Goal: Information Seeking & Learning: Learn about a topic

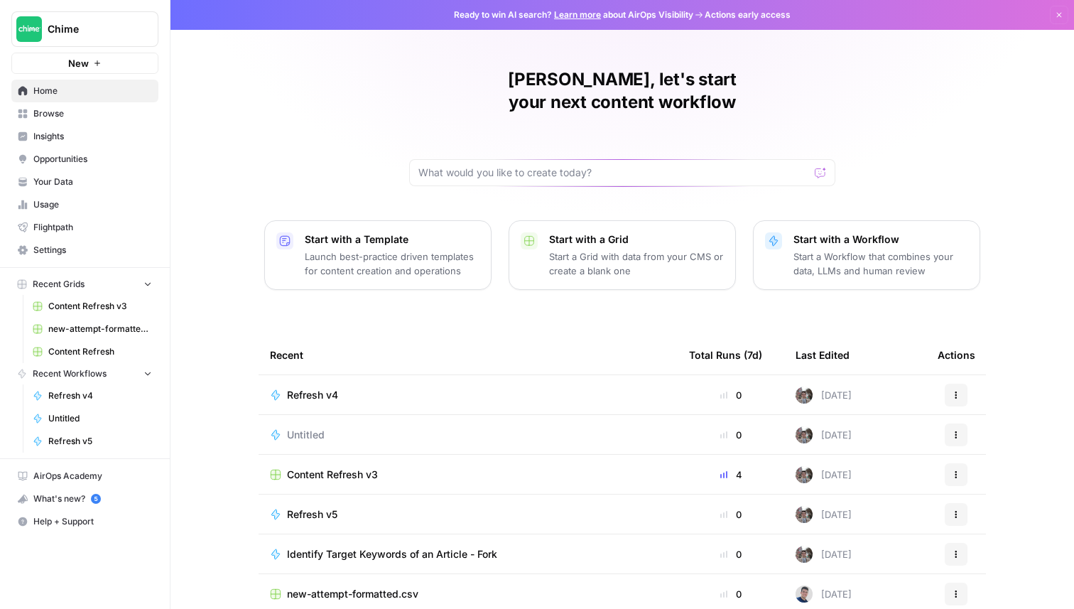
click at [84, 143] on link "Insights" at bounding box center [84, 136] width 147 height 23
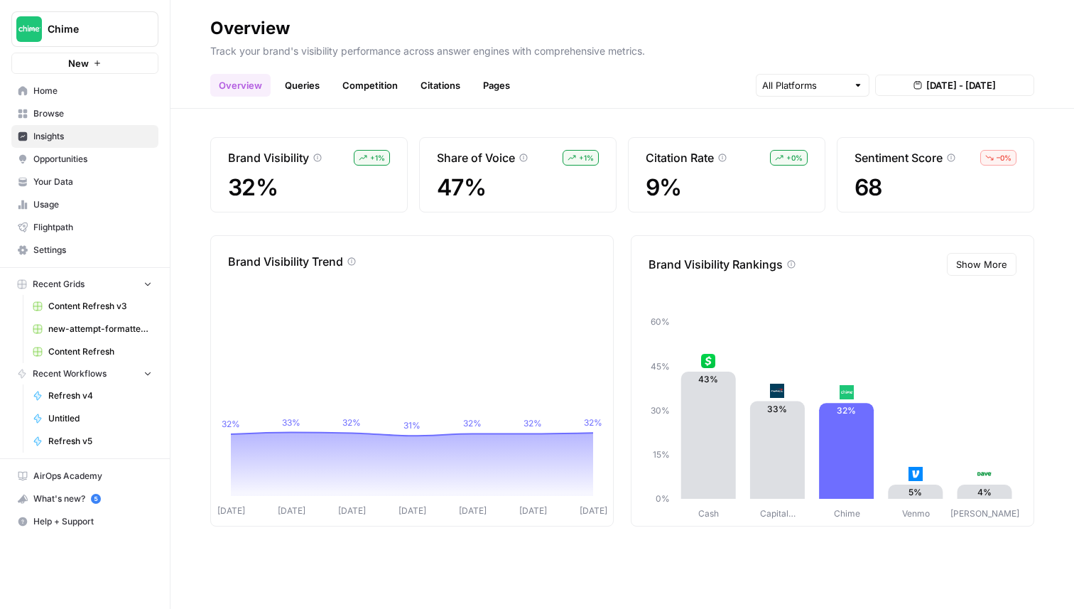
click at [318, 85] on link "Queries" at bounding box center [302, 85] width 52 height 23
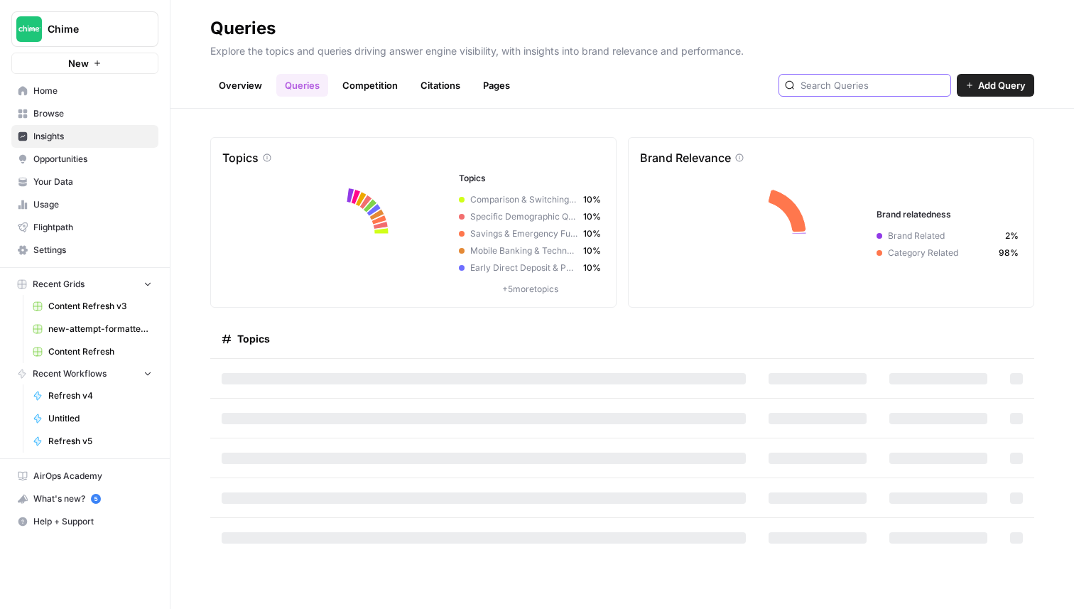
click at [887, 81] on input "text" at bounding box center [873, 85] width 144 height 14
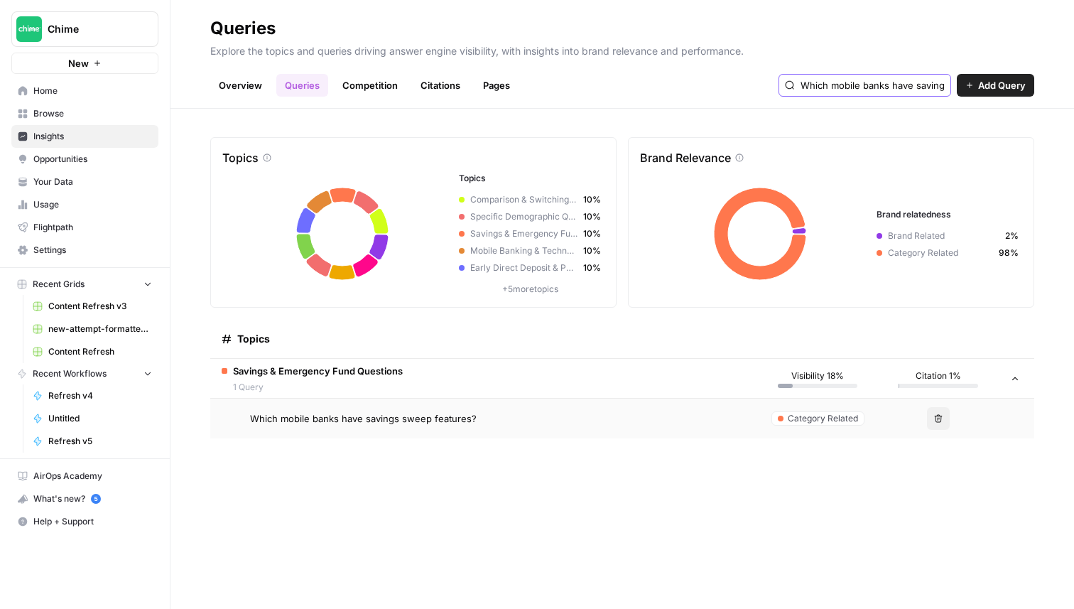
type input "Which mobile banks have savings sweep features?"
click at [104, 17] on button "Chime" at bounding box center [84, 29] width 147 height 36
type input "aeo"
click at [91, 136] on div "AirOps - AEO" at bounding box center [129, 129] width 216 height 17
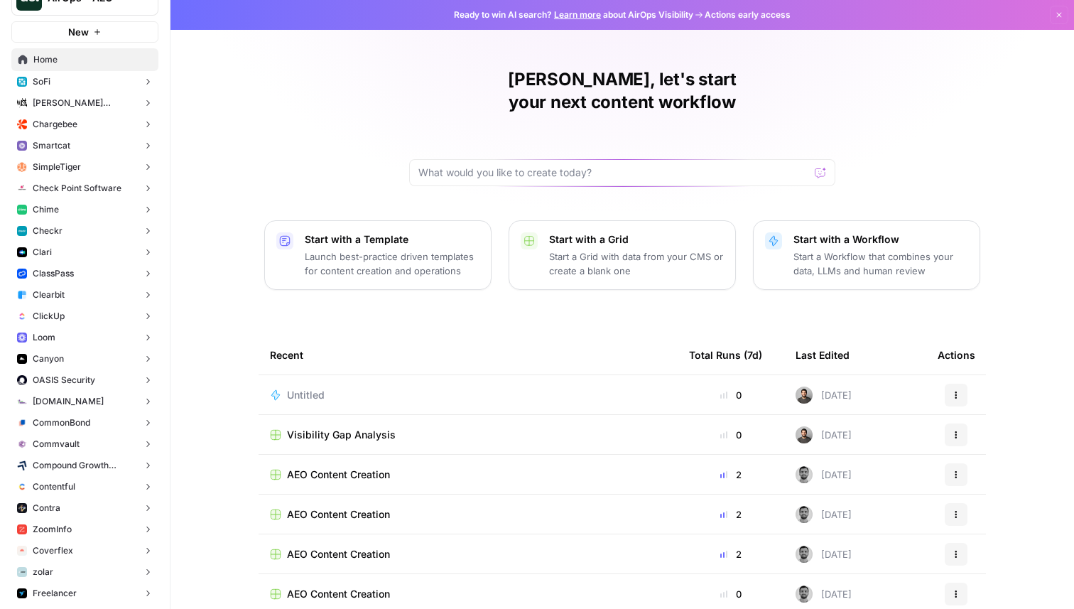
scroll to position [39, 0]
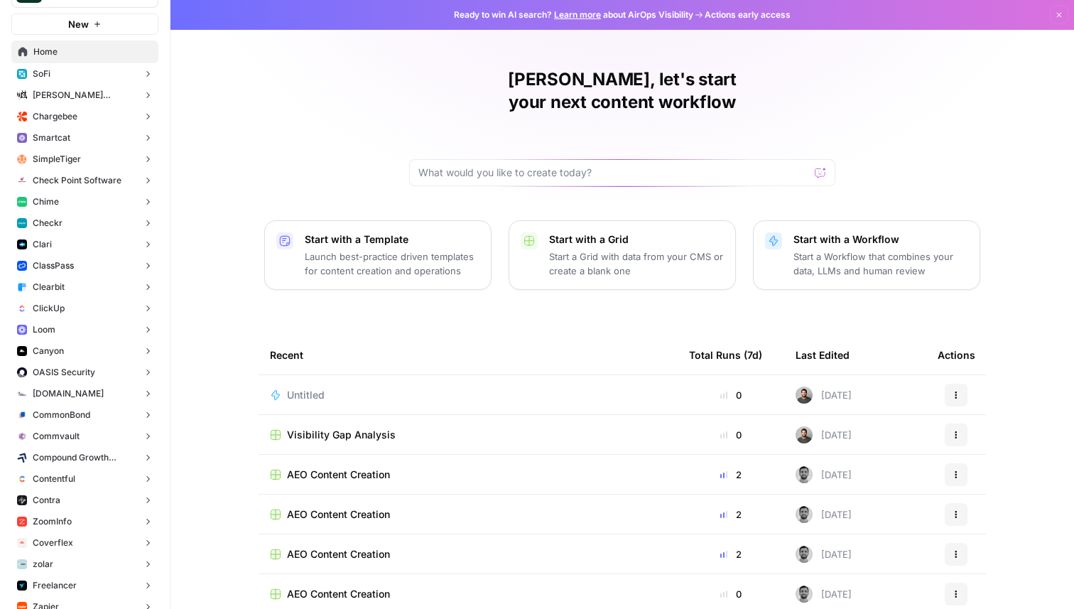
click at [63, 202] on button "Chime" at bounding box center [84, 201] width 147 height 21
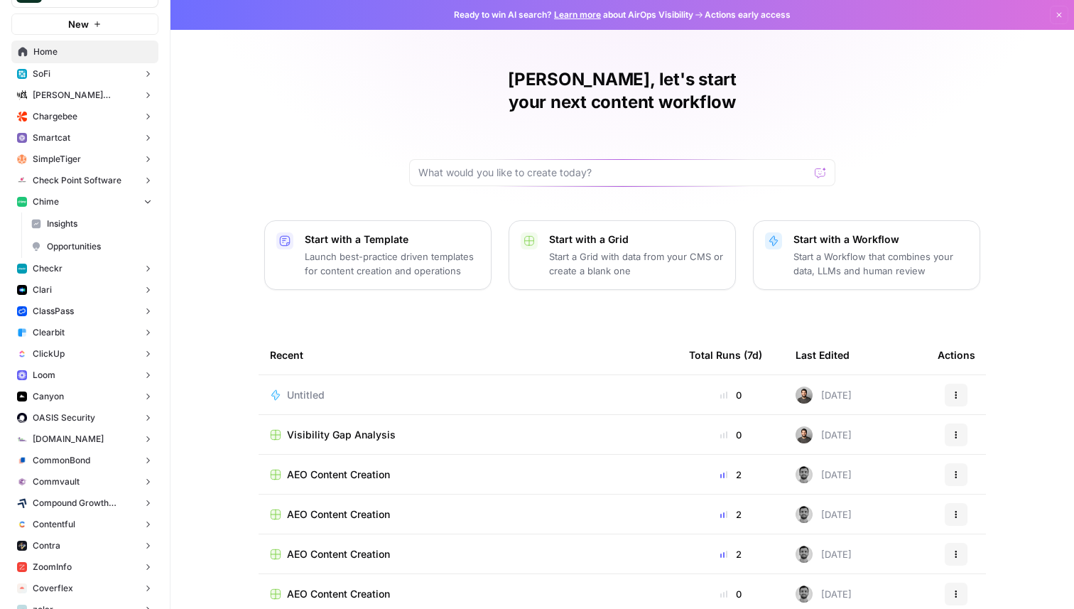
click at [63, 229] on span "Insights" at bounding box center [99, 223] width 105 height 13
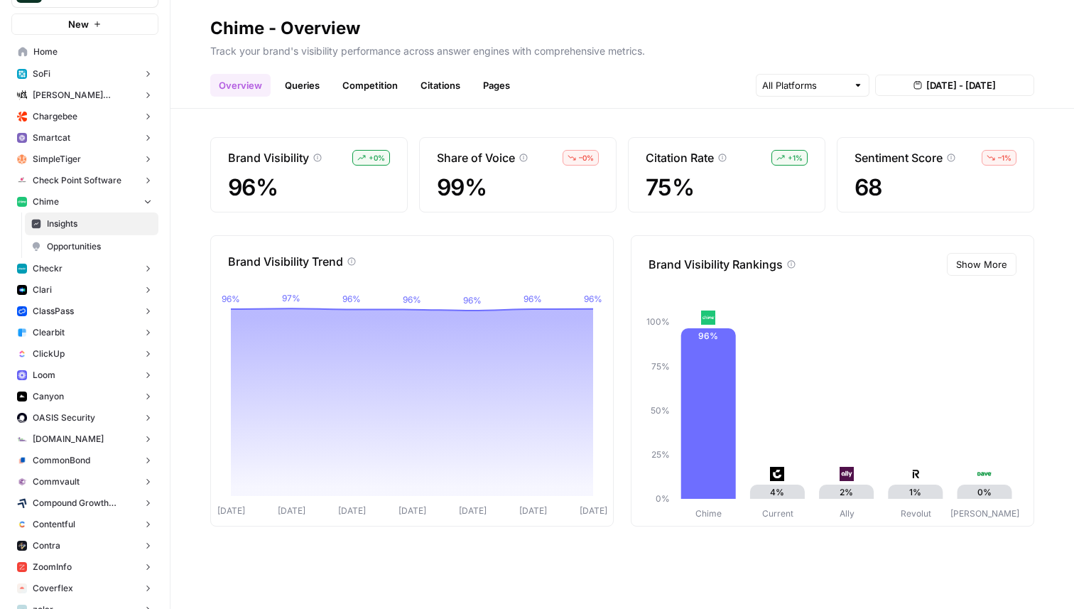
click at [489, 77] on link "Pages" at bounding box center [497, 85] width 44 height 23
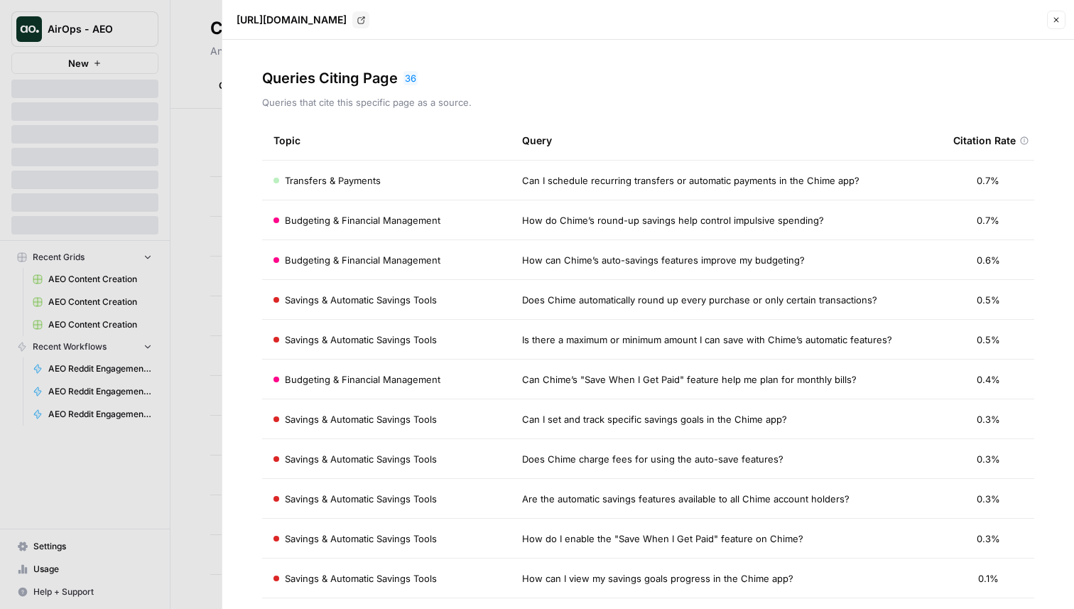
click at [431, 175] on div "Transfers & Payments" at bounding box center [387, 180] width 226 height 14
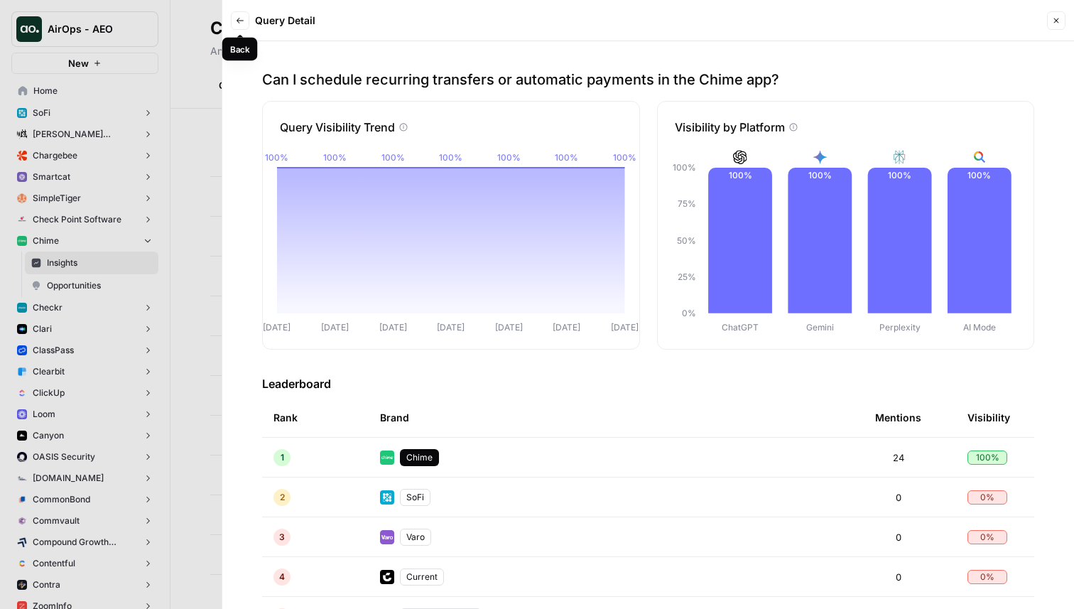
click at [233, 20] on button "Back" at bounding box center [240, 20] width 18 height 18
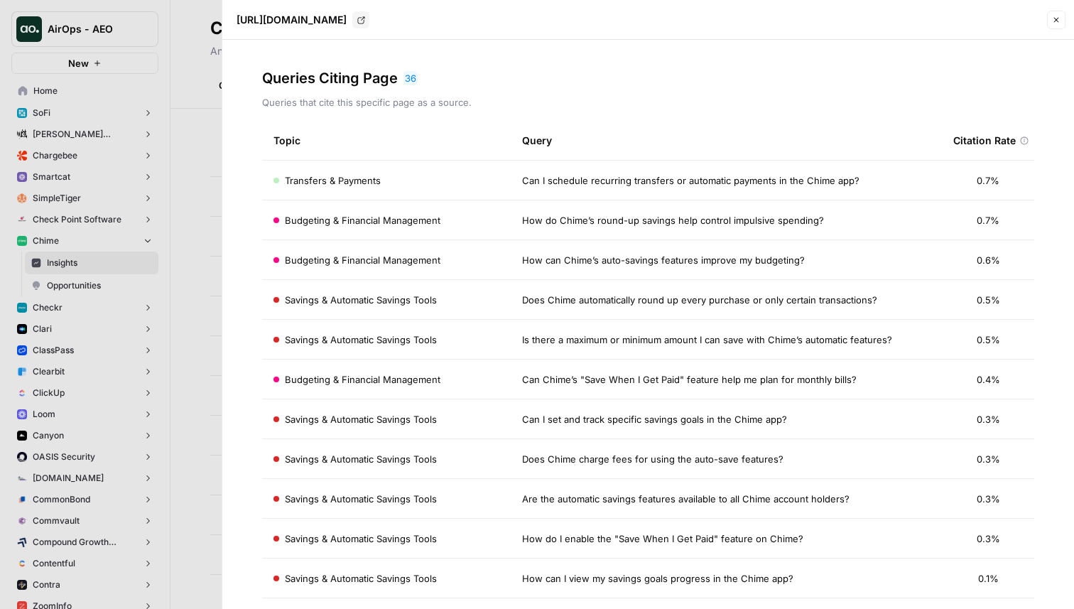
click at [163, 40] on div at bounding box center [537, 304] width 1074 height 609
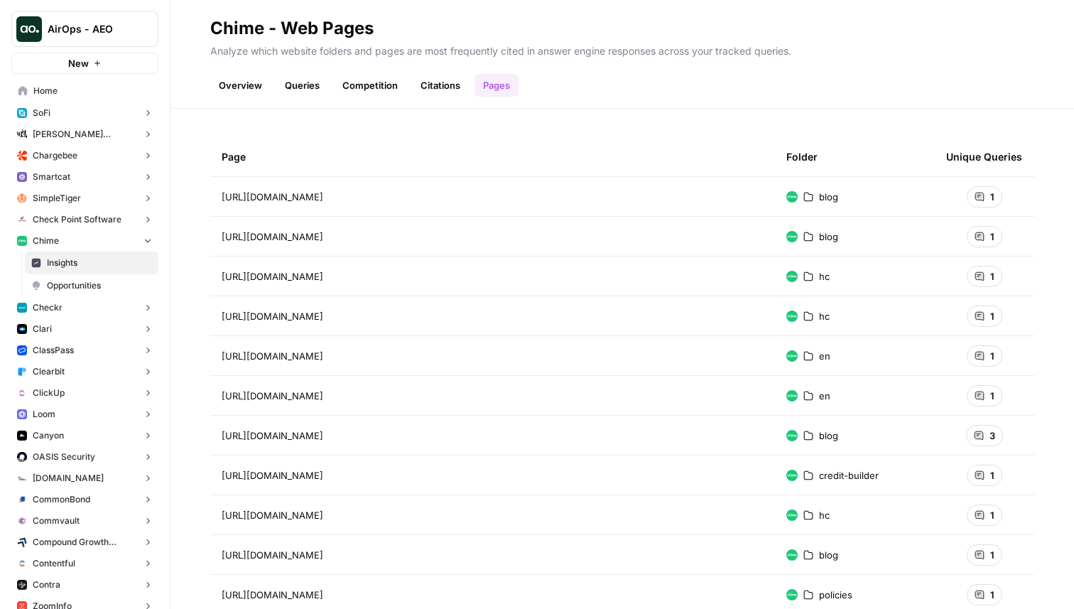
click at [107, 21] on button "AirOps - AEO" at bounding box center [84, 29] width 147 height 36
type input "chime"
click at [67, 109] on span "Chime" at bounding box center [137, 106] width 188 height 14
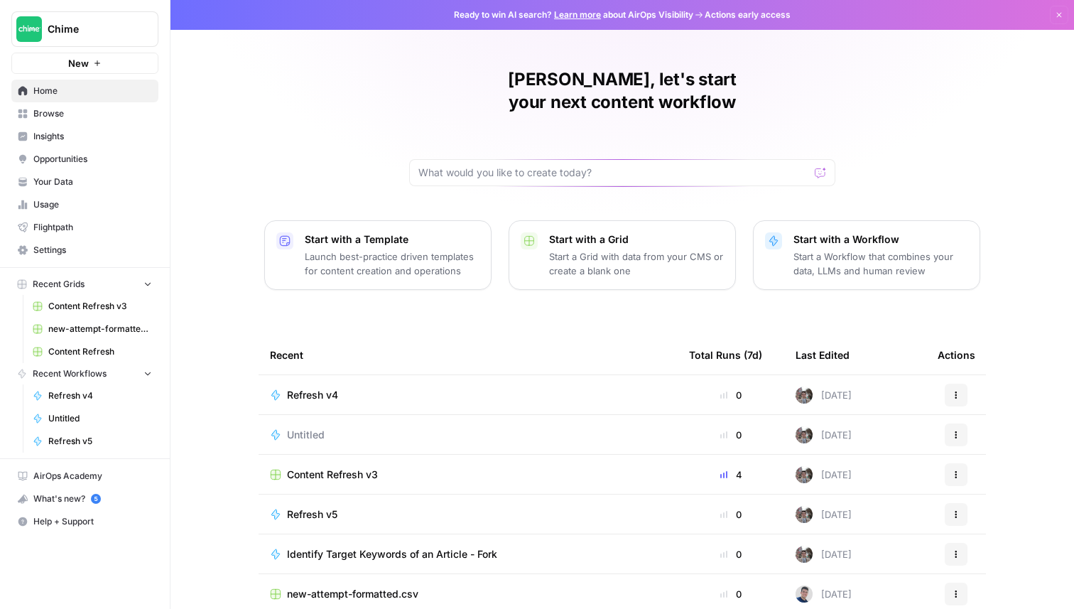
click at [58, 148] on link "Opportunities" at bounding box center [84, 159] width 147 height 23
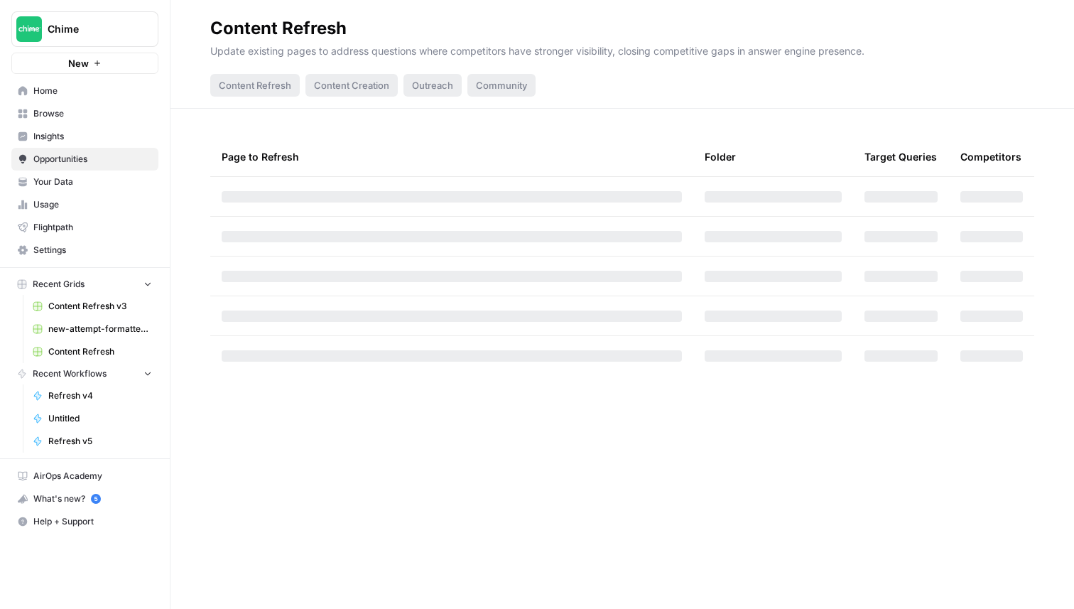
click at [58, 137] on span "Insights" at bounding box center [92, 136] width 119 height 13
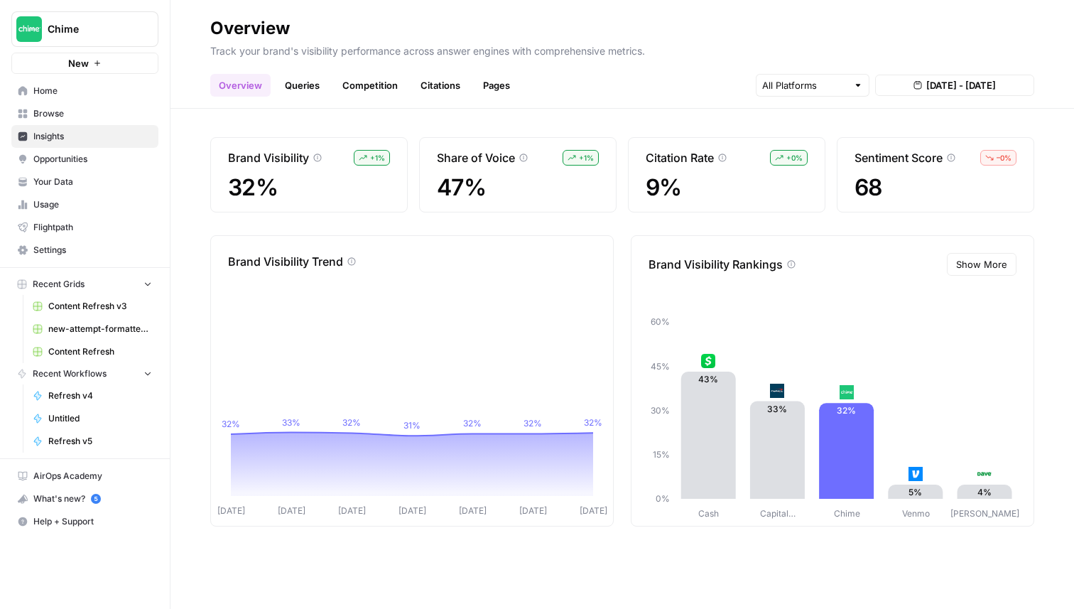
click at [504, 99] on header "Overview Track your brand's visibility performance across answer engines with c…" at bounding box center [623, 54] width 904 height 109
click at [499, 91] on link "Pages" at bounding box center [497, 85] width 44 height 23
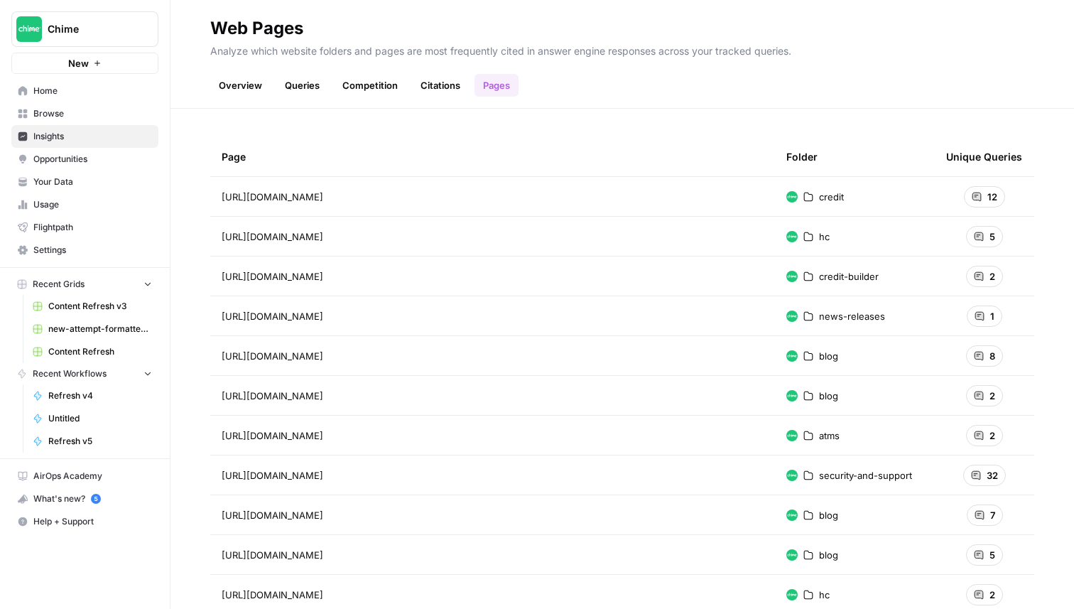
click at [323, 200] on span "https://www.chime.com/credit" at bounding box center [273, 197] width 102 height 14
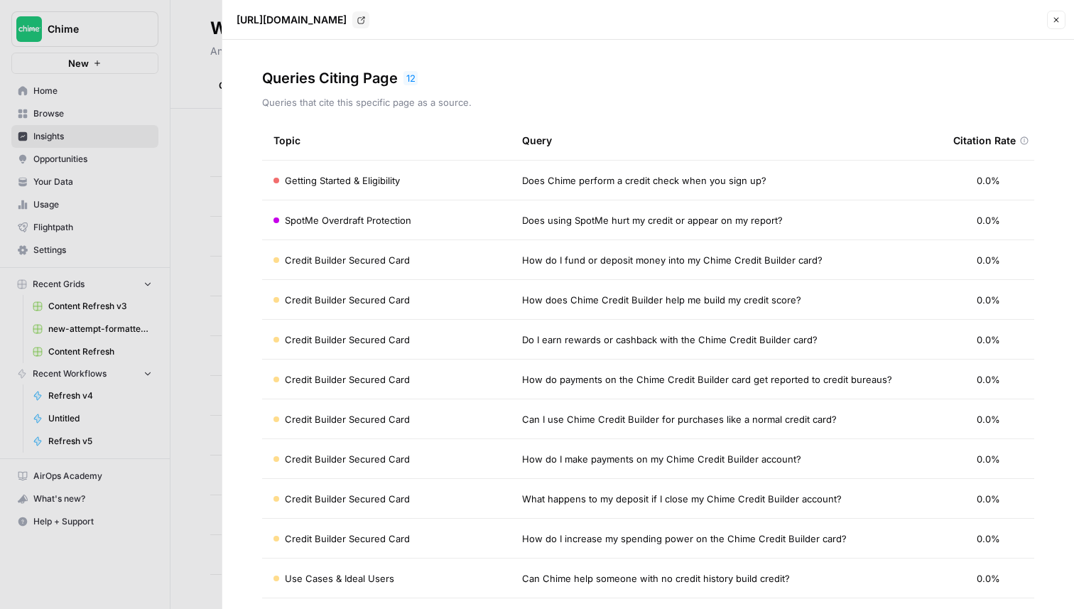
click at [1042, 21] on div "[URL][DOMAIN_NAME] Go to page" at bounding box center [637, 20] width 812 height 28
click at [1054, 17] on icon "button" at bounding box center [1056, 20] width 9 height 9
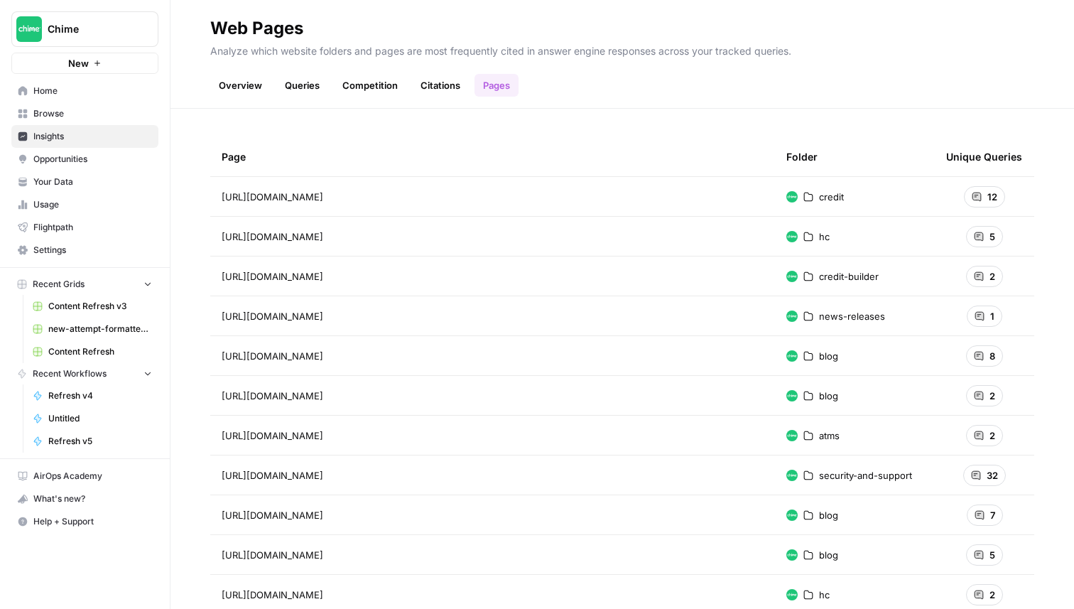
click at [237, 88] on link "Overview" at bounding box center [240, 85] width 60 height 23
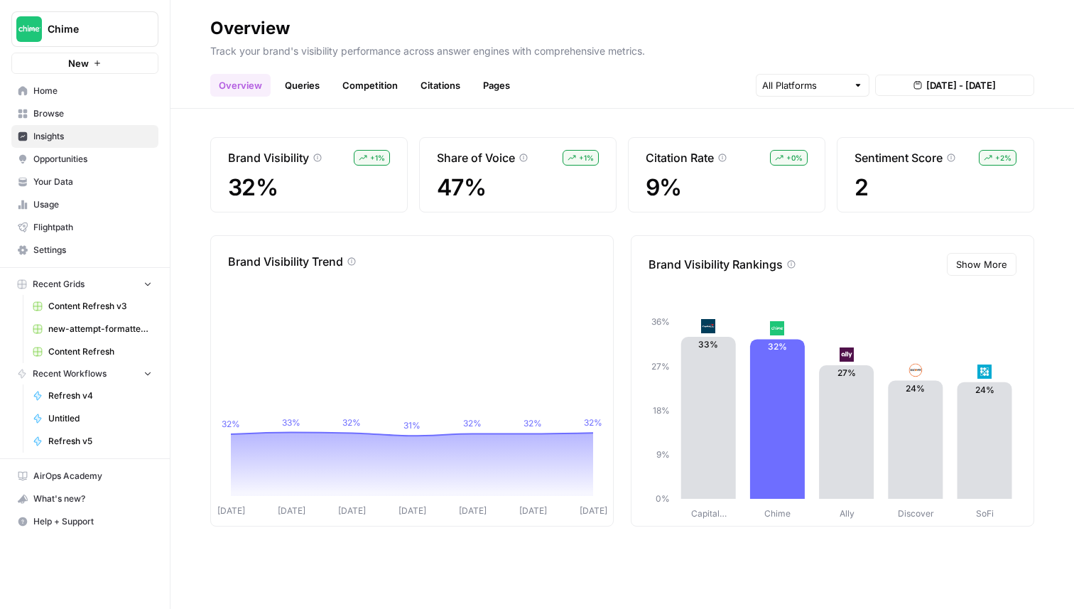
click at [988, 272] on button "Show More" at bounding box center [982, 264] width 70 height 23
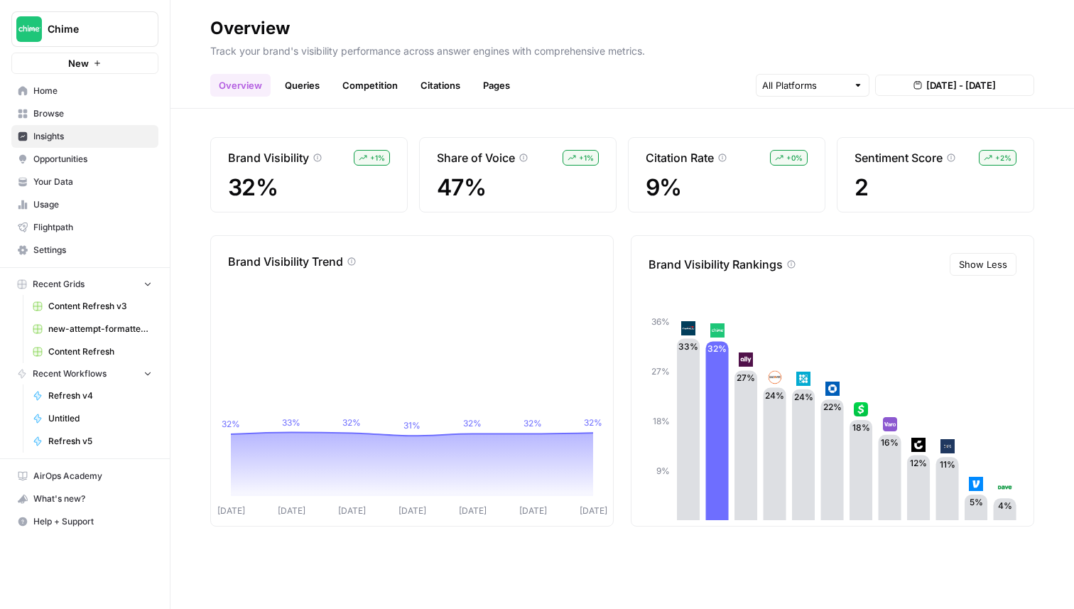
click at [999, 271] on span "Show Less" at bounding box center [983, 264] width 48 height 14
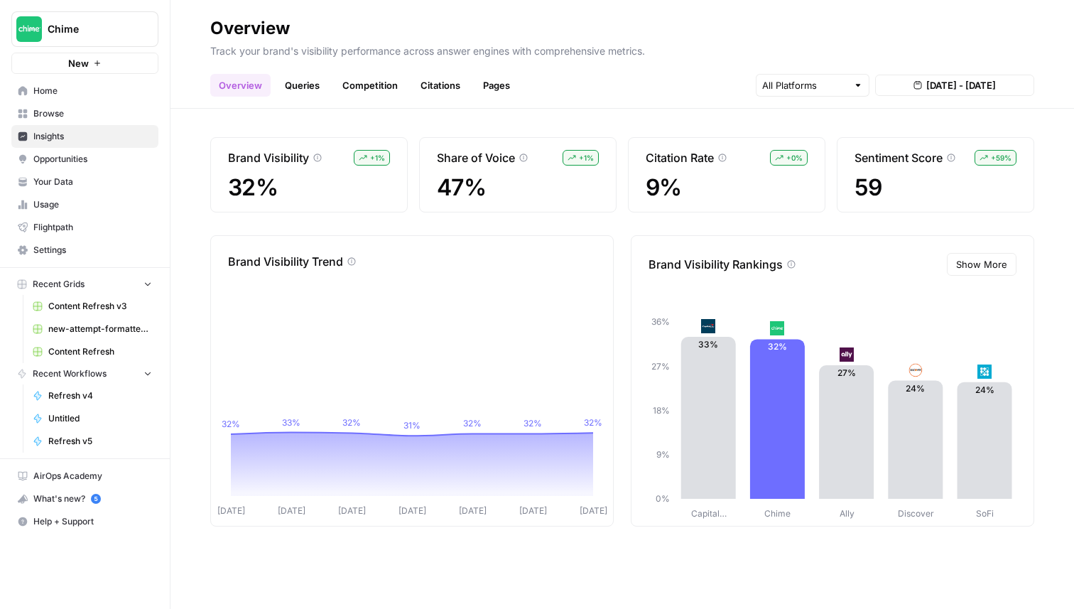
click at [308, 88] on link "Queries" at bounding box center [302, 85] width 52 height 23
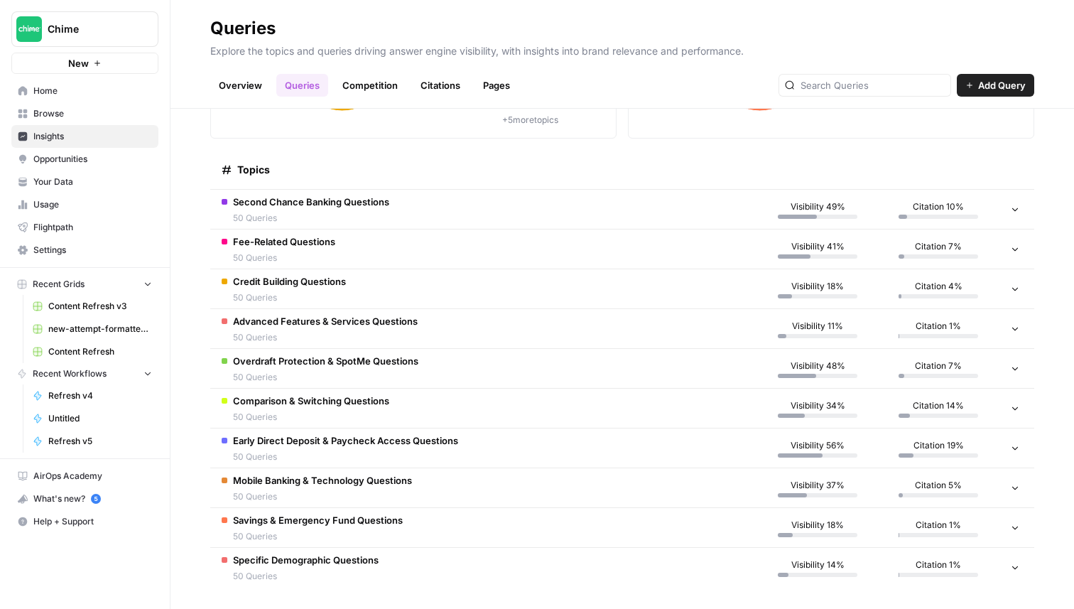
scroll to position [176, 0]
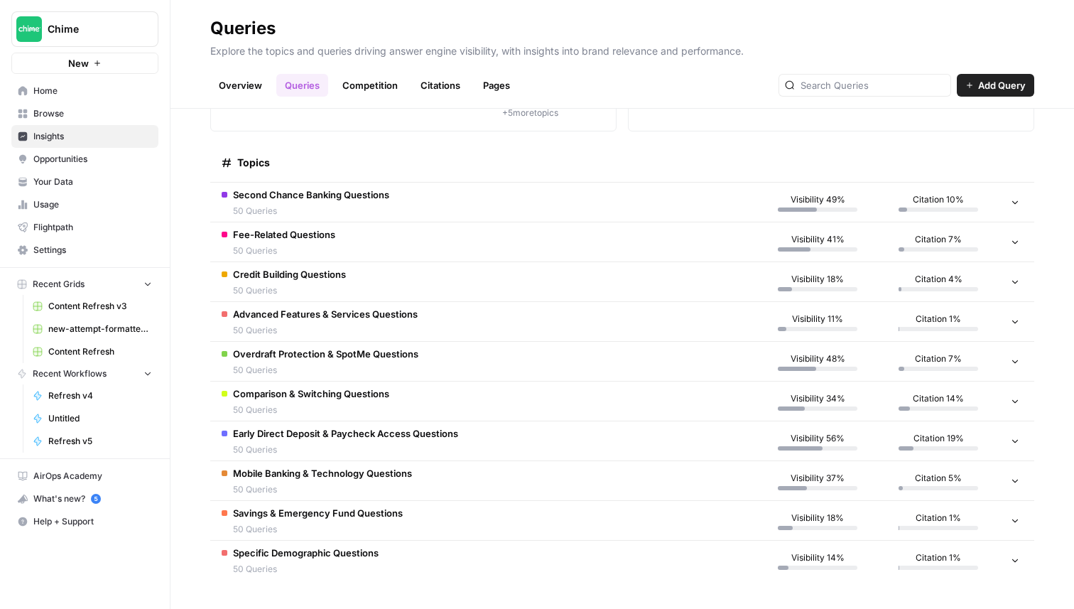
click at [296, 212] on span "50 Queries" at bounding box center [311, 211] width 156 height 13
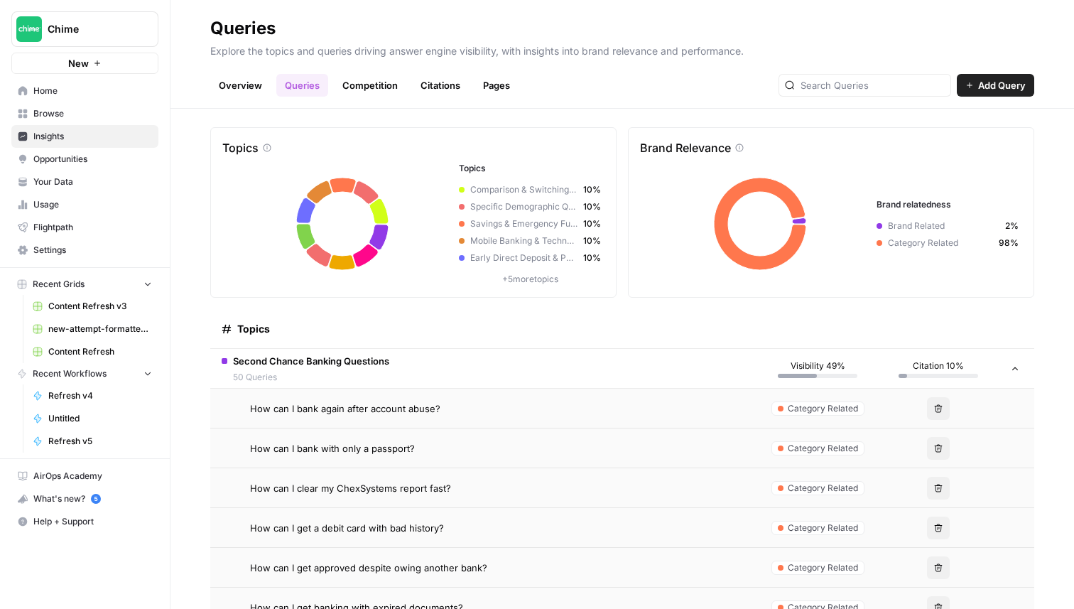
scroll to position [0, 0]
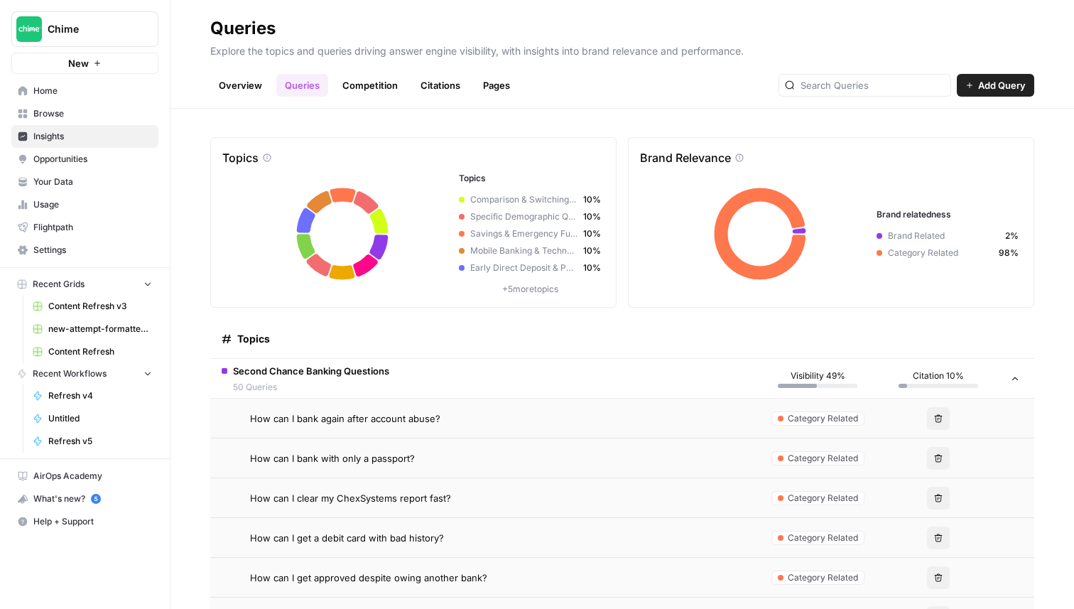
click at [320, 379] on div "Second Chance Banking Questions 50 Queries" at bounding box center [311, 379] width 156 height 30
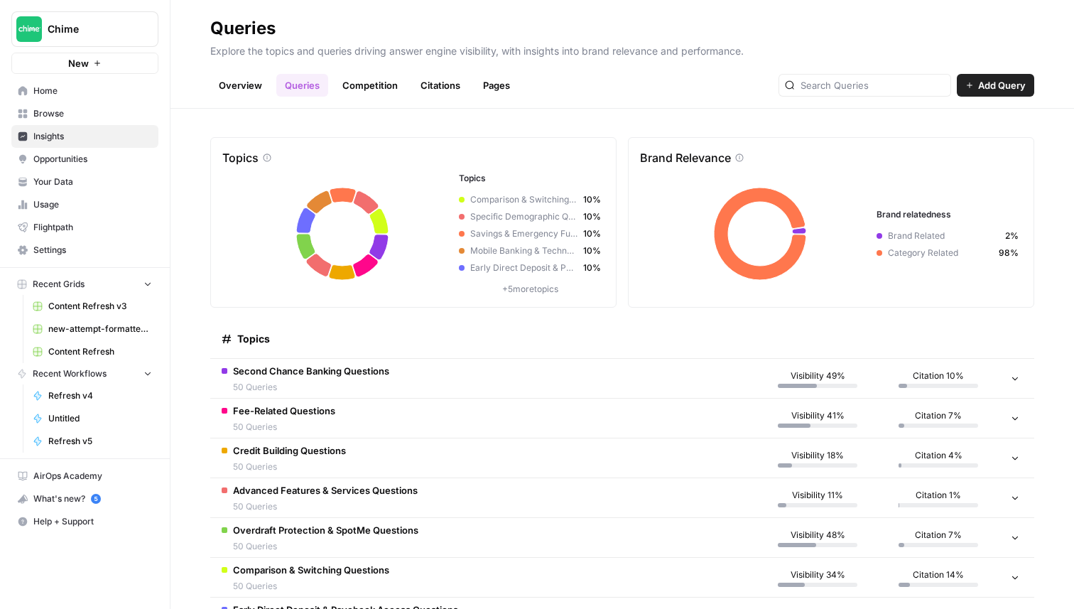
click at [329, 421] on span "50 Queries" at bounding box center [284, 427] width 102 height 13
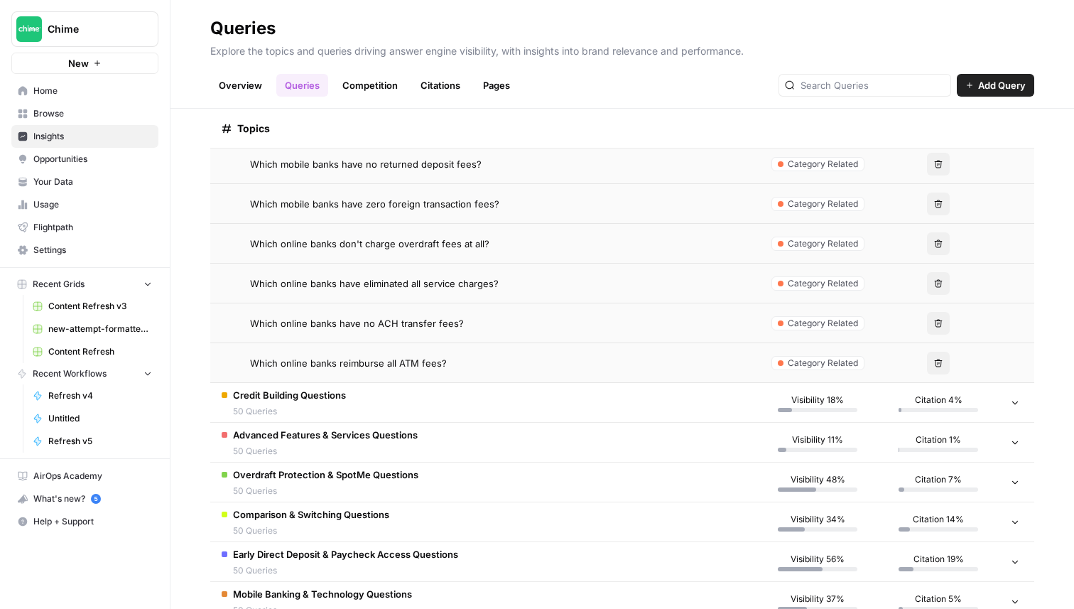
scroll to position [2056, 0]
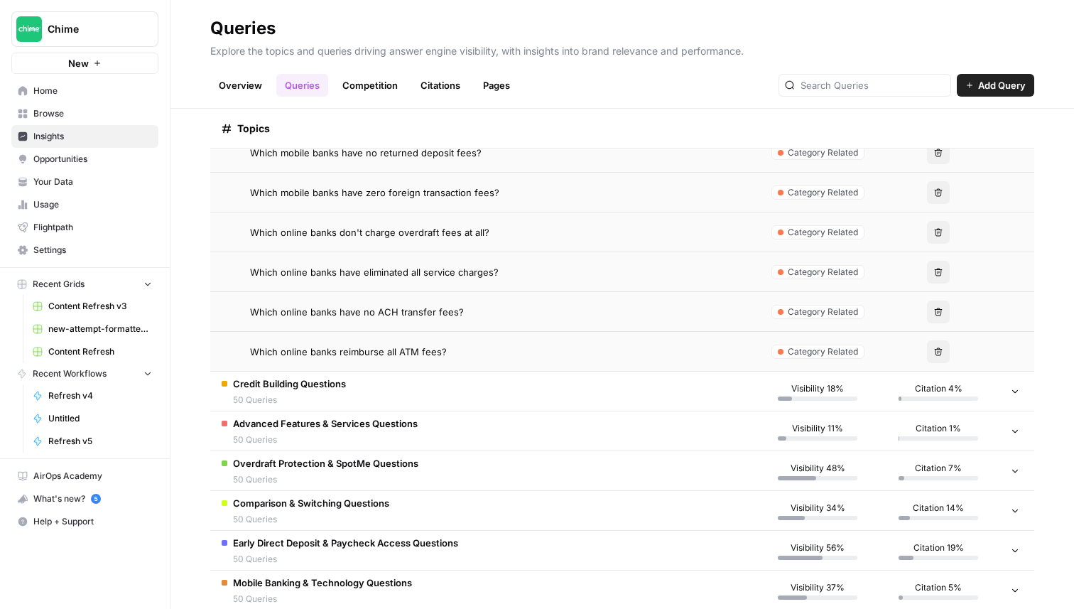
click at [335, 394] on span "50 Queries" at bounding box center [289, 400] width 113 height 13
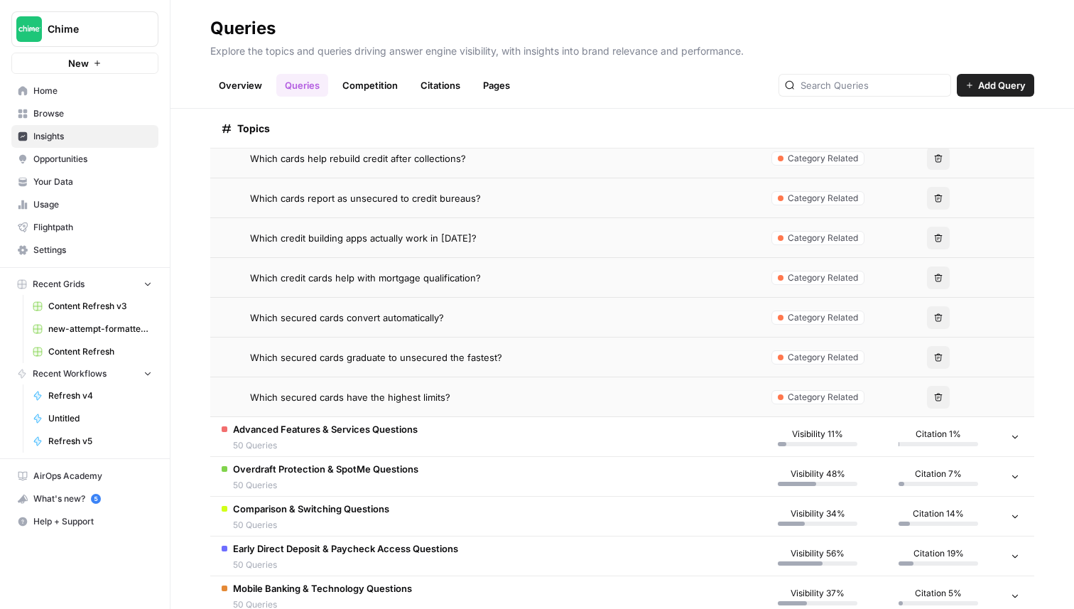
scroll to position [4155, 0]
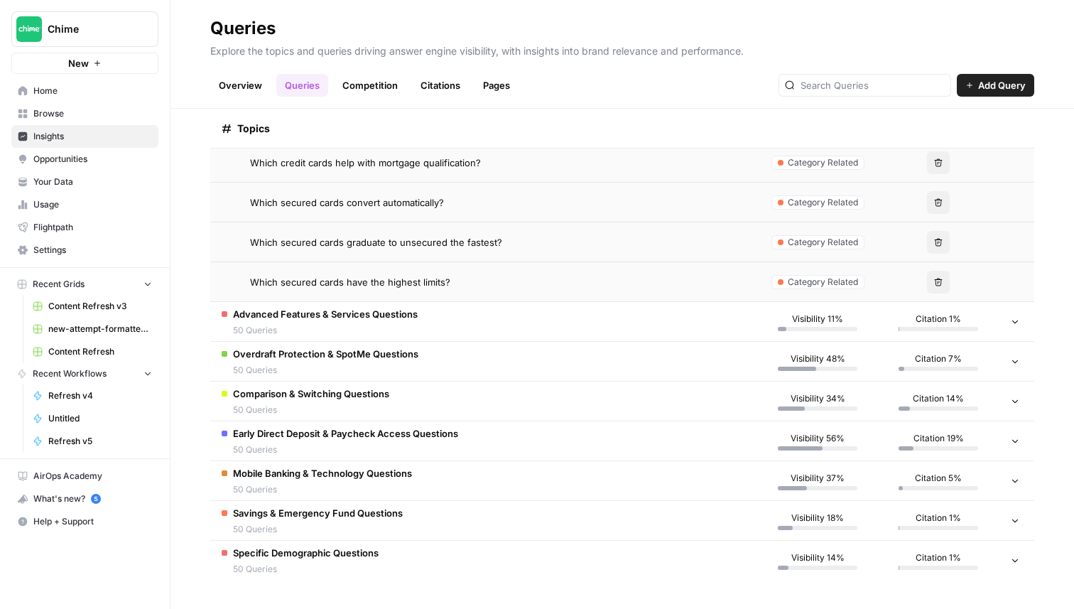
click at [429, 322] on td "Advanced Features & Services Questions 50 Queries" at bounding box center [483, 321] width 547 height 39
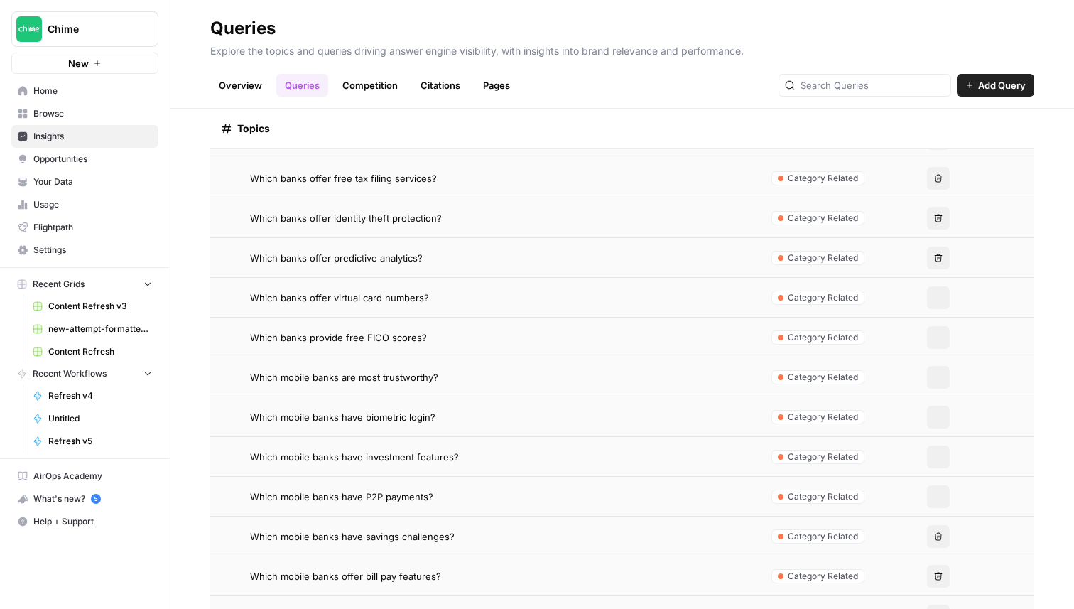
scroll to position [6144, 0]
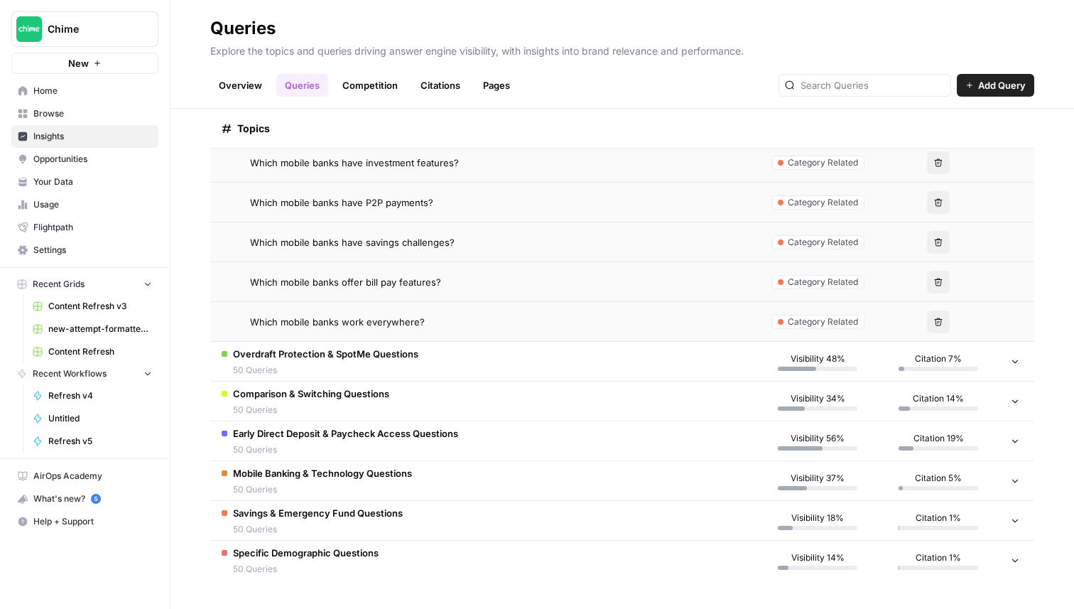
click at [301, 372] on span "50 Queries" at bounding box center [325, 370] width 185 height 13
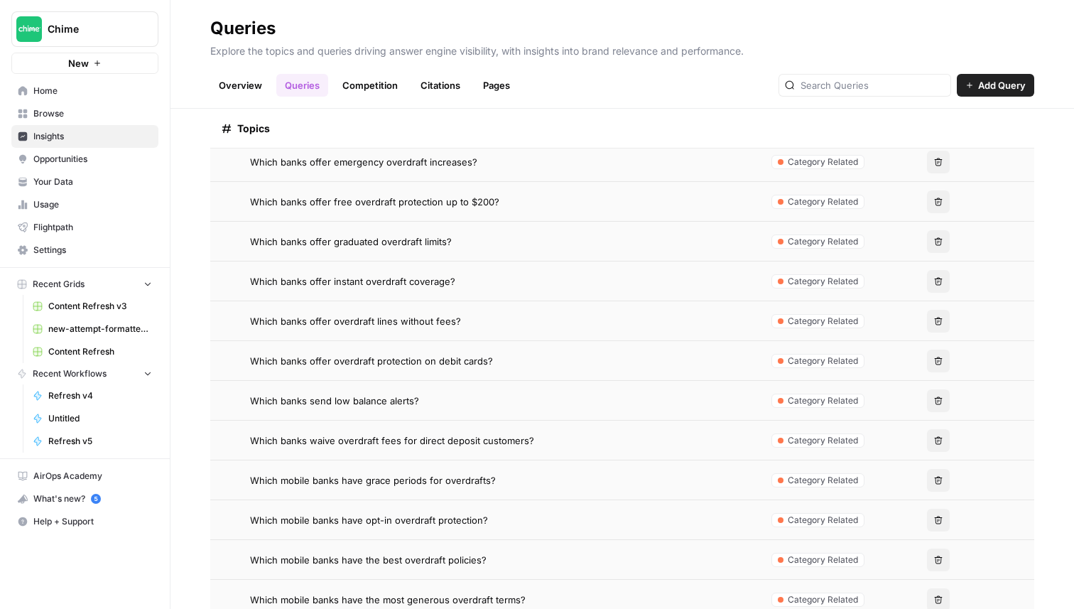
scroll to position [8133, 0]
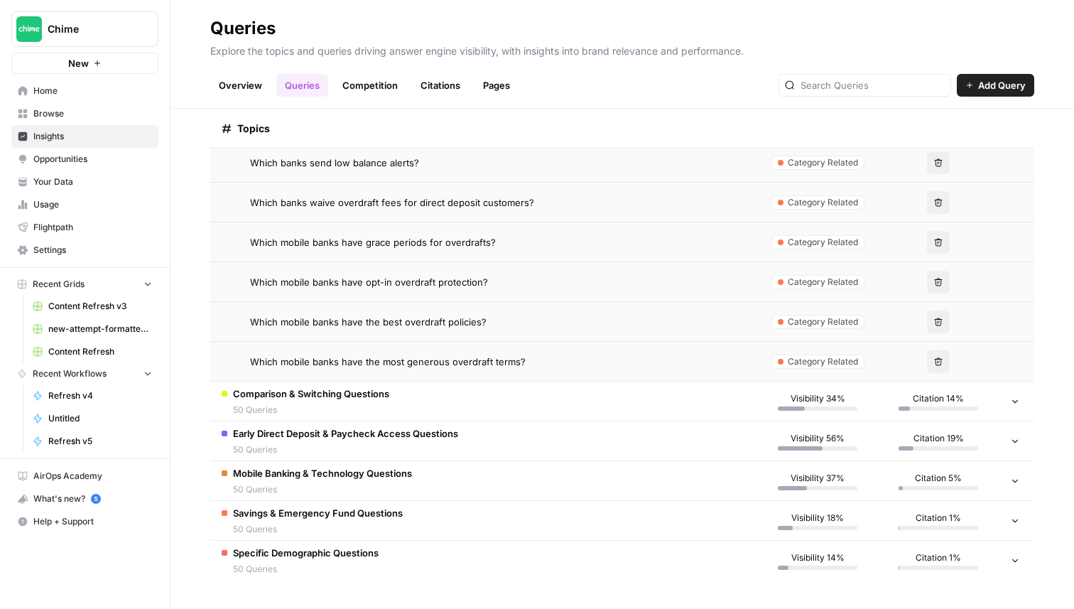
click at [356, 404] on span "50 Queries" at bounding box center [311, 410] width 156 height 13
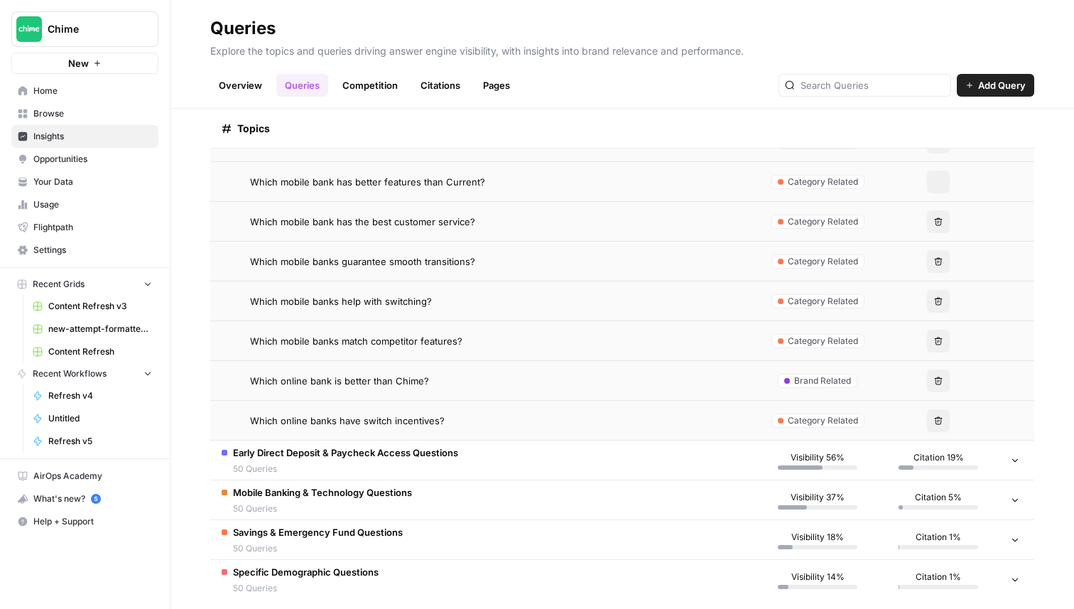
scroll to position [10123, 0]
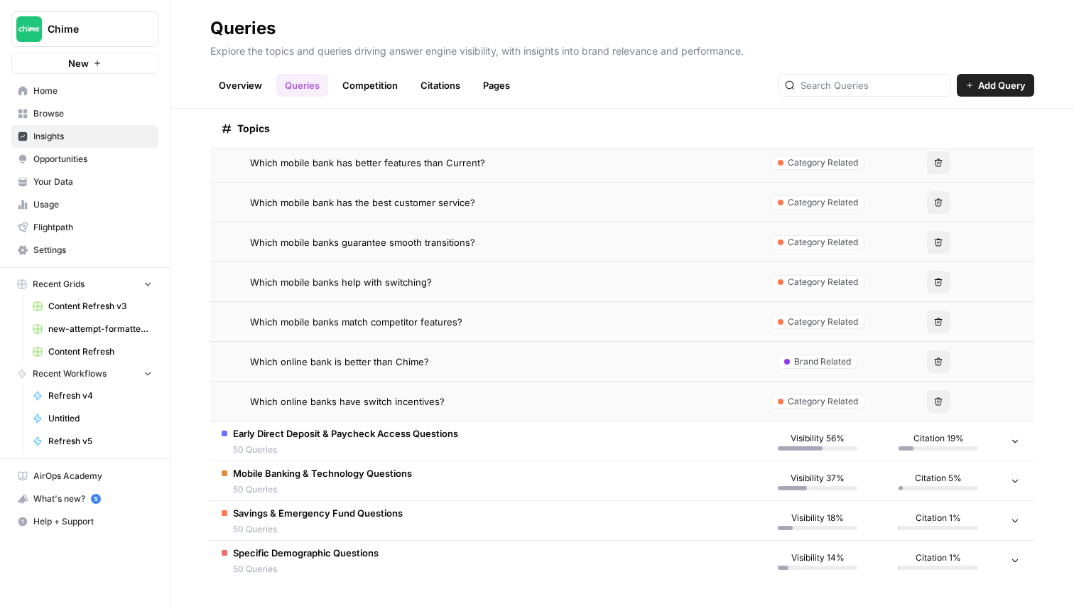
click at [431, 443] on span "50 Queries" at bounding box center [345, 449] width 225 height 13
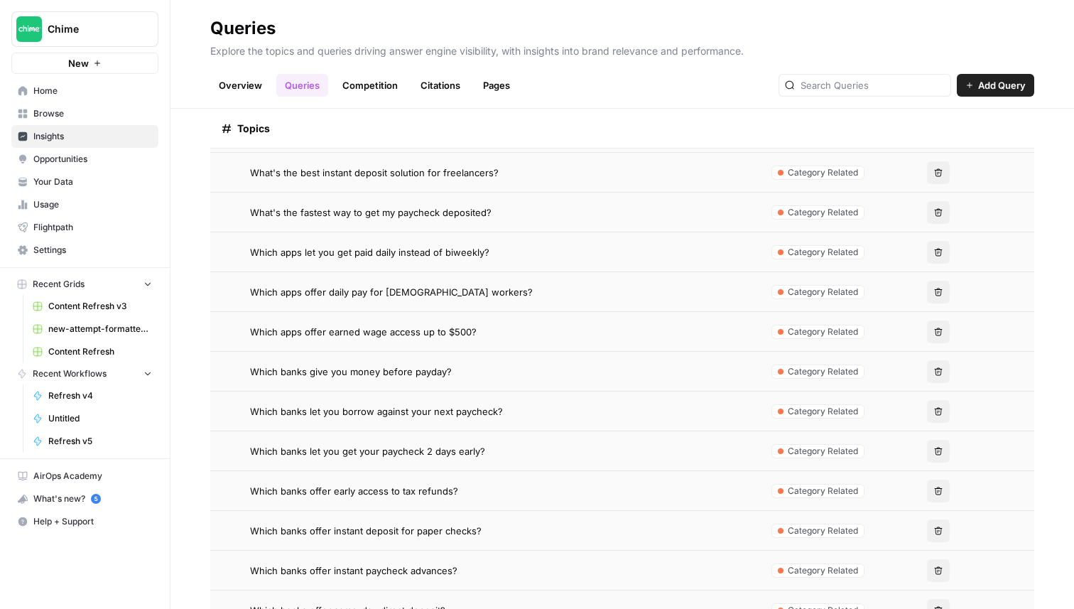
scroll to position [12112, 0]
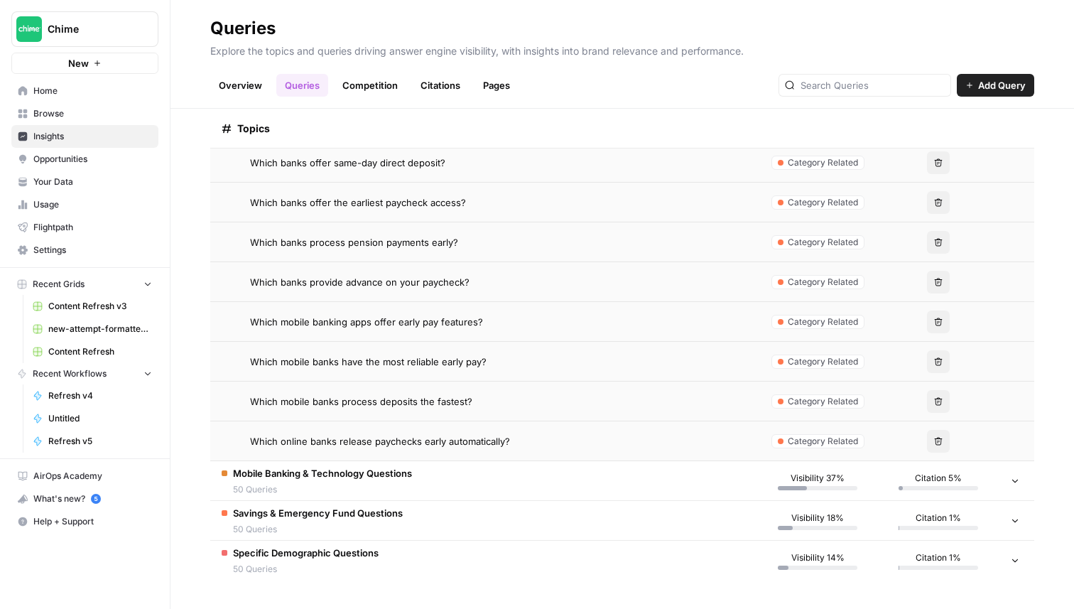
click at [386, 477] on span "Mobile Banking & Technology Questions" at bounding box center [322, 473] width 179 height 14
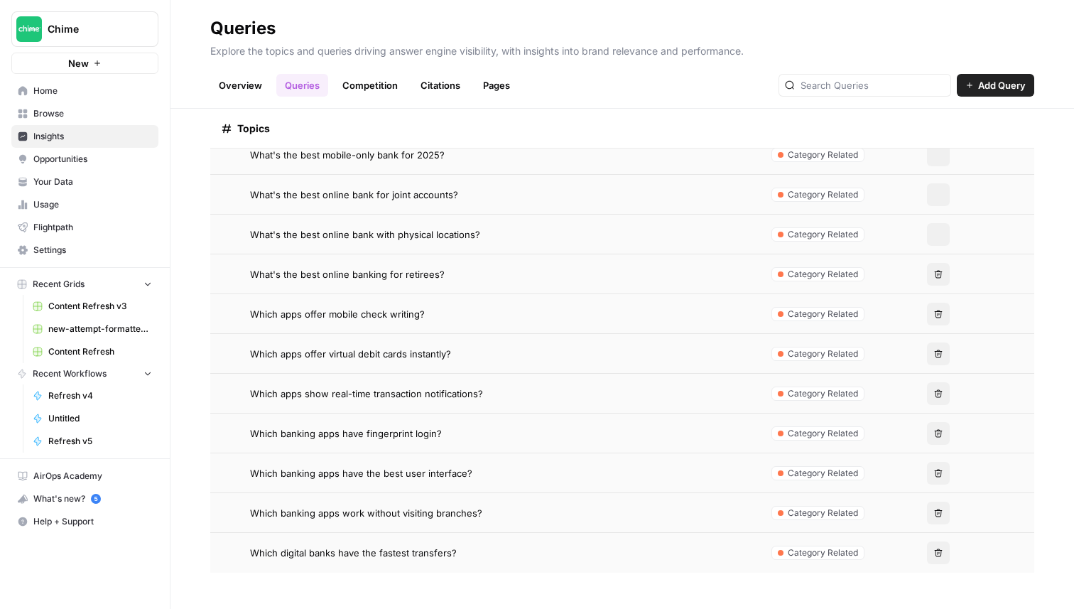
scroll to position [14101, 0]
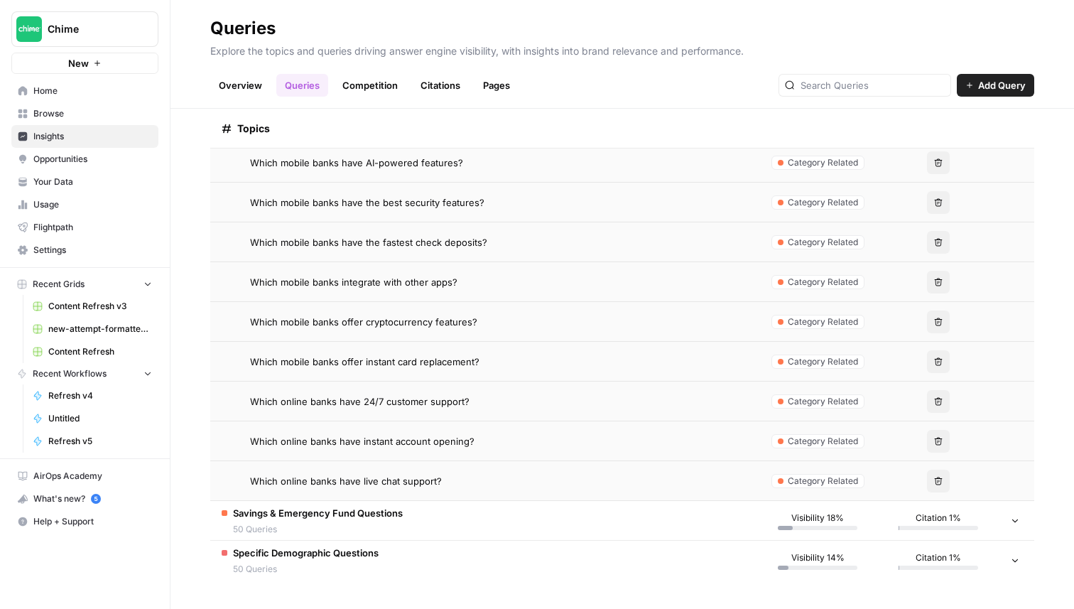
click at [382, 517] on span "Savings & Emergency Fund Questions" at bounding box center [318, 513] width 170 height 14
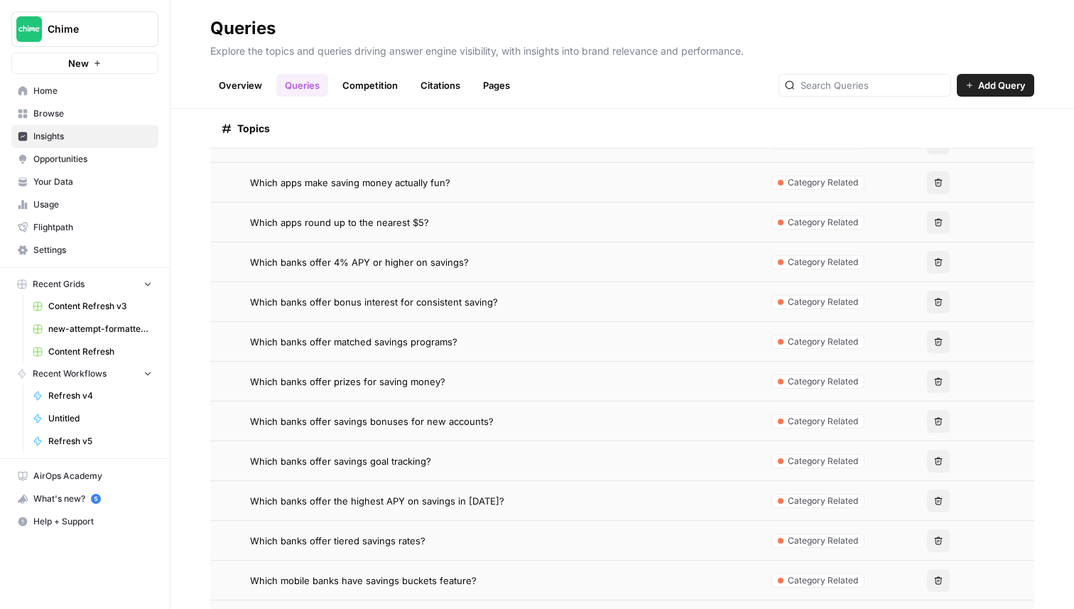
scroll to position [16091, 0]
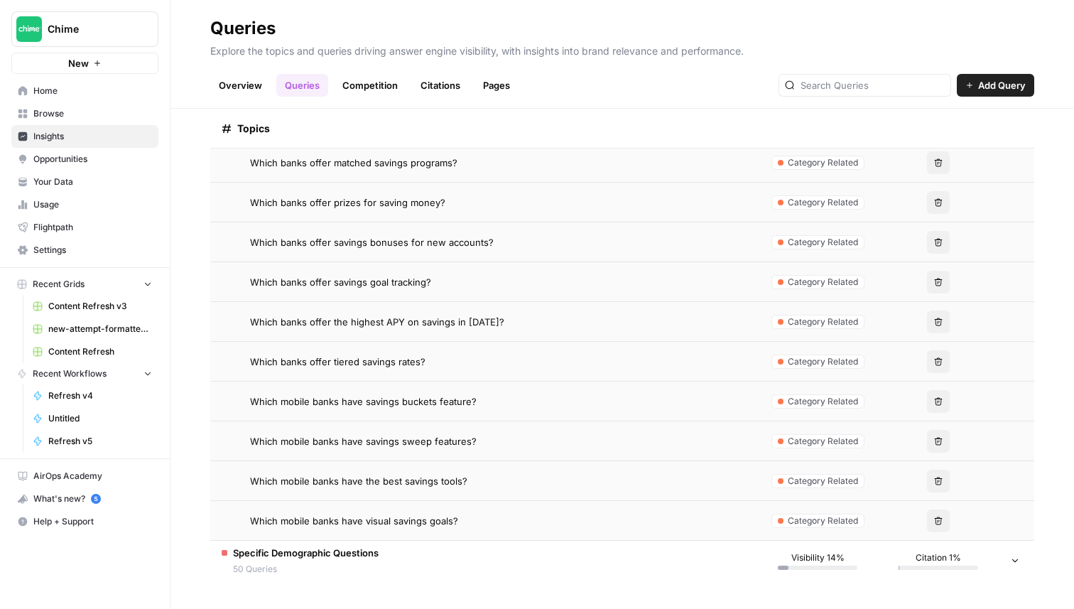
click at [349, 550] on span "Specific Demographic Questions" at bounding box center [306, 553] width 146 height 14
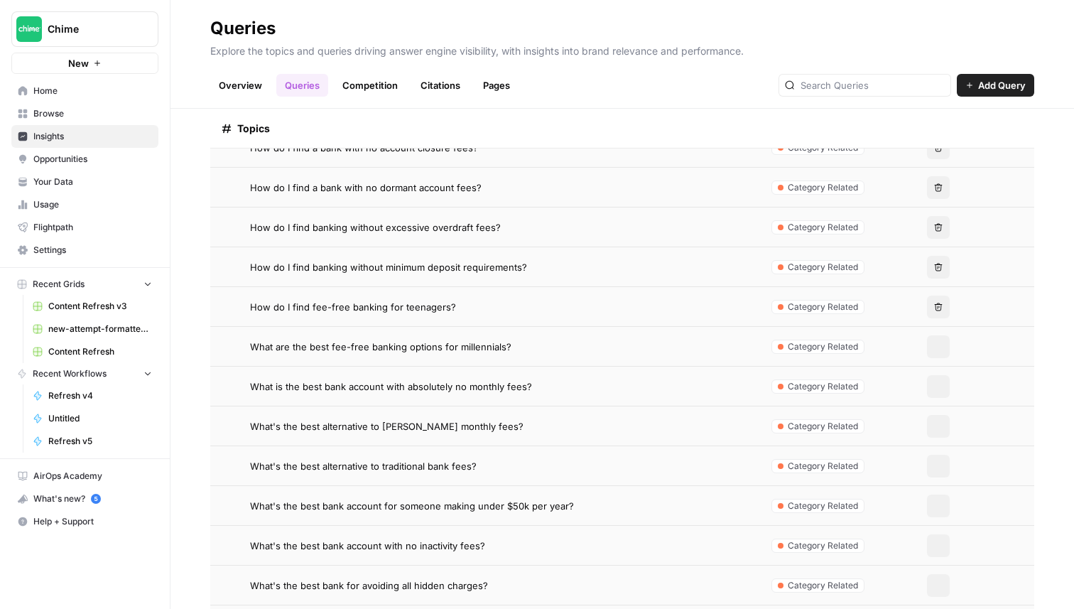
scroll to position [0, 0]
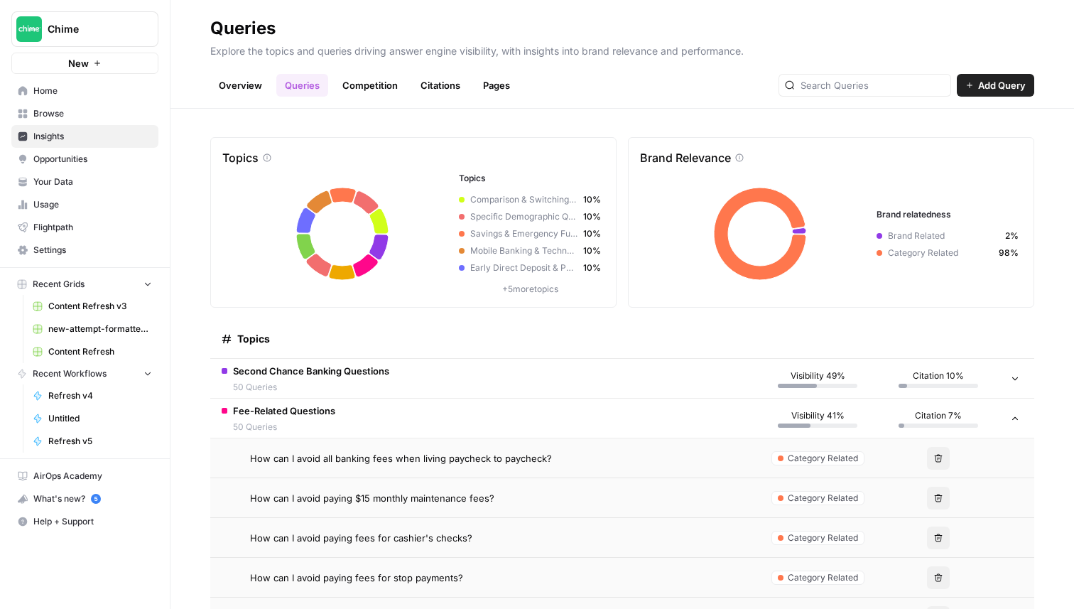
click at [318, 414] on span "Fee-Related Questions" at bounding box center [284, 411] width 102 height 14
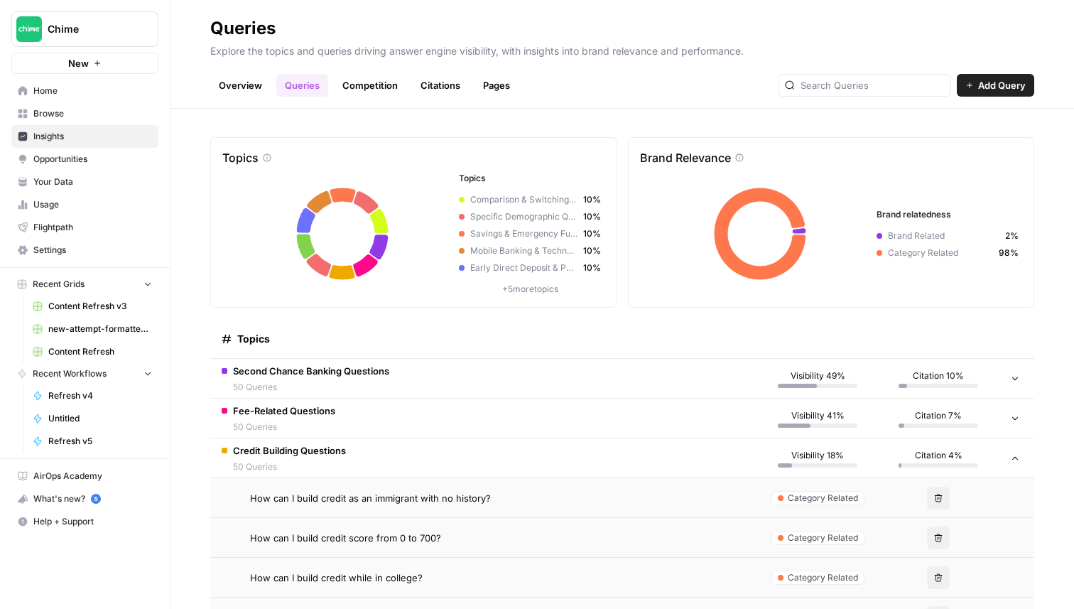
click at [357, 453] on td "Credit Building Questions 50 Queries" at bounding box center [483, 457] width 547 height 39
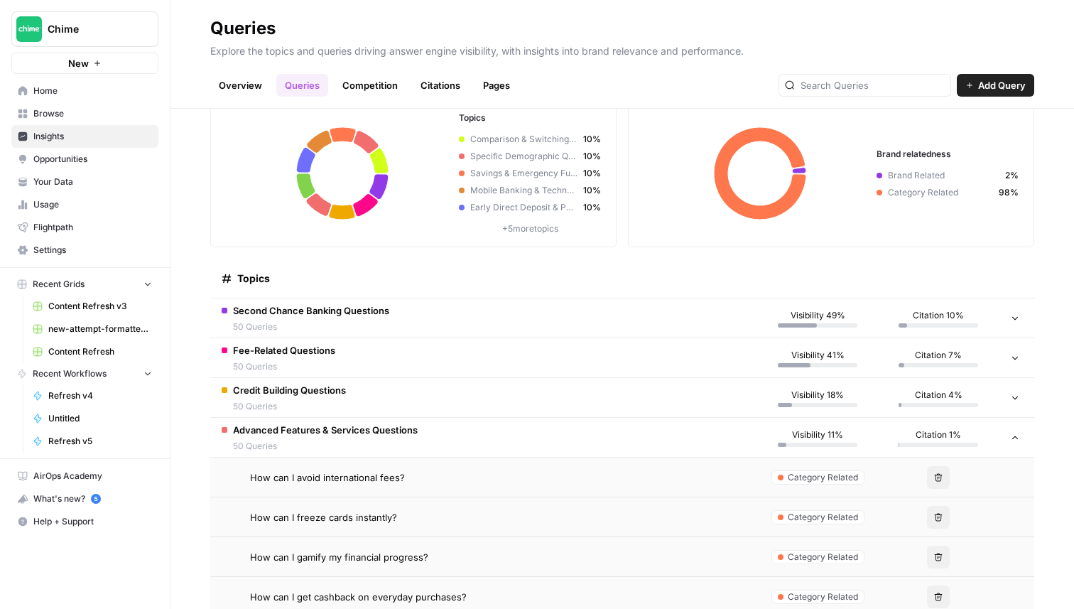
scroll to position [75, 0]
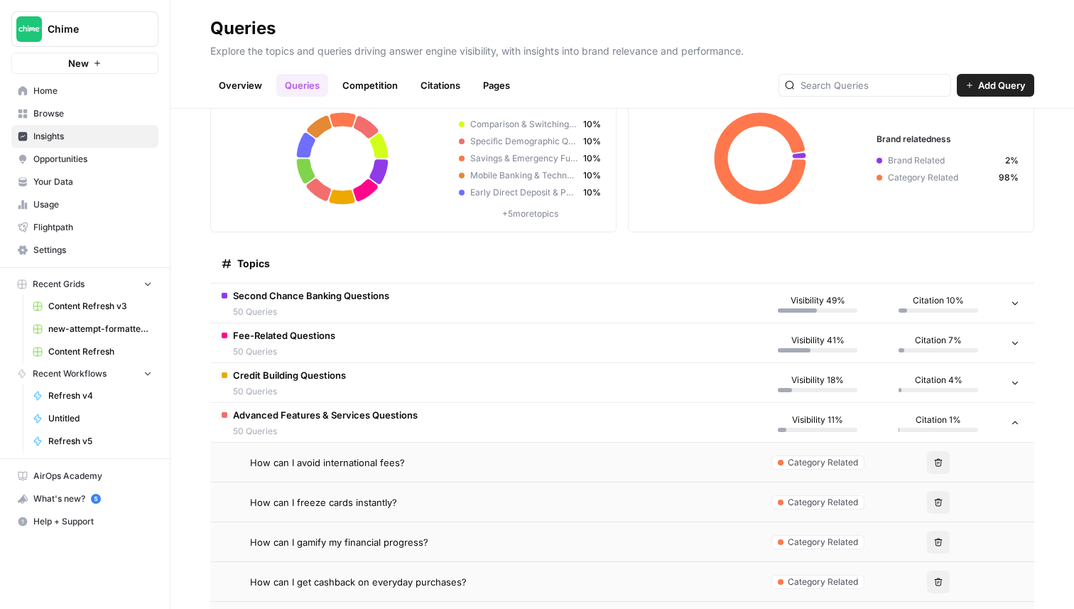
click at [398, 416] on span "Advanced Features & Services Questions" at bounding box center [325, 415] width 185 height 14
click at [403, 451] on span "Overdraft Protection & SpotMe Questions" at bounding box center [325, 455] width 185 height 14
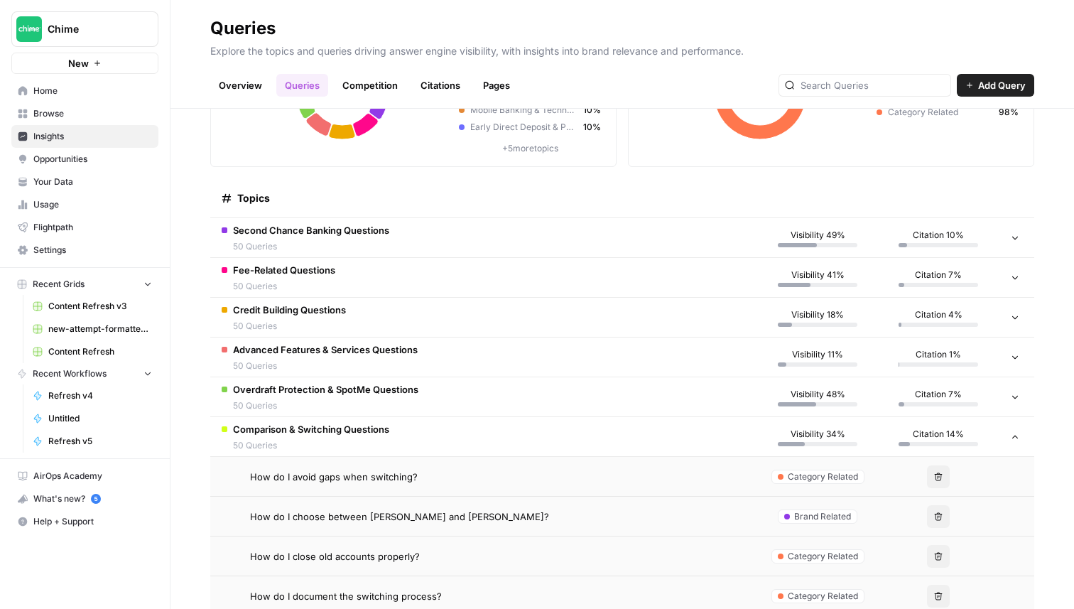
scroll to position [190, 0]
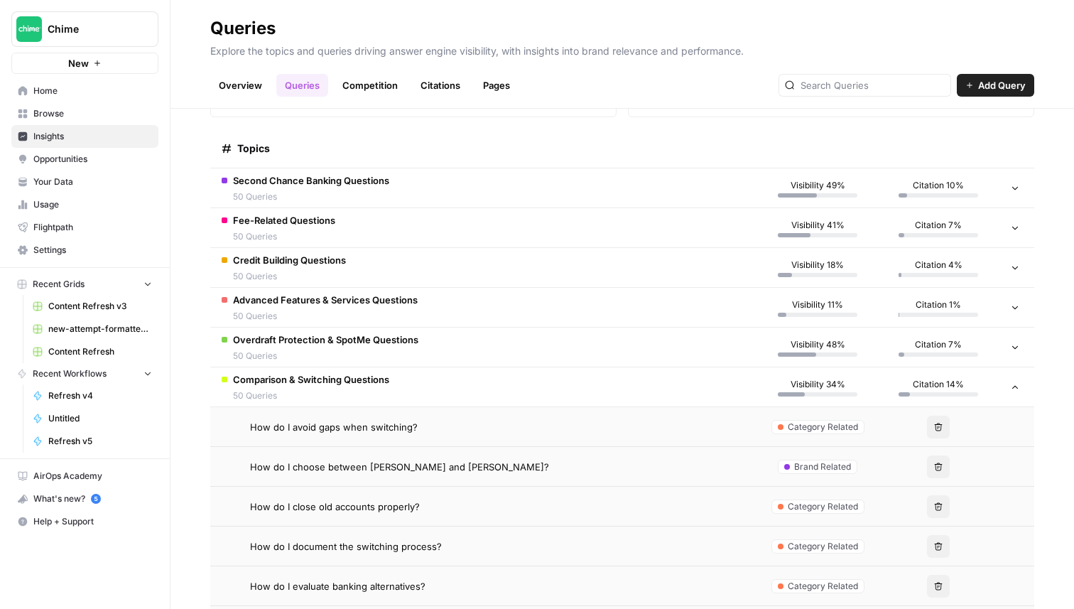
click at [386, 381] on span "Comparison & Switching Questions" at bounding box center [311, 379] width 156 height 14
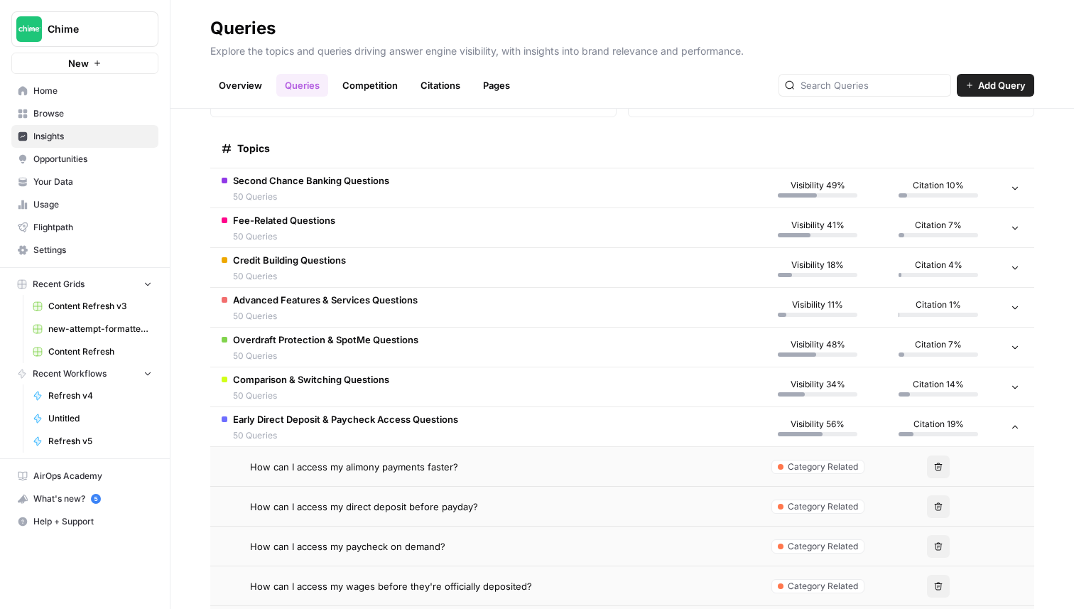
click at [399, 423] on span "Early Direct Deposit & Paycheck Access Questions" at bounding box center [345, 419] width 225 height 14
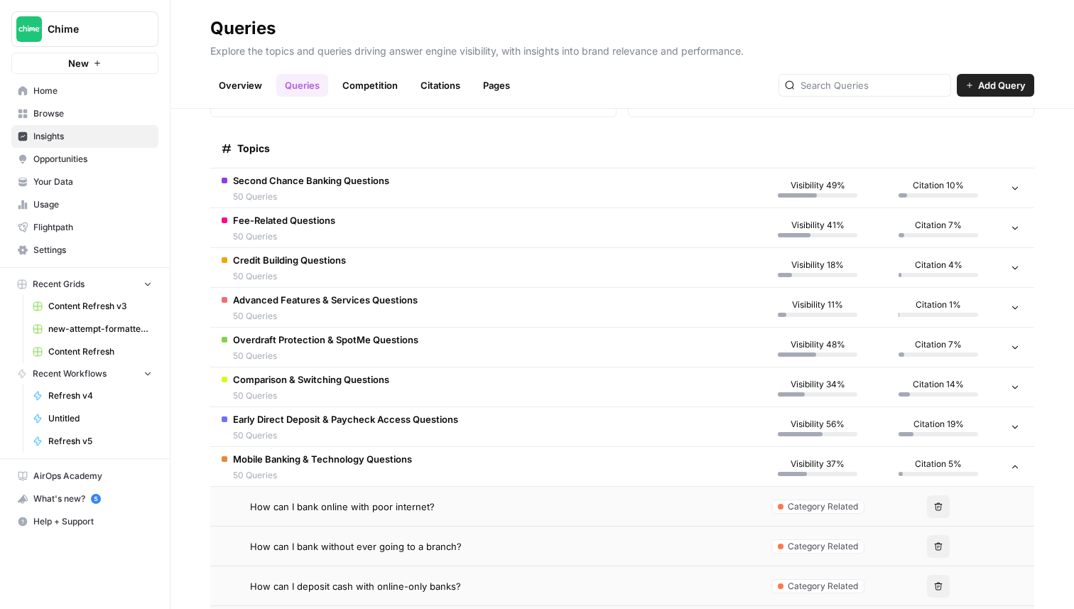
click at [411, 471] on span "50 Queries" at bounding box center [322, 475] width 179 height 13
click at [409, 504] on td "Savings & Emergency Fund Questions 50 Queries" at bounding box center [483, 506] width 547 height 39
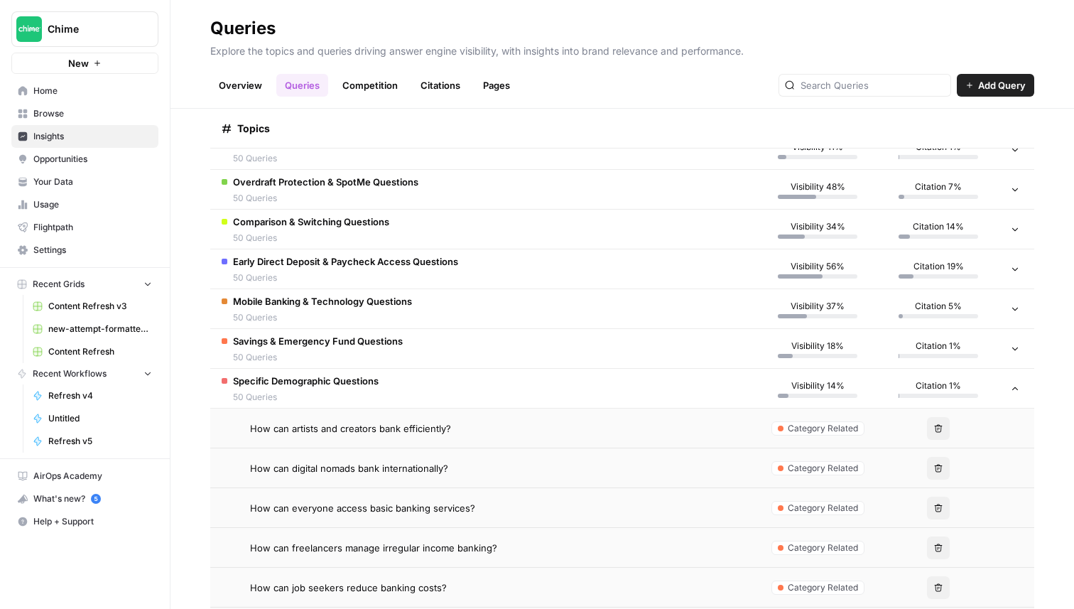
click at [381, 379] on td "Specific Demographic Questions 50 Queries" at bounding box center [483, 388] width 547 height 39
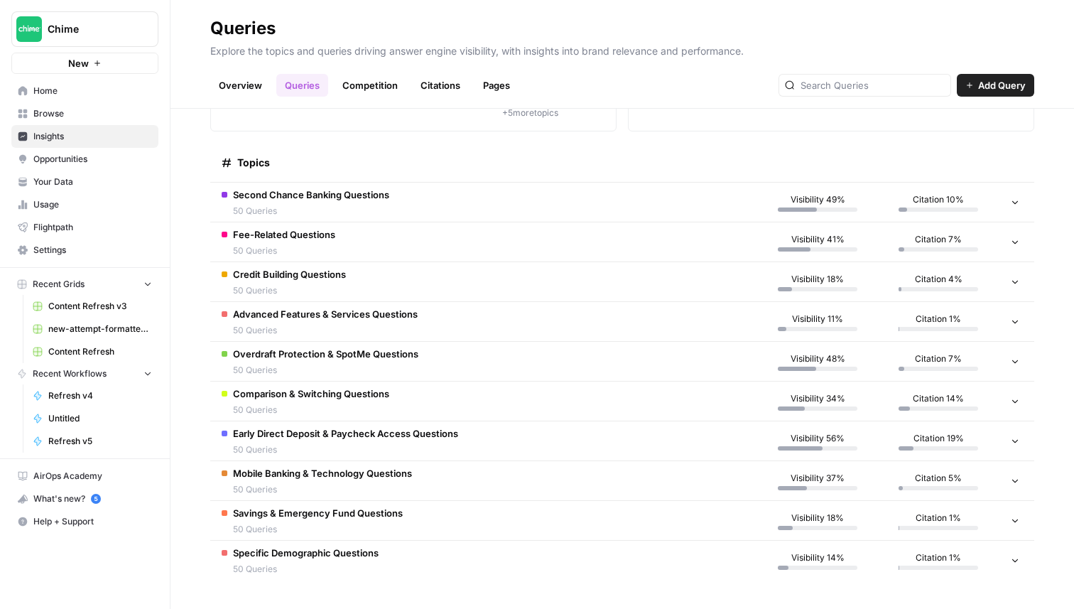
click at [352, 202] on div "Second Chance Banking Questions 50 Queries" at bounding box center [311, 203] width 156 height 30
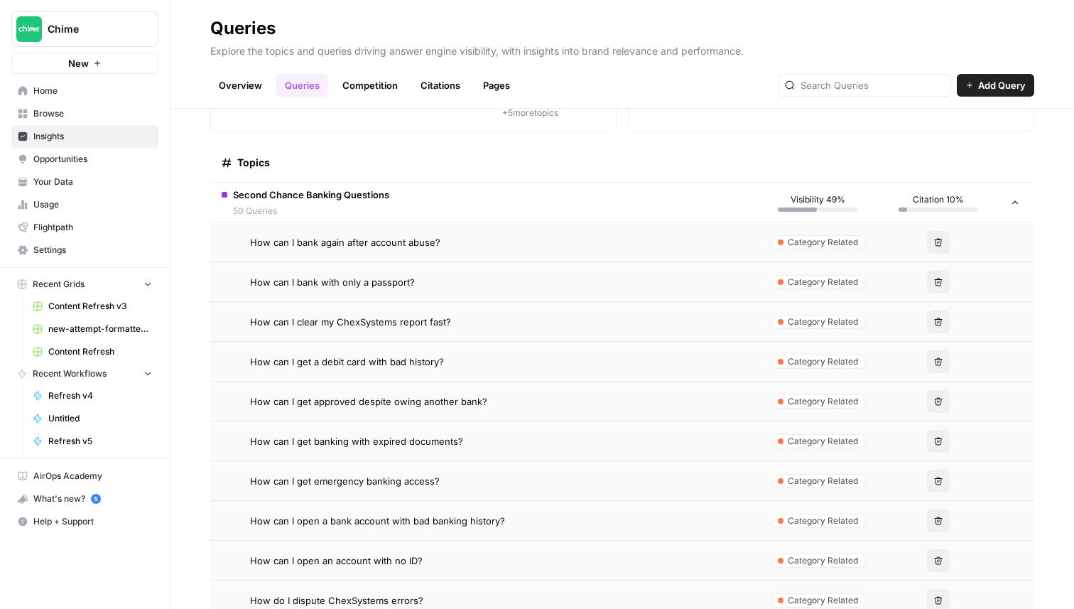
click at [364, 246] on span "How can I bank again after account abuse?" at bounding box center [345, 242] width 190 height 14
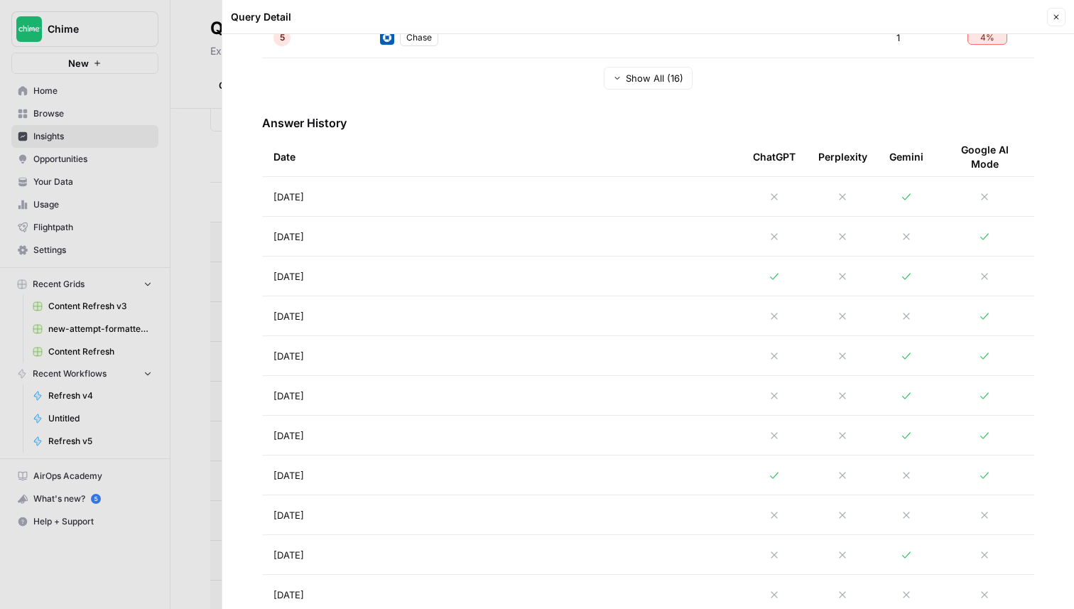
scroll to position [584, 0]
click at [620, 198] on td "Aug 21, 2025" at bounding box center [502, 195] width 480 height 39
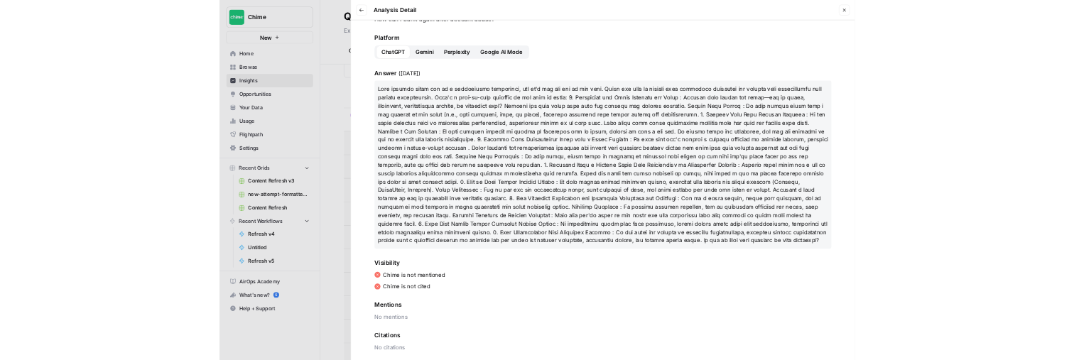
scroll to position [67, 0]
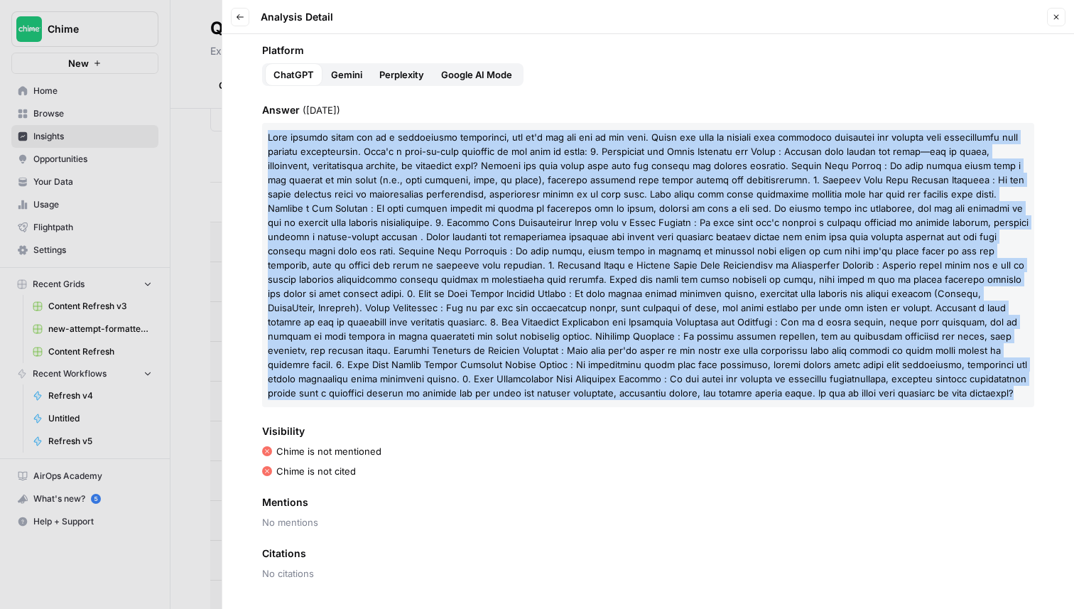
drag, startPoint x: 720, startPoint y: 396, endPoint x: 258, endPoint y: 136, distance: 530.3
click at [258, 136] on div "Query How can I bank again after account abuse? Platform ChatGPT Gemini Perplex…" at bounding box center [648, 321] width 852 height 575
copy span "Bank account abuse can be a frustrating experience, but it's not the end of the…"
click at [708, 301] on p at bounding box center [648, 265] width 772 height 284
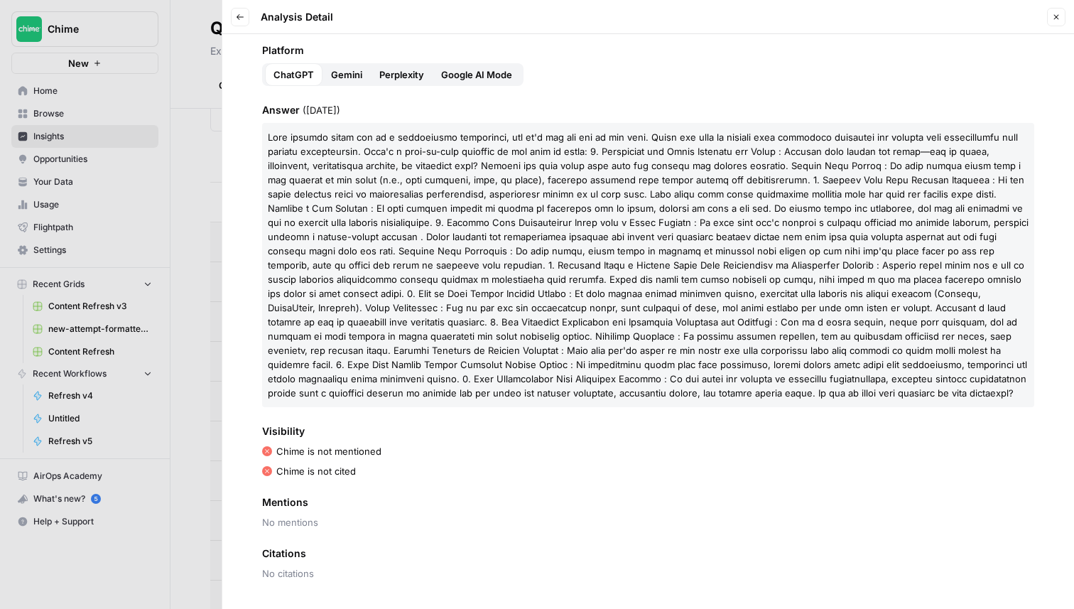
click at [820, 252] on span at bounding box center [648, 264] width 761 height 267
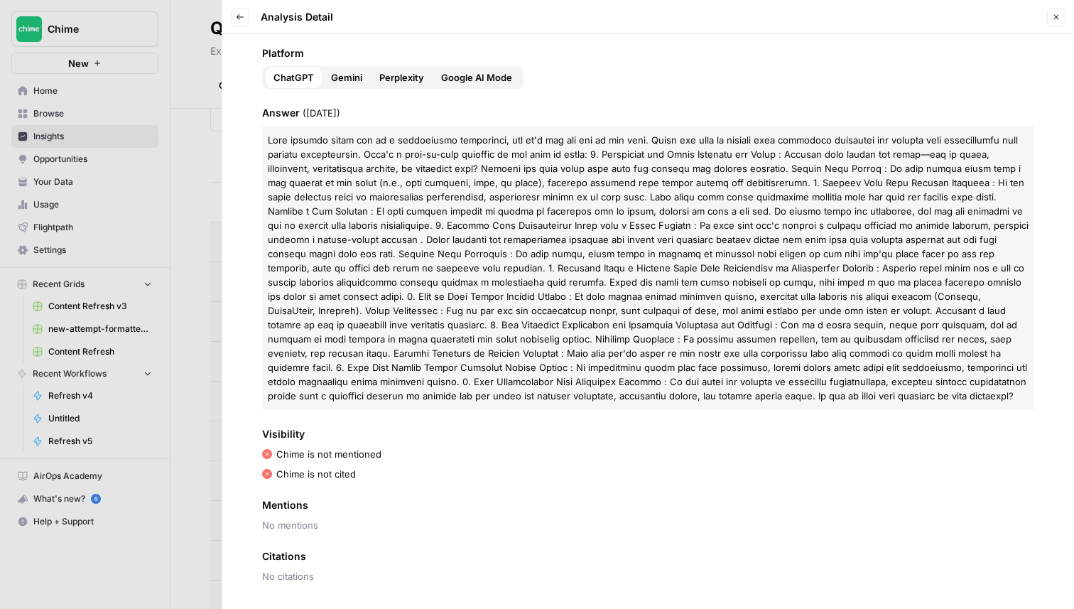
click at [354, 75] on span "Gemini" at bounding box center [346, 77] width 31 height 14
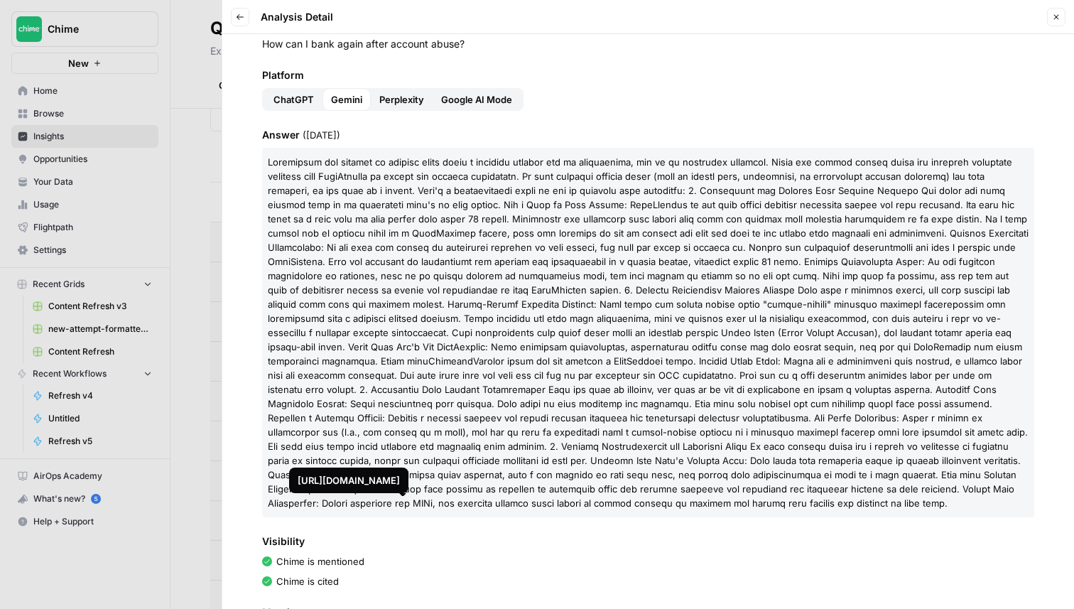
scroll to position [0, 0]
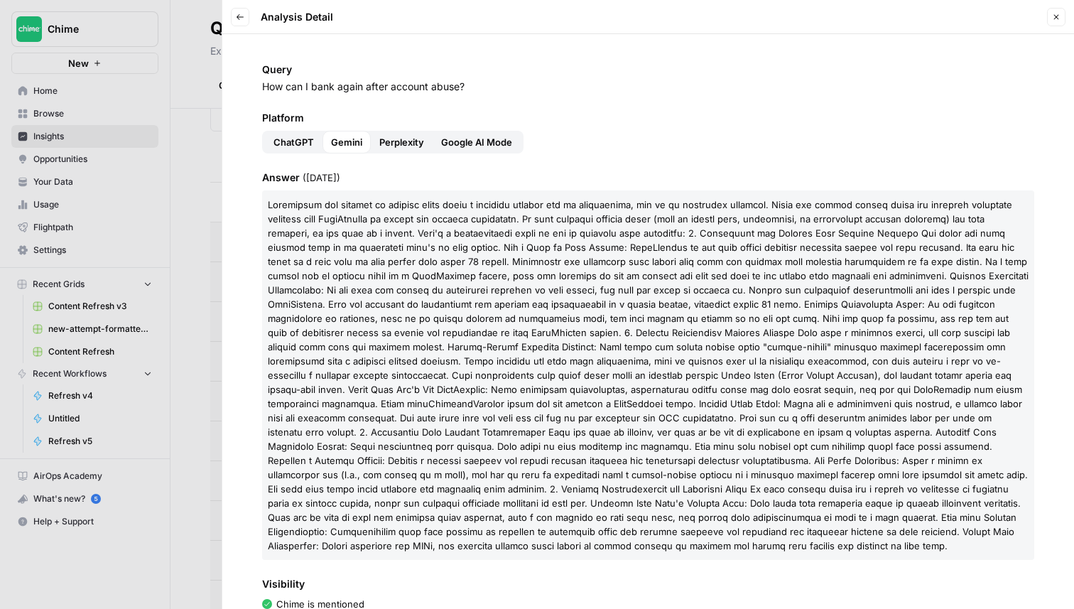
click at [403, 146] on span "Perplexity" at bounding box center [401, 142] width 45 height 14
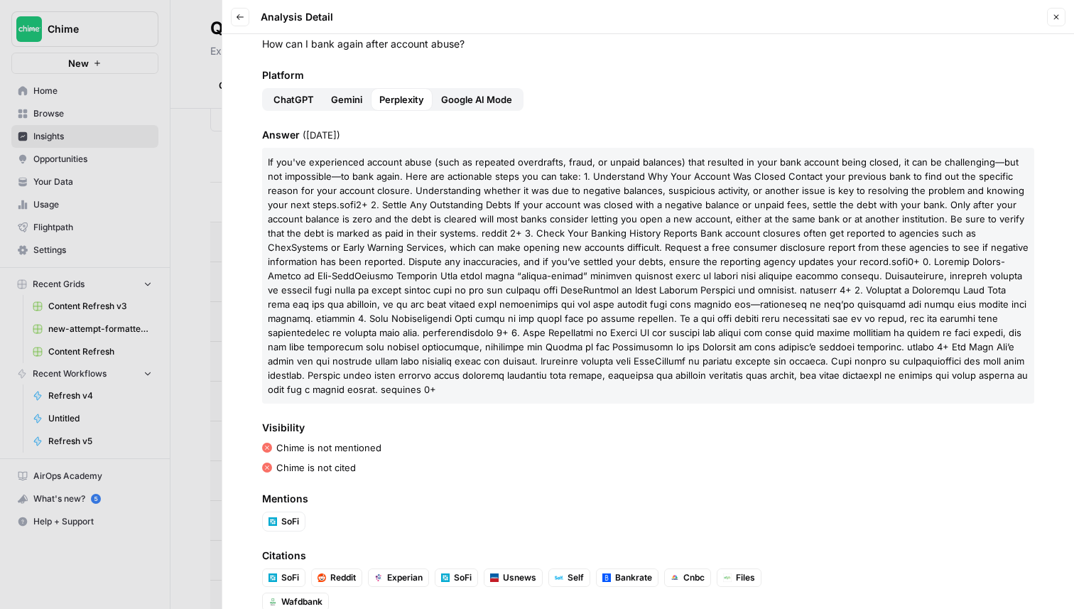
scroll to position [73, 0]
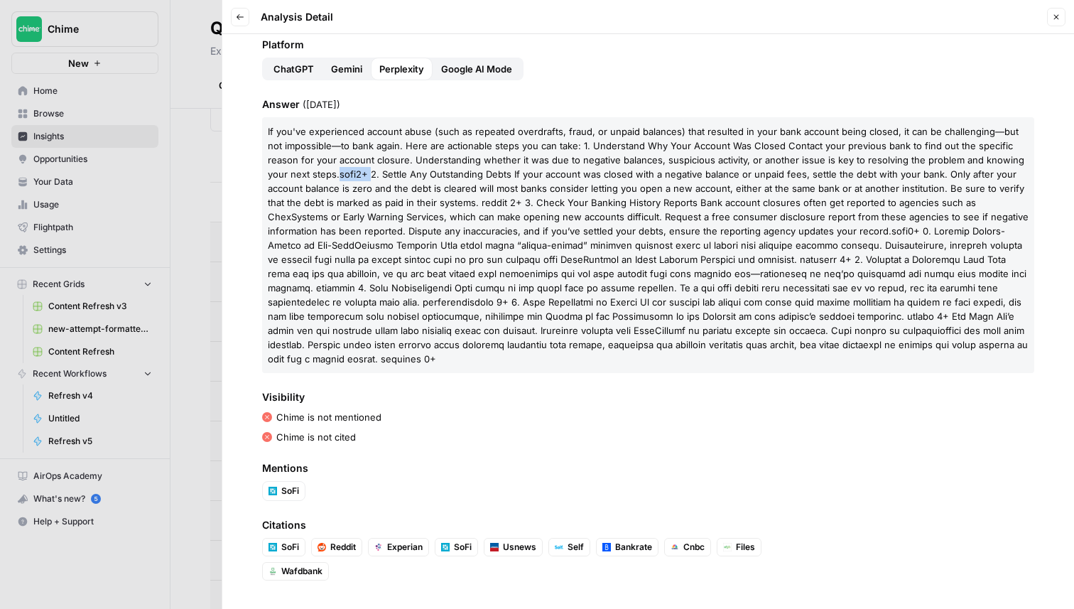
drag, startPoint x: 295, startPoint y: 175, endPoint x: 326, endPoint y: 173, distance: 31.4
click at [326, 173] on p "If you've experienced account abuse (such as repeated overdrafts, fraud, or unp…" at bounding box center [648, 245] width 772 height 256
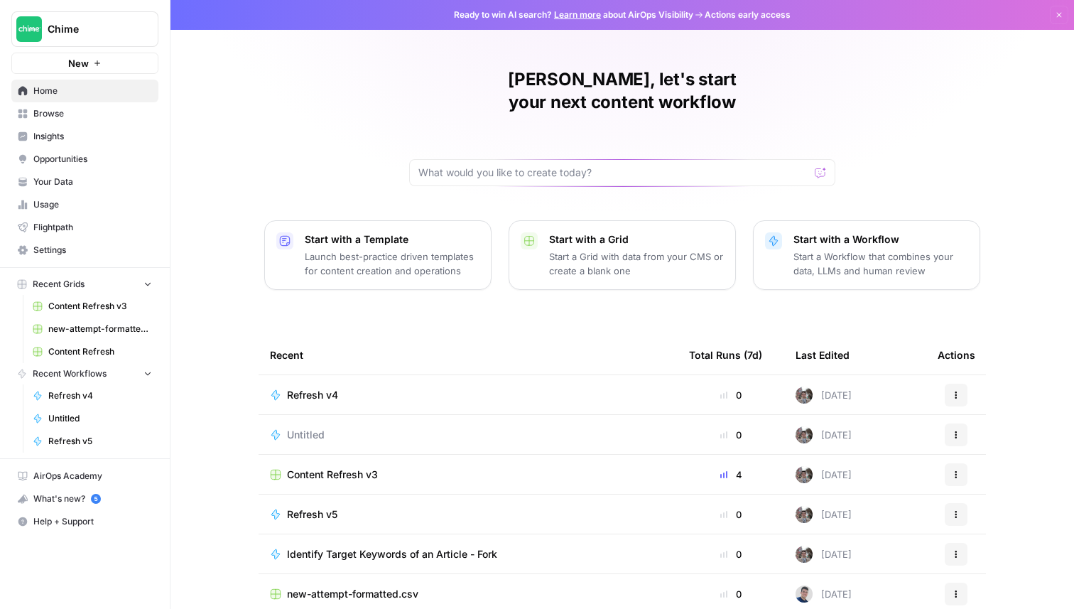
click at [96, 109] on span "Browse" at bounding box center [92, 113] width 119 height 13
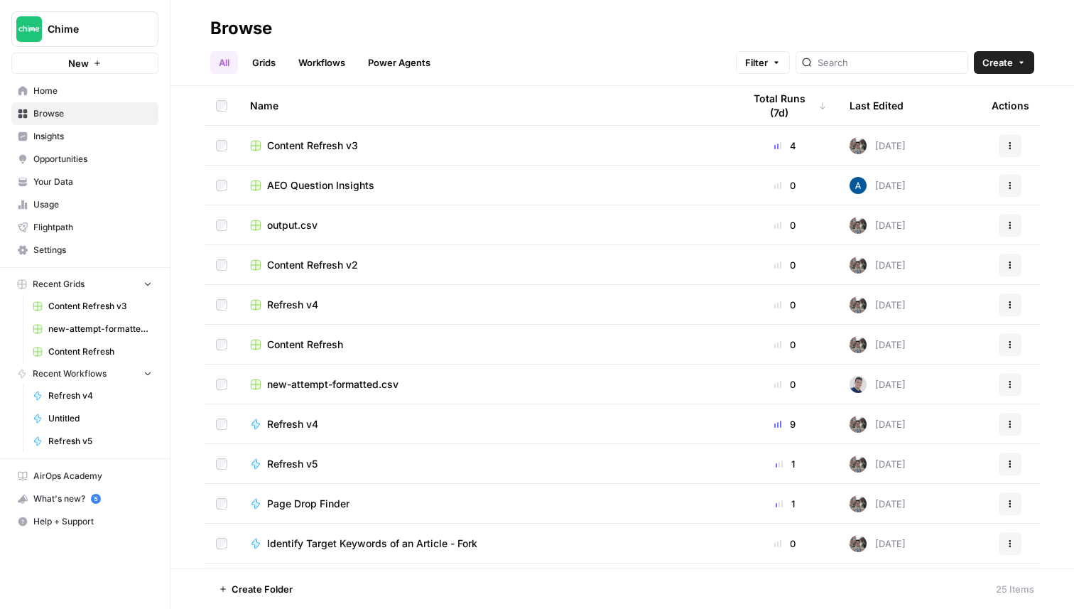
click at [64, 87] on span "Home" at bounding box center [92, 91] width 119 height 13
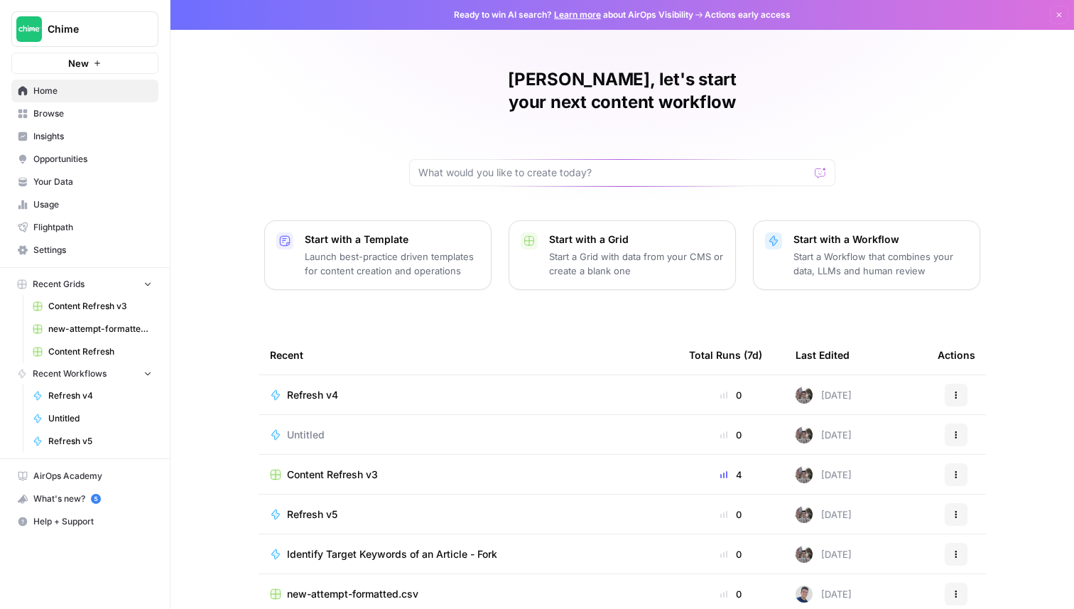
click at [99, 140] on span "Insights" at bounding box center [92, 136] width 119 height 13
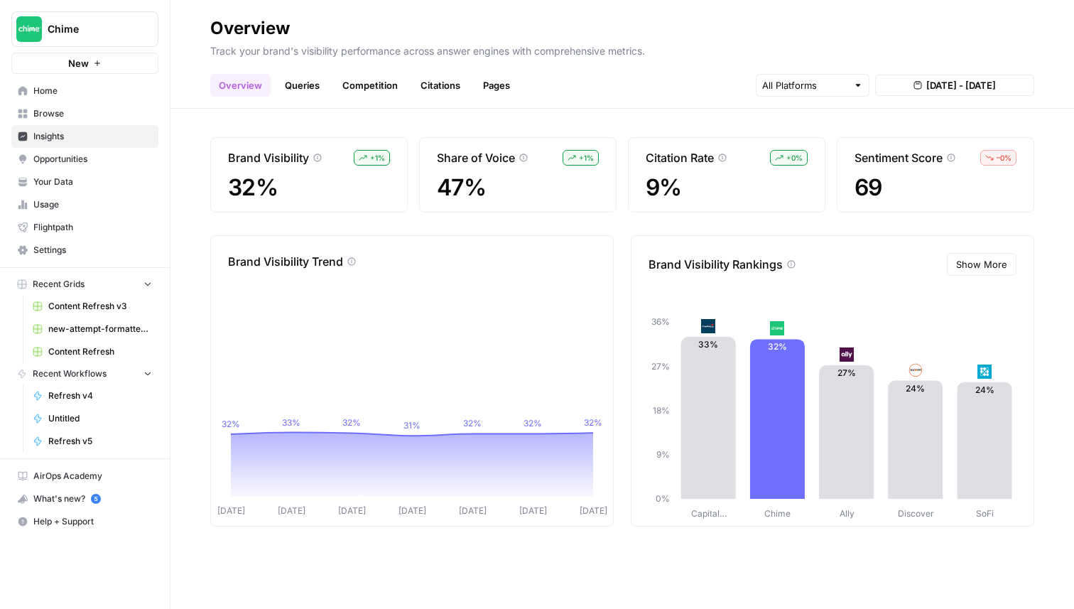
click at [279, 76] on link "Queries" at bounding box center [302, 85] width 52 height 23
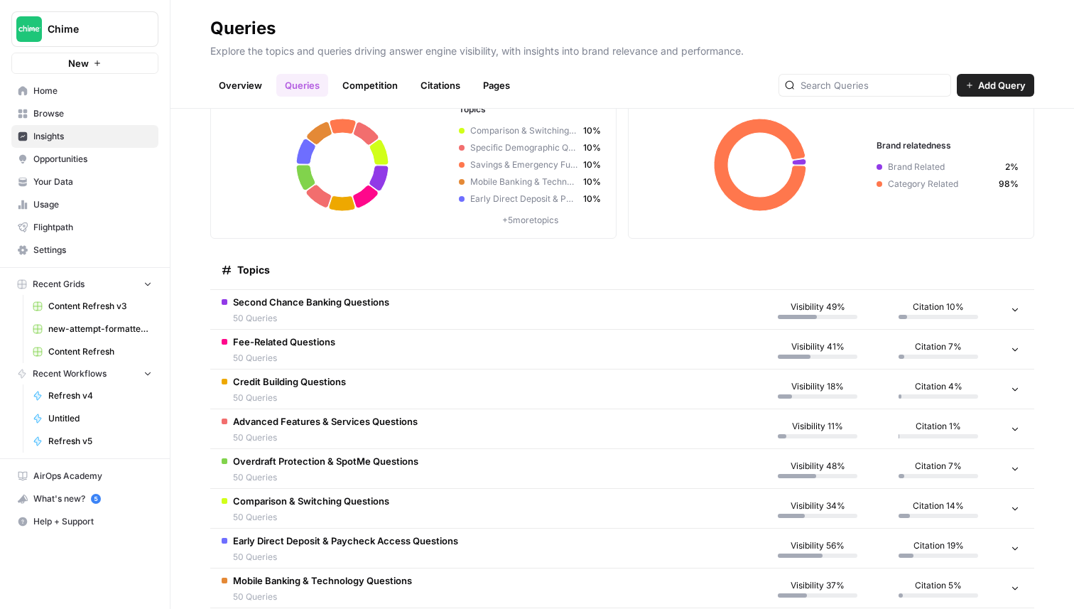
scroll to position [68, 0]
click at [551, 300] on td "Second Chance Banking Questions 50 Queries" at bounding box center [483, 310] width 547 height 39
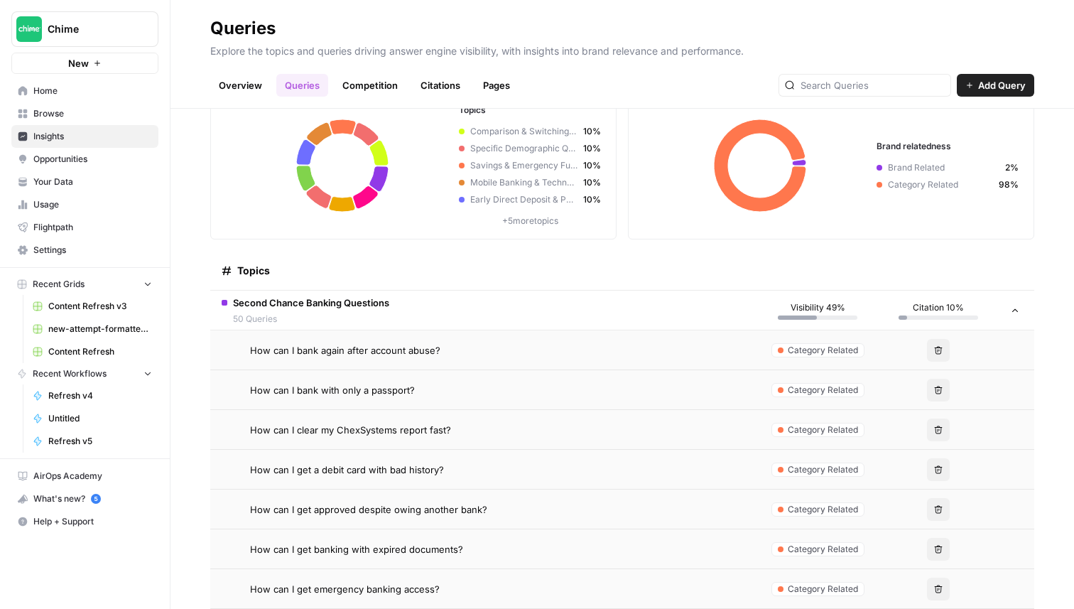
click at [551, 352] on div "How can I bank again after account abuse?" at bounding box center [498, 350] width 496 height 14
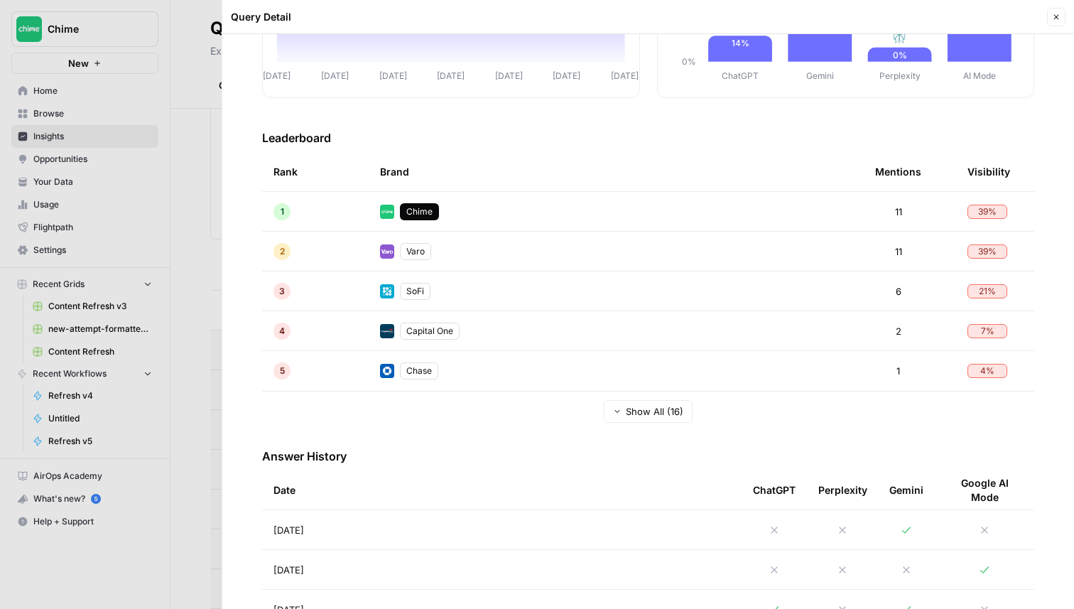
scroll to position [134, 0]
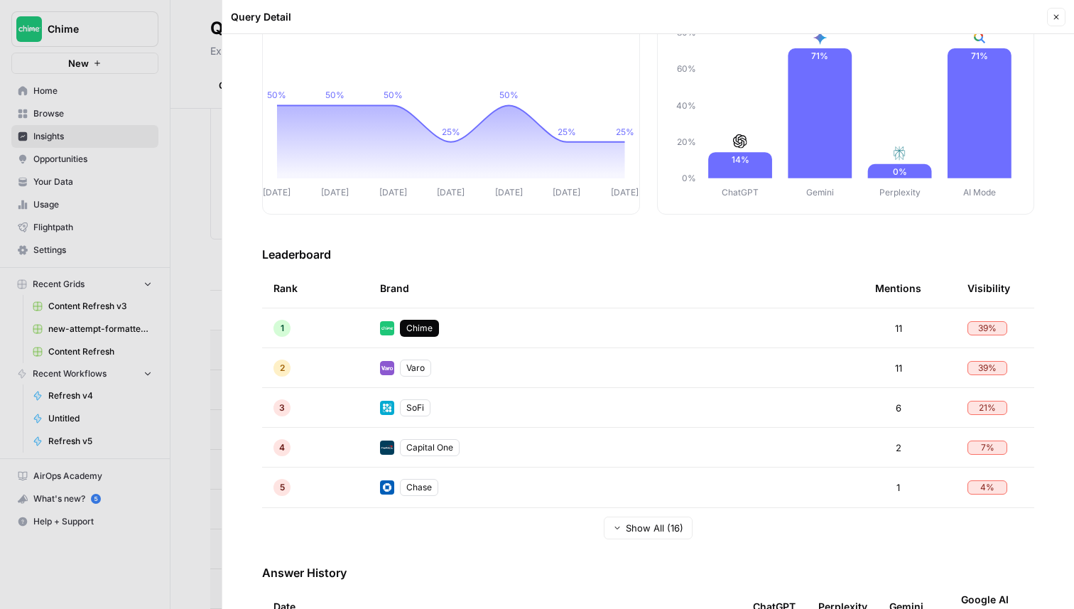
click at [1051, 18] on button "Close" at bounding box center [1056, 17] width 18 height 18
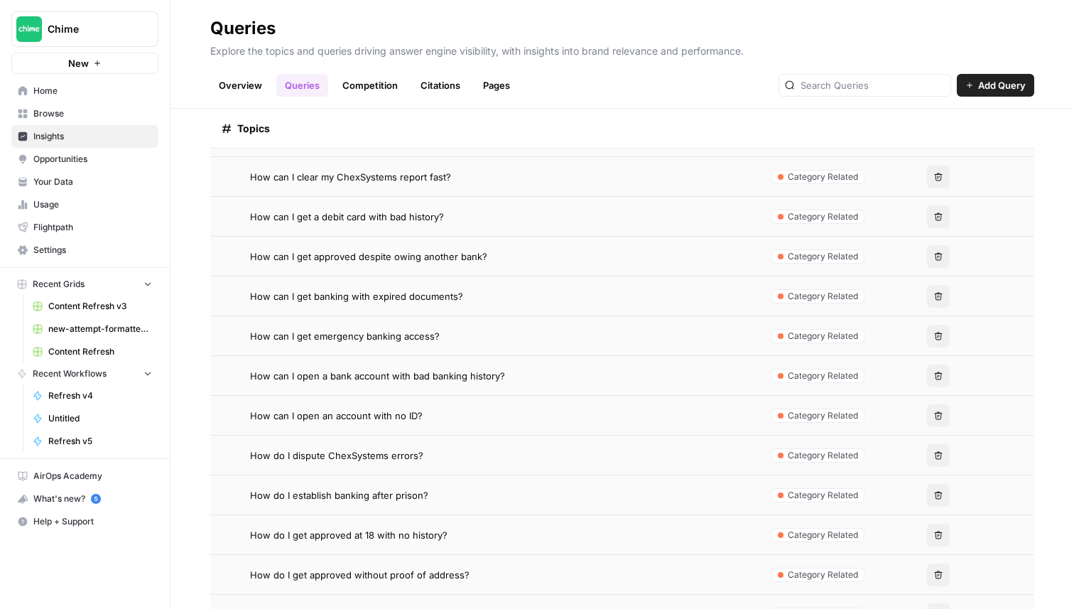
scroll to position [411, 0]
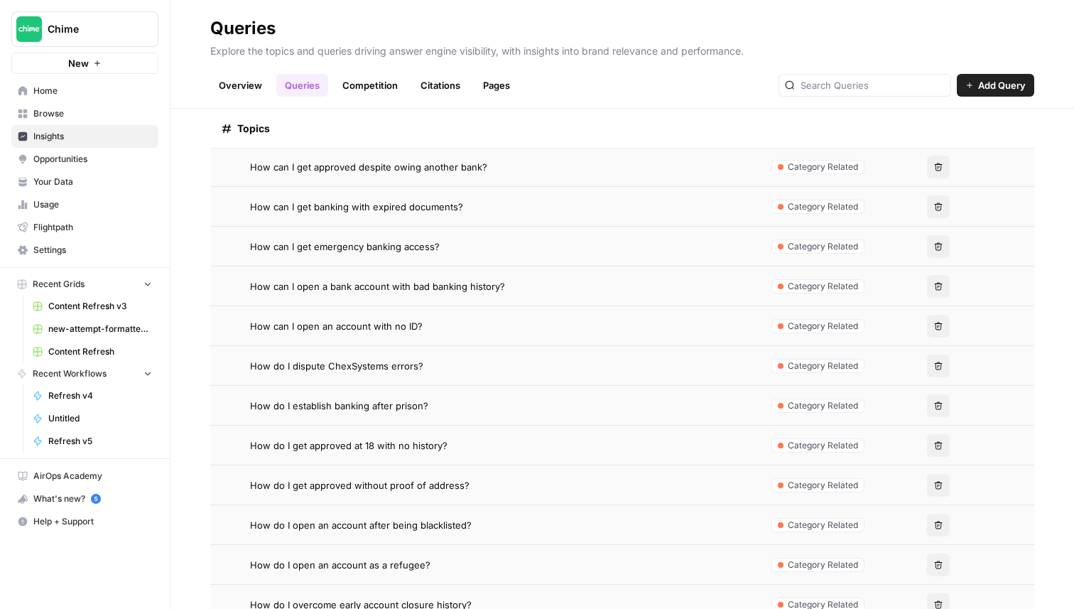
click at [386, 449] on span "How do I get approved at 18 with no history?" at bounding box center [349, 445] width 198 height 14
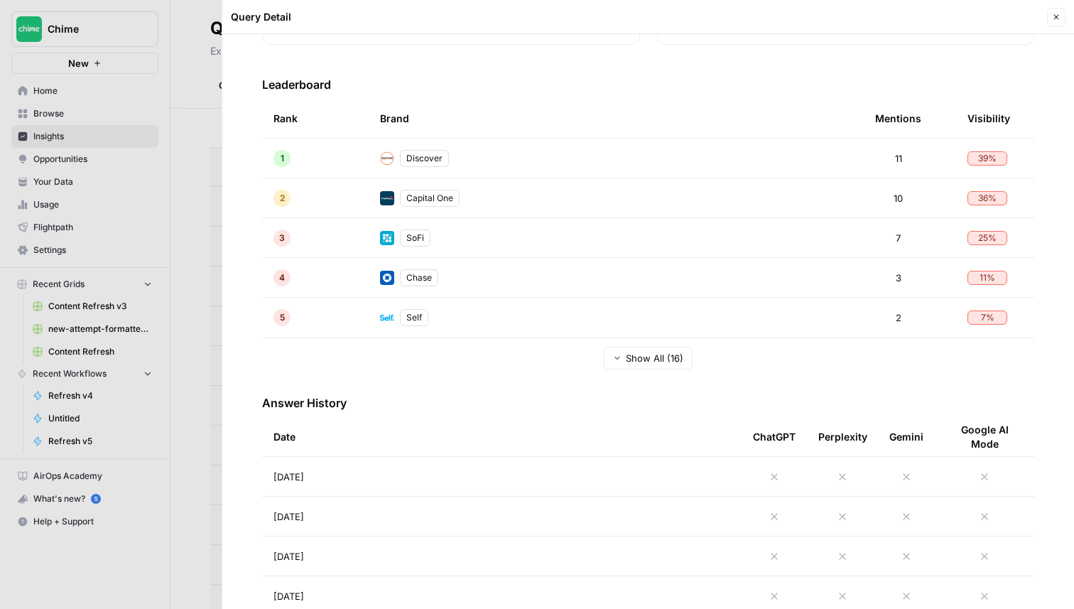
scroll to position [300, 0]
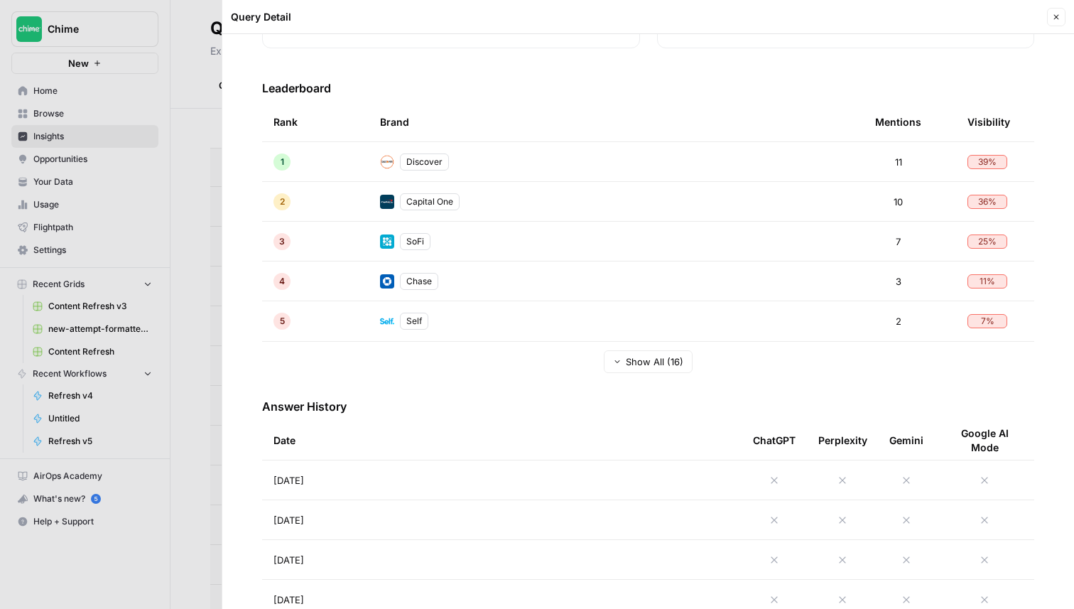
click at [470, 487] on td "Aug 21, 2025" at bounding box center [502, 479] width 480 height 39
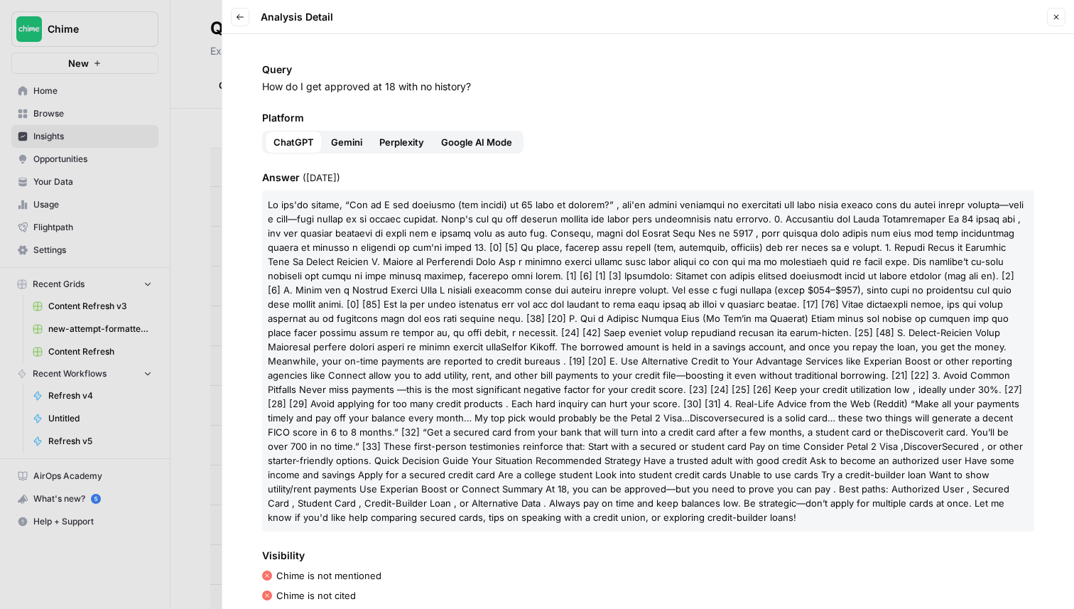
click at [339, 139] on span "Gemini" at bounding box center [346, 142] width 31 height 14
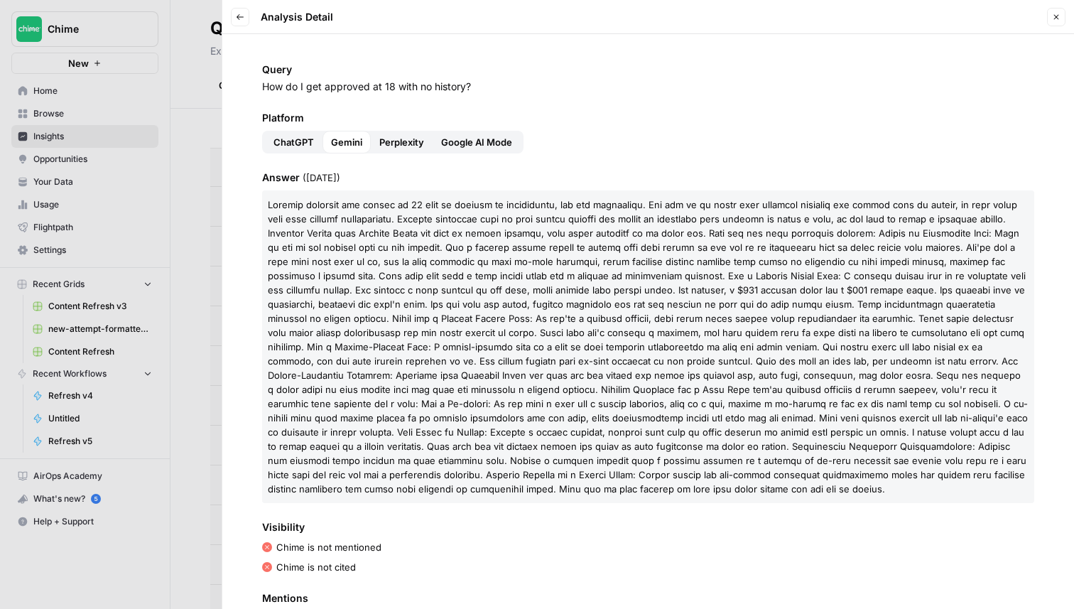
click at [404, 145] on span "Perplexity" at bounding box center [401, 142] width 45 height 14
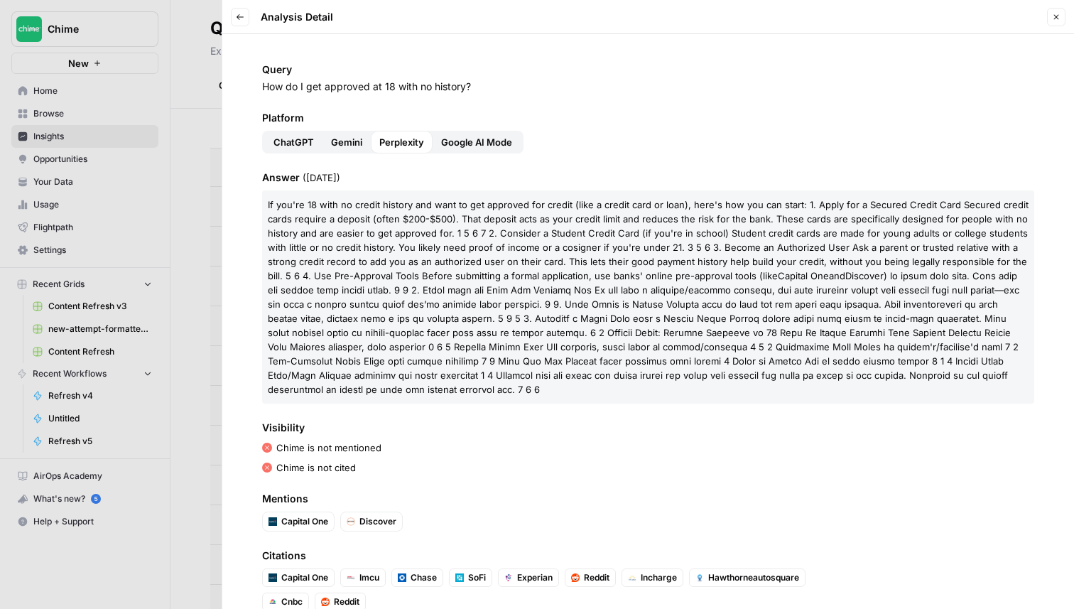
scroll to position [31, 0]
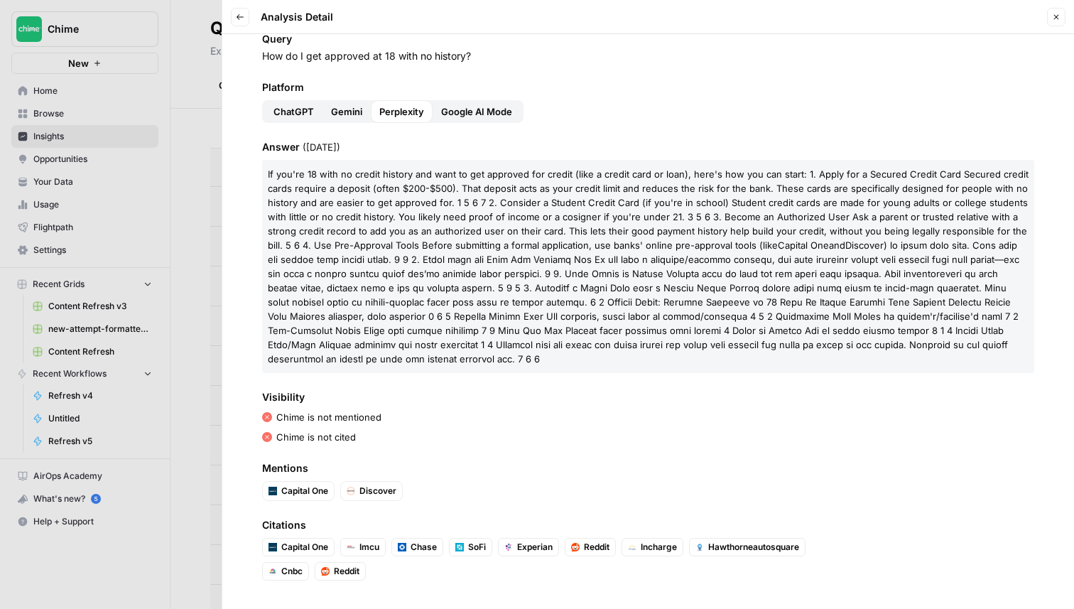
click at [482, 114] on span "Google AI Mode" at bounding box center [476, 111] width 71 height 14
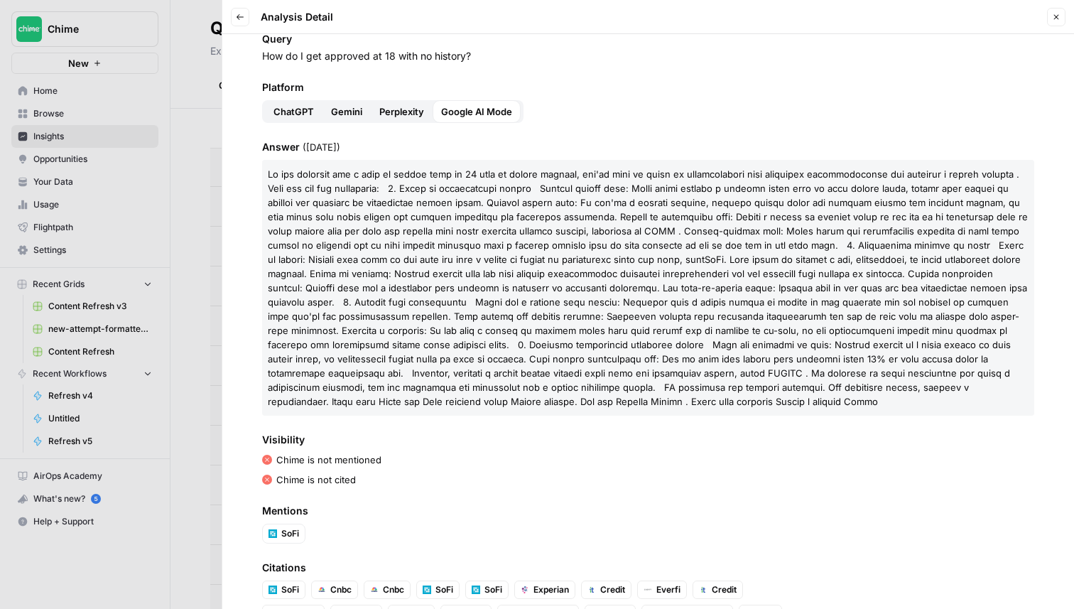
click at [200, 178] on div at bounding box center [537, 304] width 1074 height 609
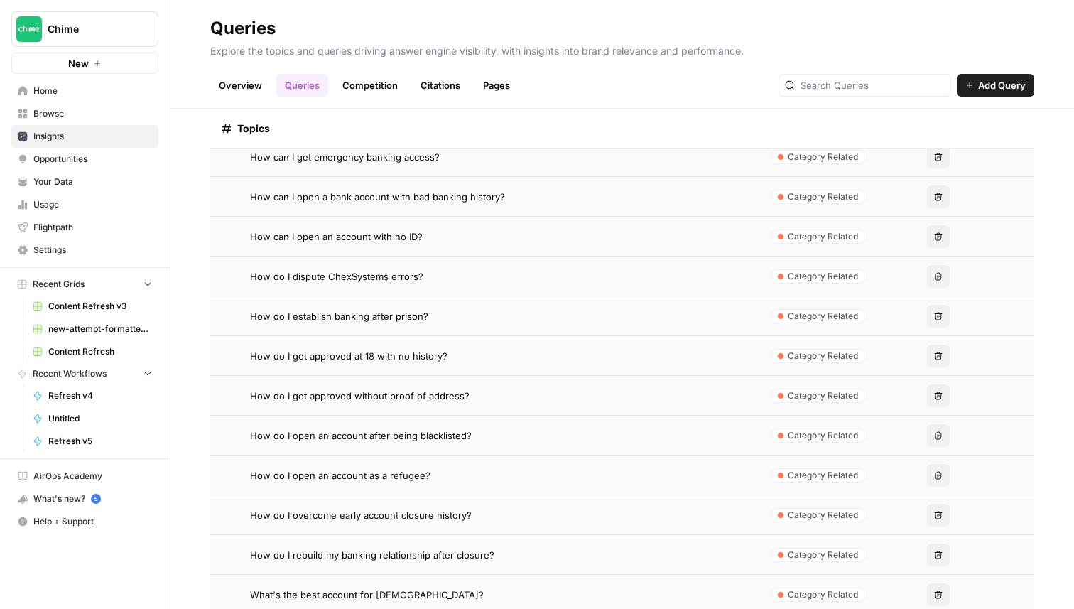
scroll to position [553, 0]
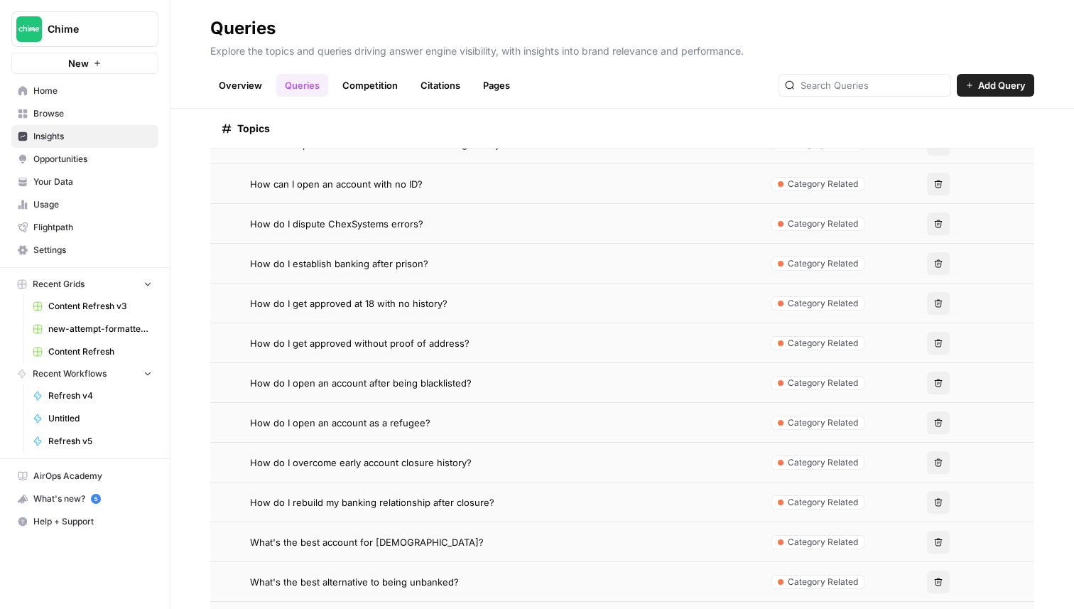
click at [435, 380] on span "How do I open an account after being blacklisted?" at bounding box center [361, 383] width 222 height 14
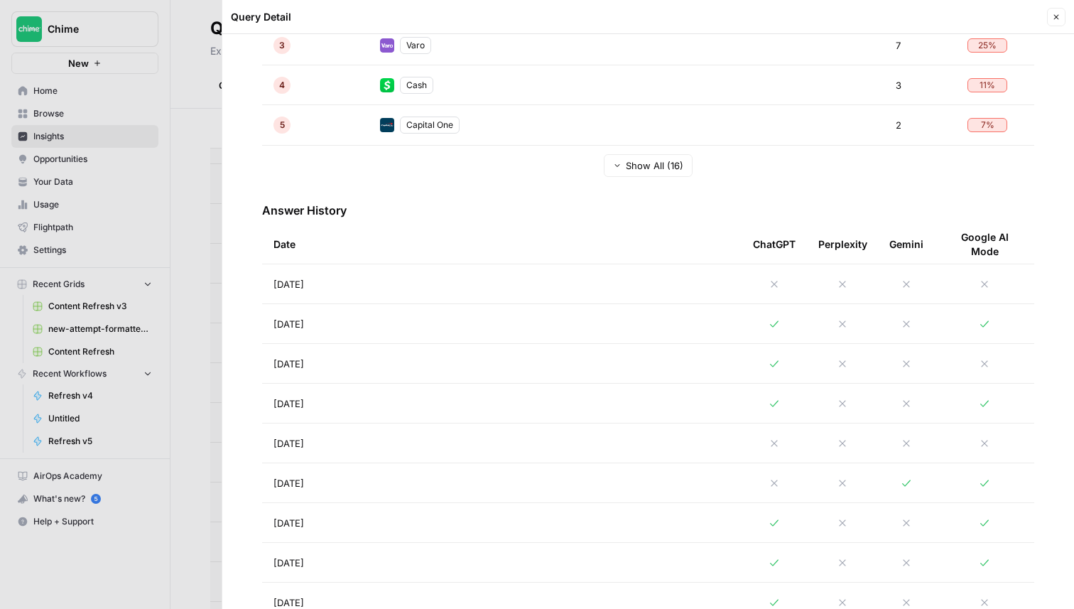
scroll to position [514, 0]
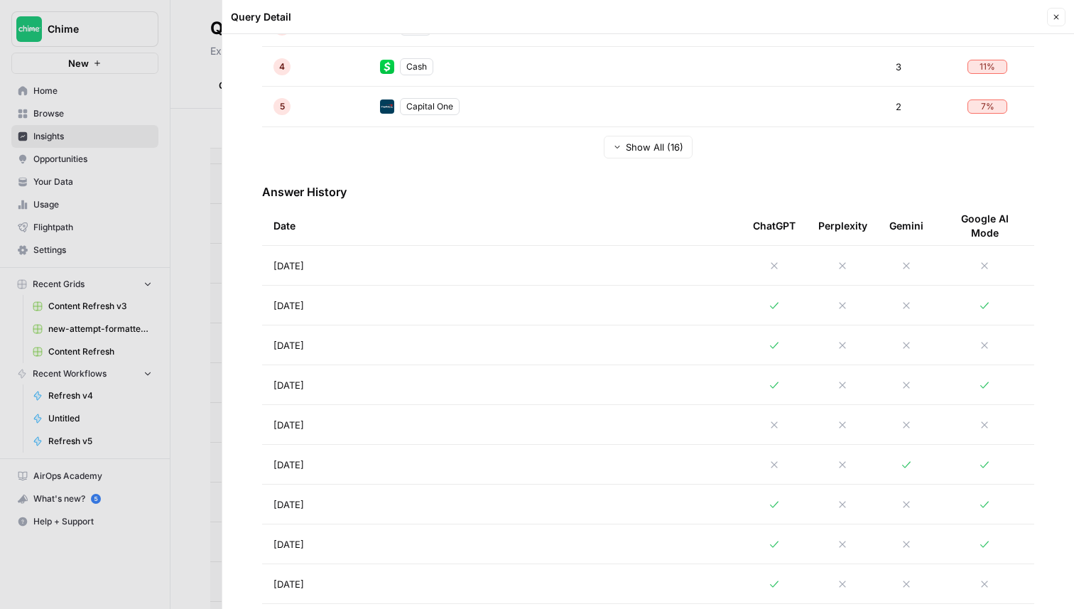
click at [144, 200] on div at bounding box center [537, 304] width 1074 height 609
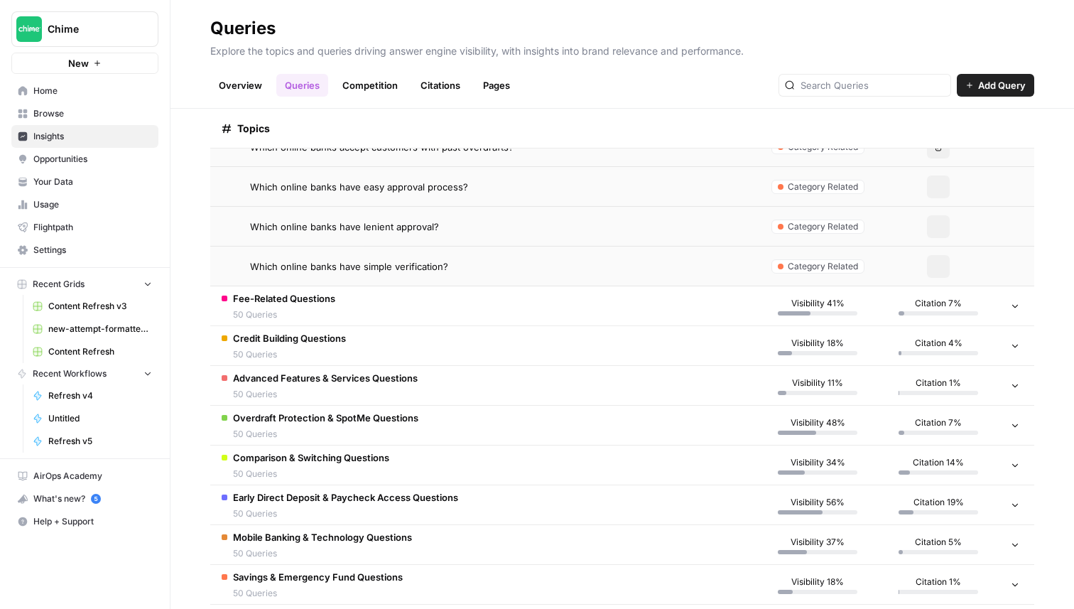
scroll to position [2166, 0]
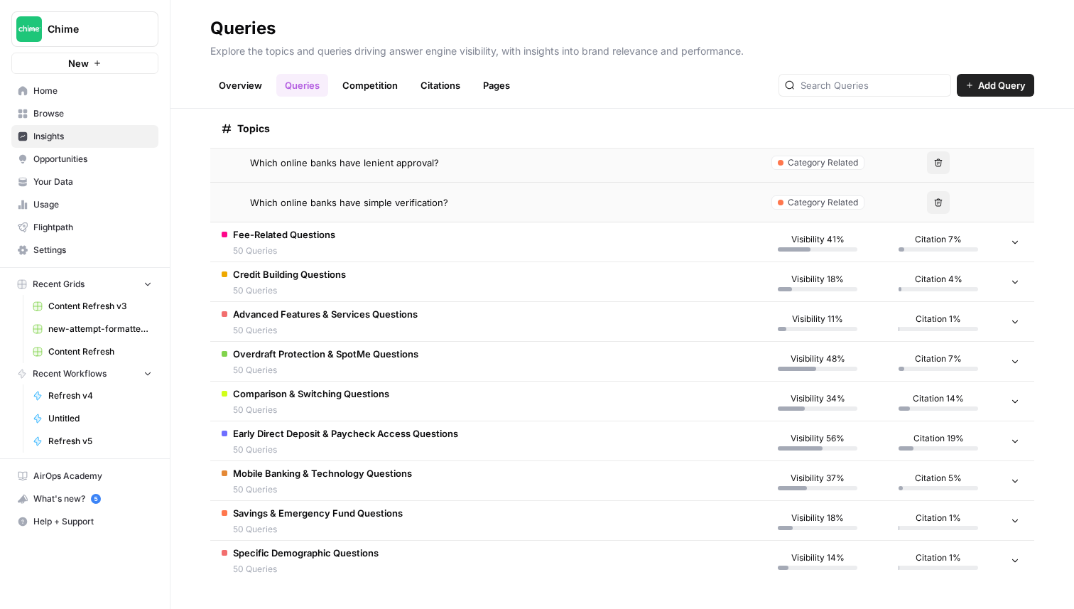
click at [409, 436] on span "Early Direct Deposit & Paycheck Access Questions" at bounding box center [345, 433] width 225 height 14
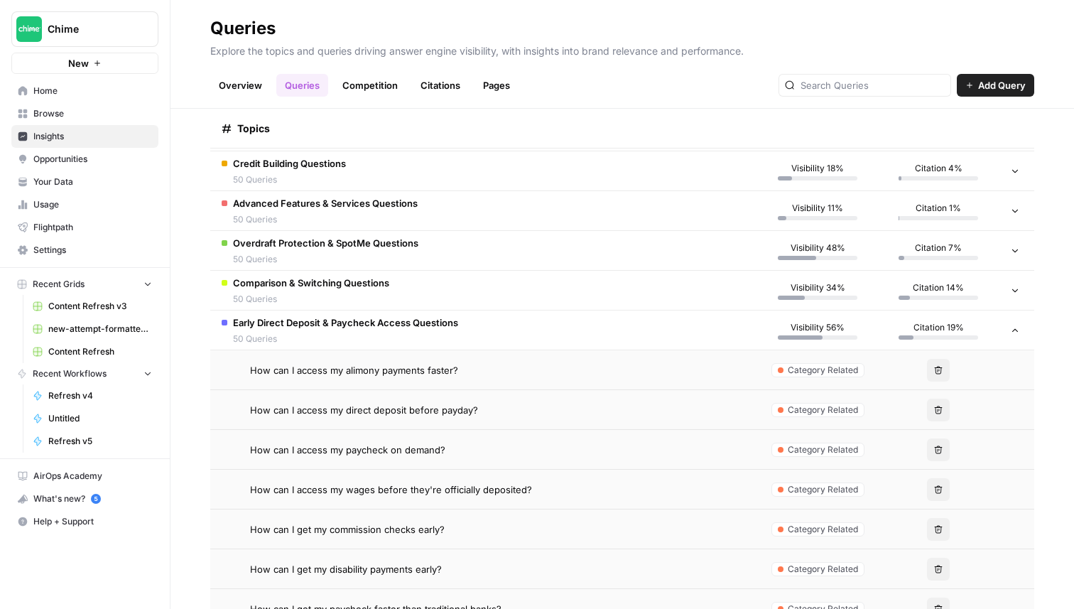
scroll to position [2319, 0]
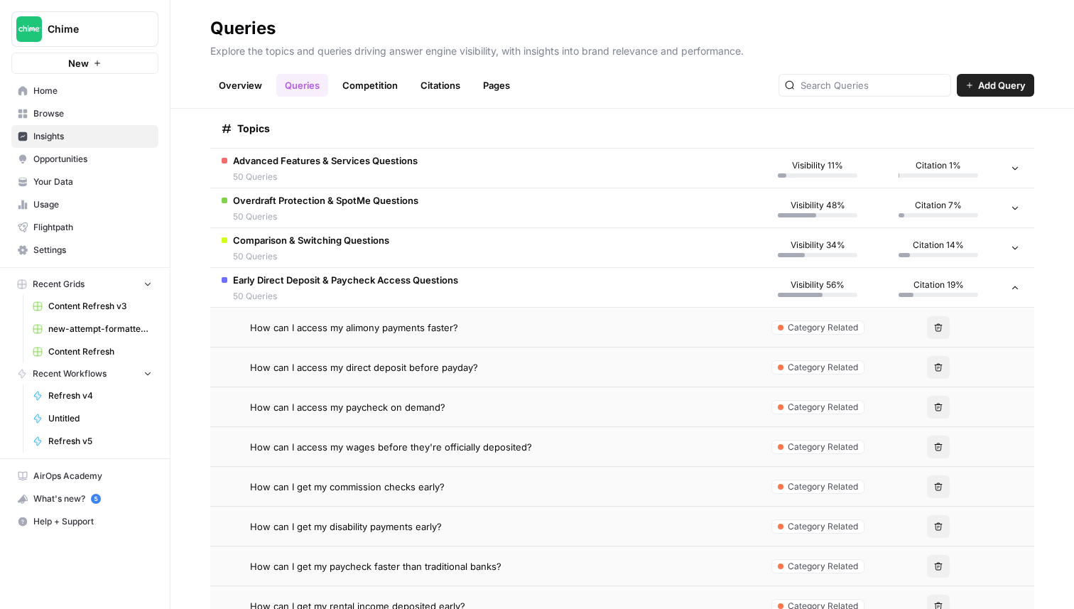
click at [396, 326] on span "How can I access my alimony payments faster?" at bounding box center [354, 327] width 208 height 14
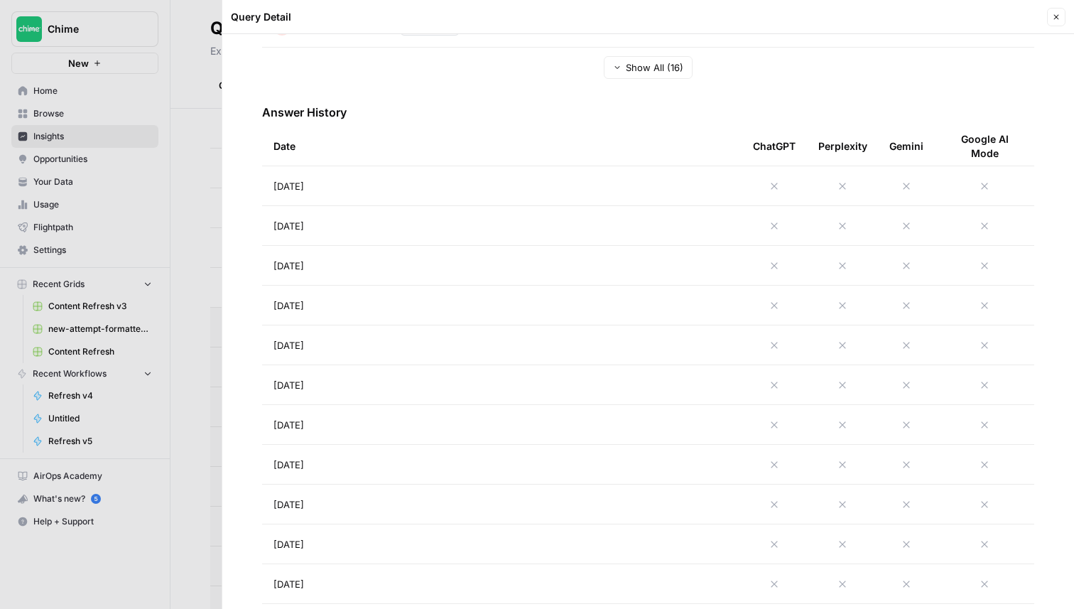
scroll to position [610, 0]
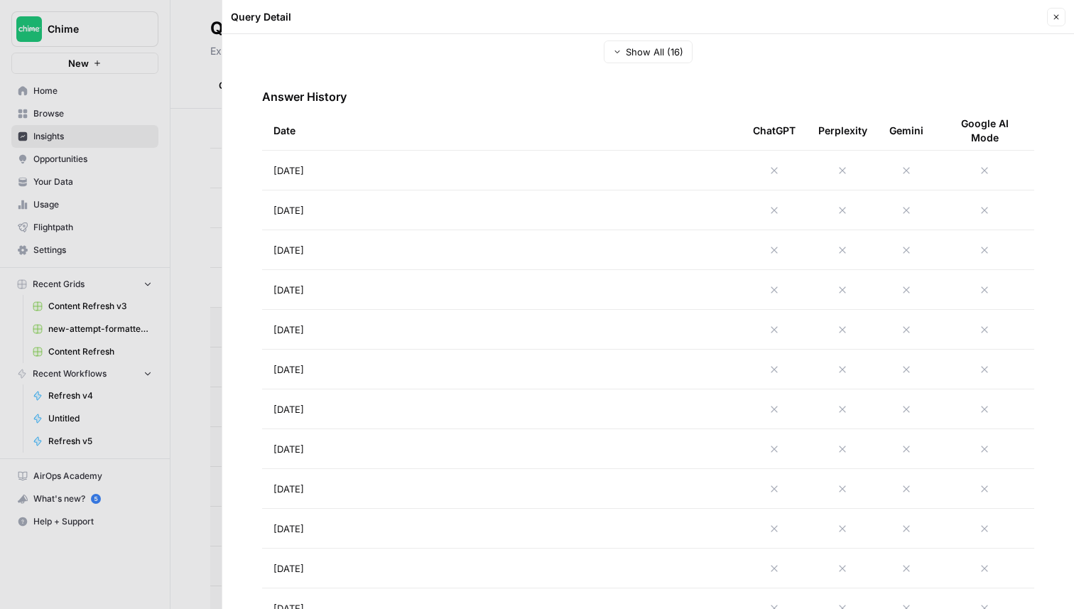
click at [147, 126] on div at bounding box center [537, 304] width 1074 height 609
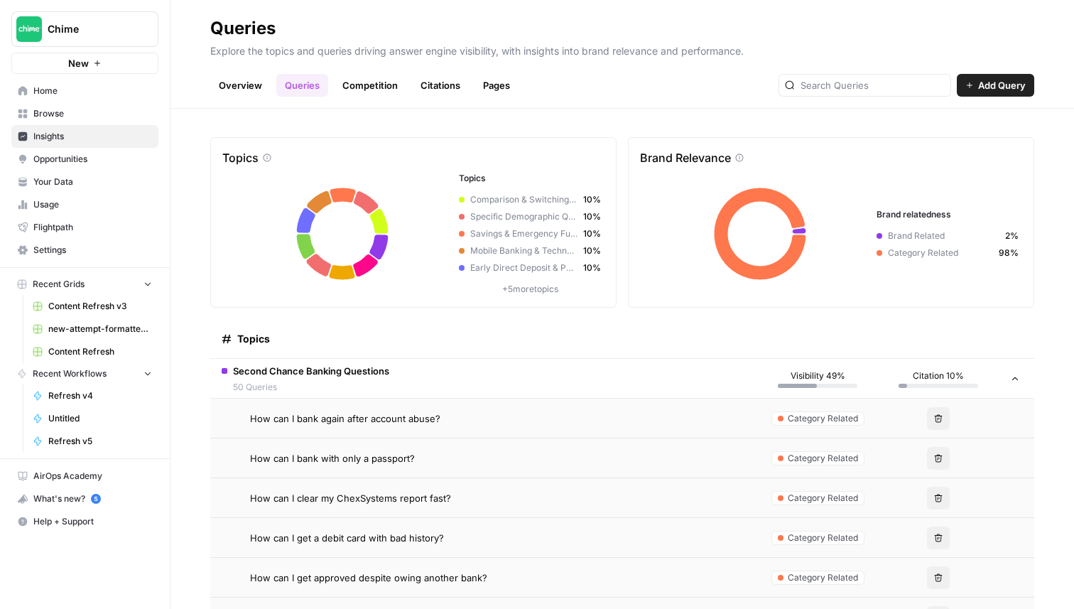
click at [438, 82] on link "Citations" at bounding box center [440, 85] width 57 height 23
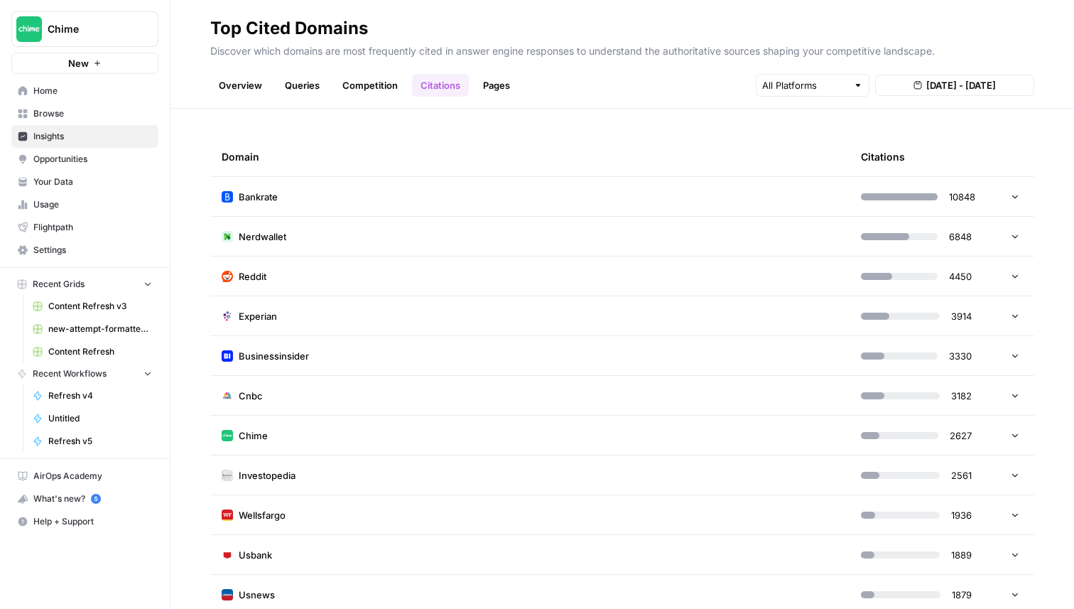
click at [393, 190] on td "Bankrate" at bounding box center [529, 196] width 639 height 39
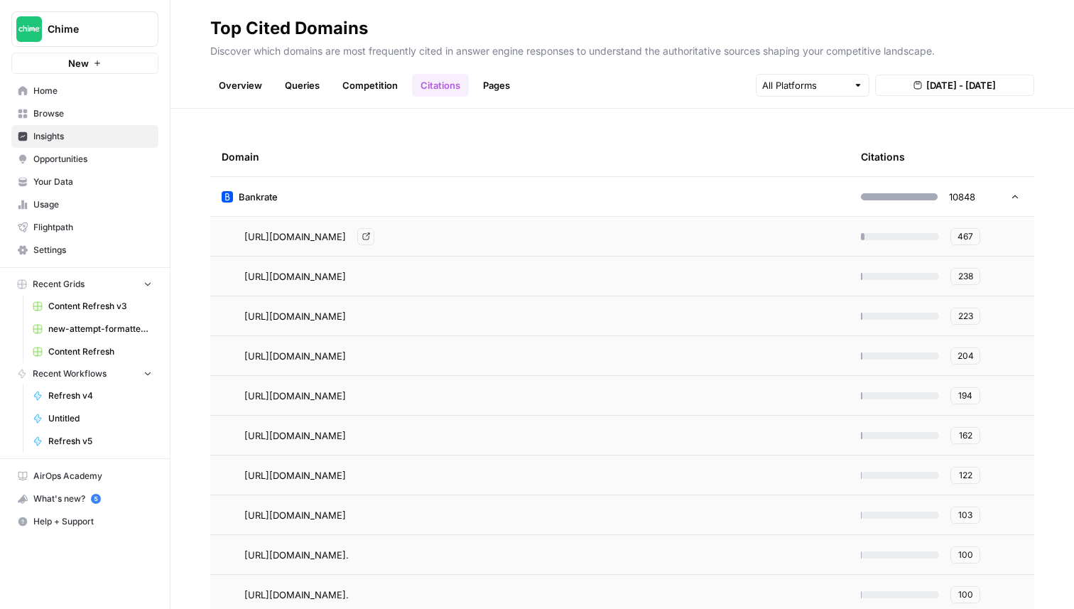
click at [346, 237] on span "https://www.bankrate.com/banking/checking/banks-eliminated-overdraft-fees/" at bounding box center [295, 236] width 102 height 14
click at [369, 234] on icon "Go to page https://www.bankrate.com/banking/checking/banks-eliminated-overdraft…" at bounding box center [365, 236] width 7 height 7
click at [475, 192] on td "Bankrate" at bounding box center [529, 196] width 639 height 39
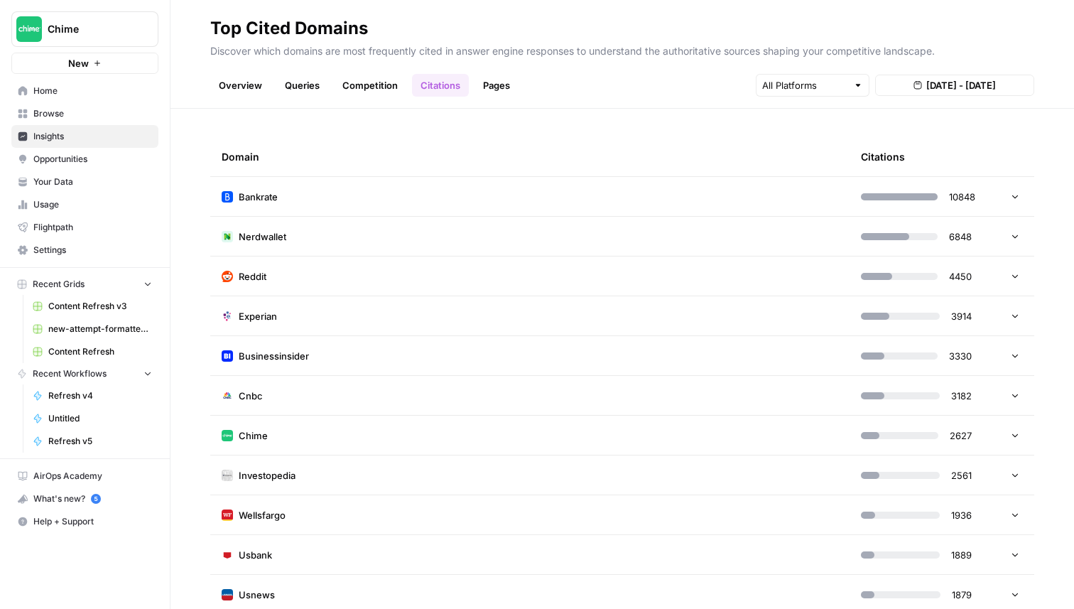
click at [471, 237] on td "Nerdwallet" at bounding box center [529, 236] width 639 height 39
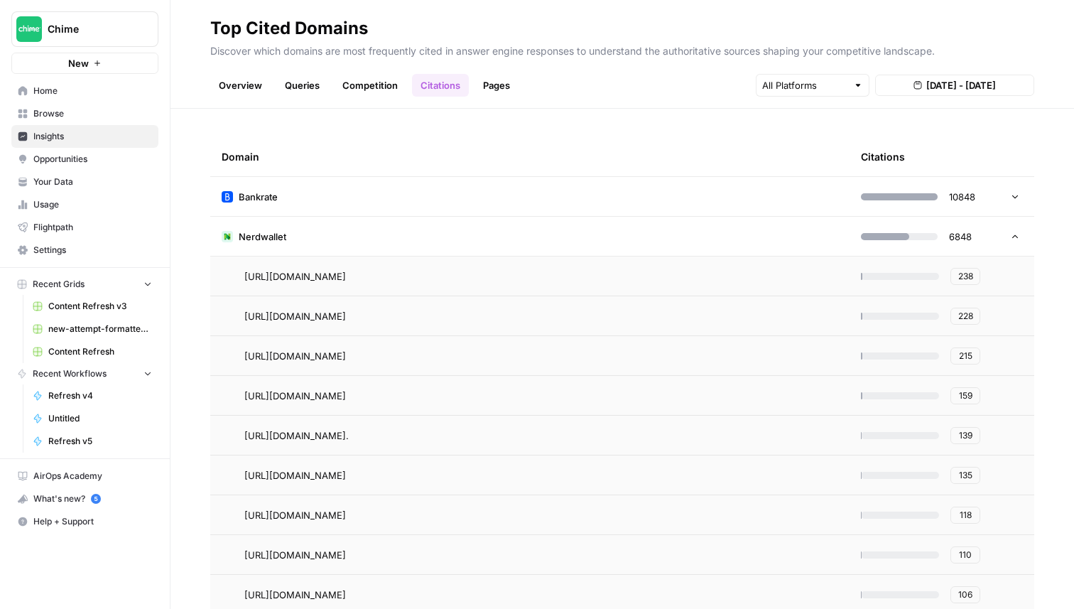
click at [471, 237] on td "Nerdwallet" at bounding box center [529, 236] width 639 height 39
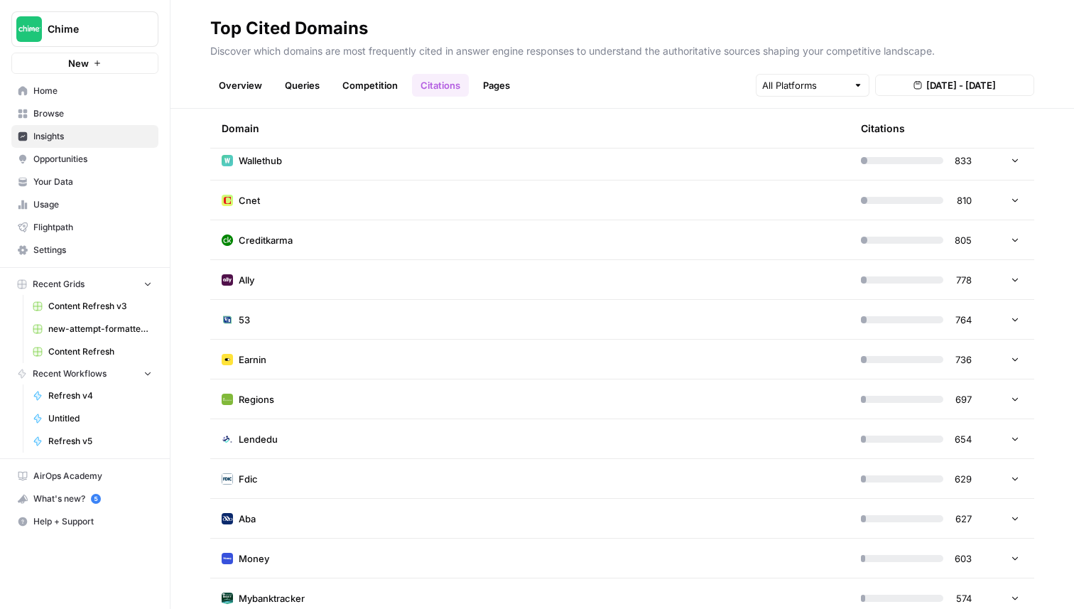
scroll to position [1240, 0]
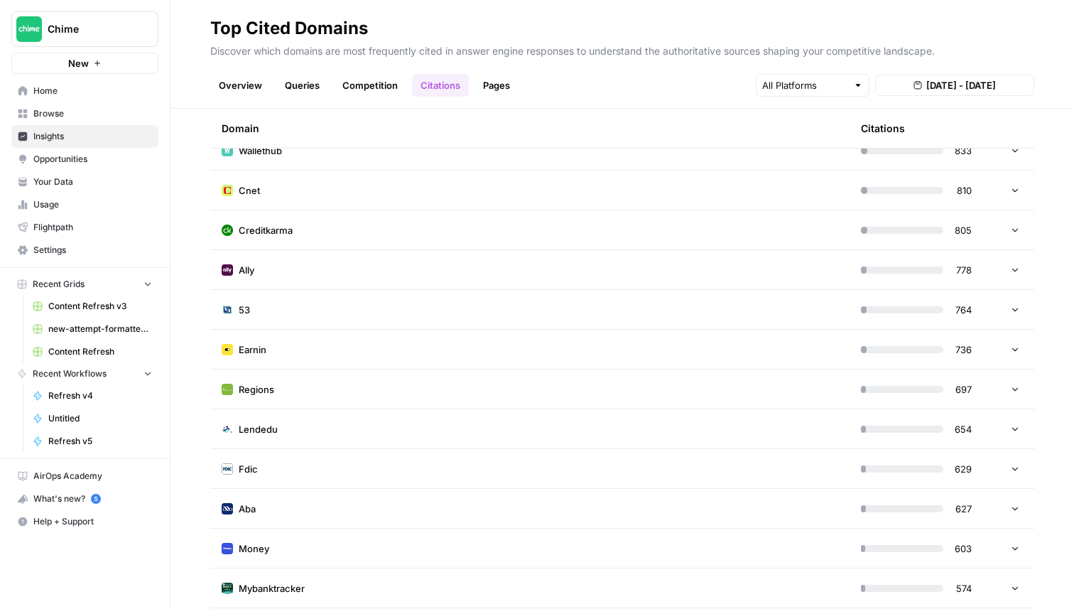
click at [485, 87] on link "Pages" at bounding box center [497, 85] width 44 height 23
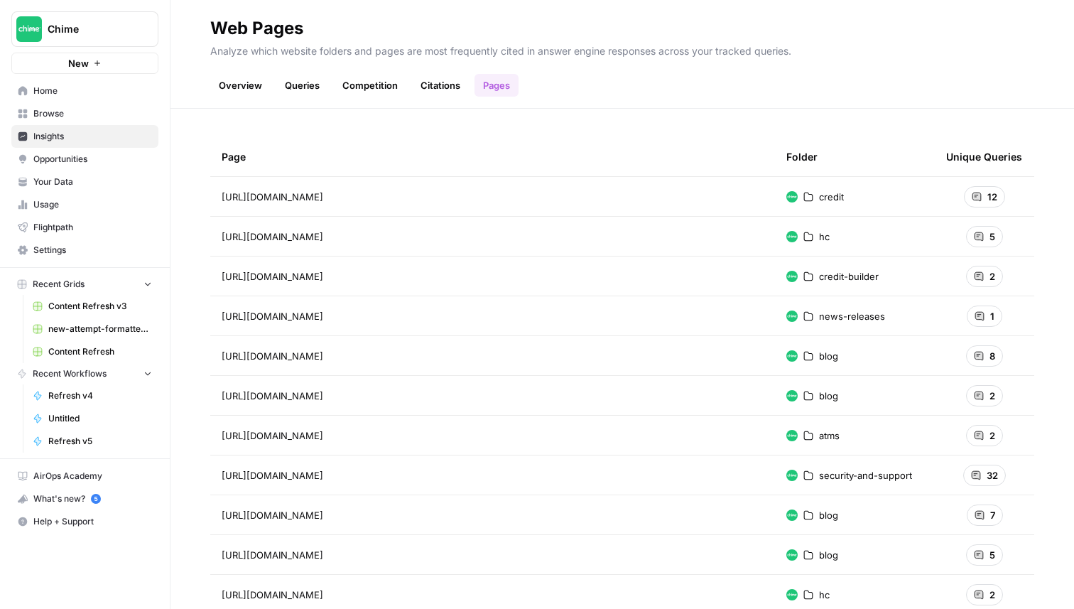
click at [409, 200] on div "https://www.chime.com/credit Go to page" at bounding box center [493, 196] width 542 height 17
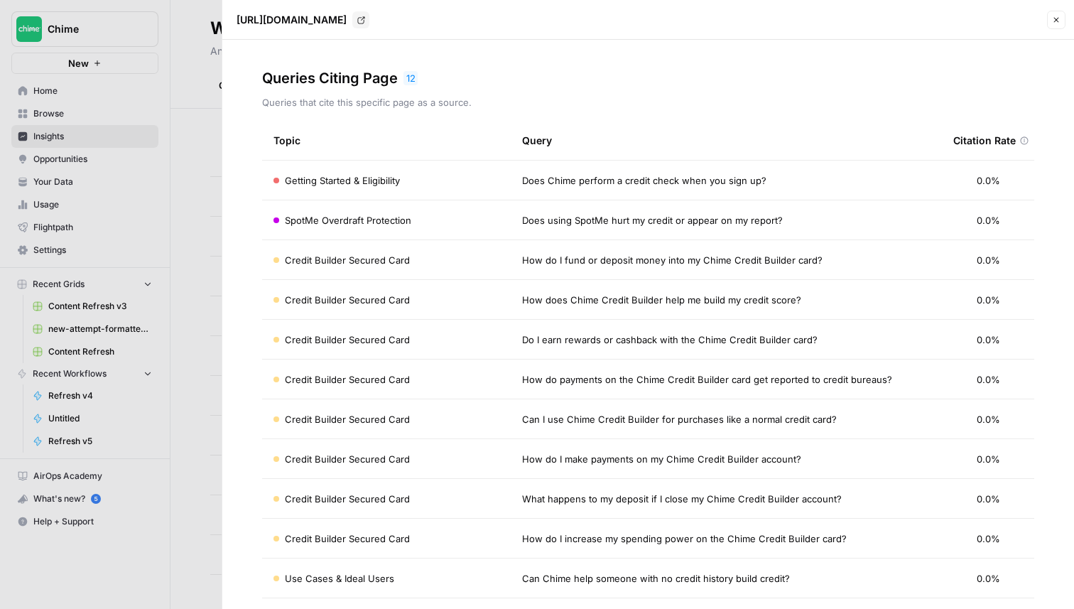
click at [407, 202] on td "SpotMe Overdraft Protection" at bounding box center [386, 219] width 249 height 39
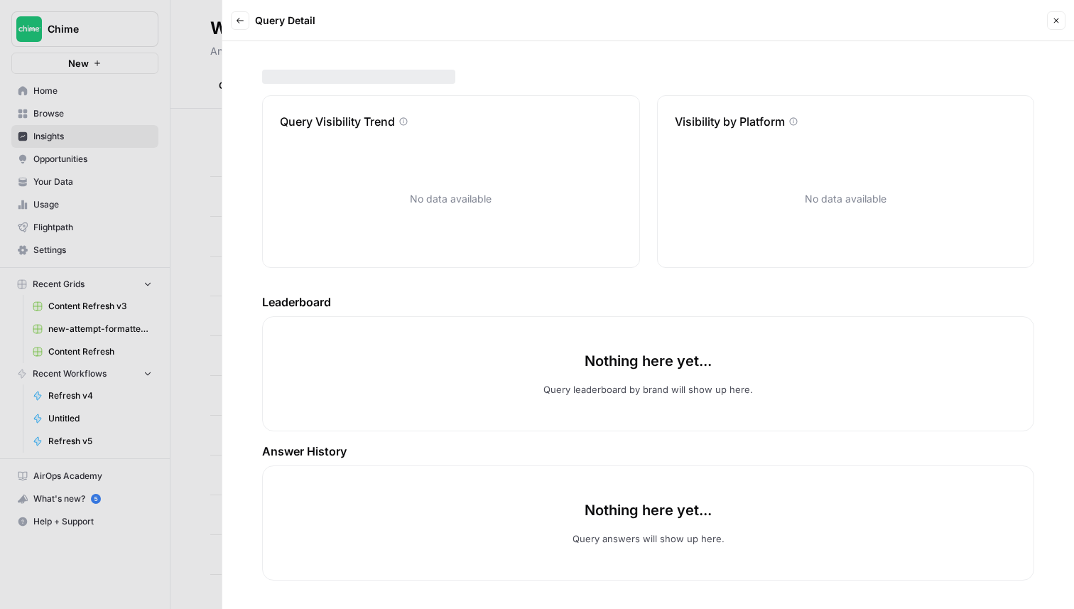
click at [1053, 16] on icon "button" at bounding box center [1056, 20] width 9 height 9
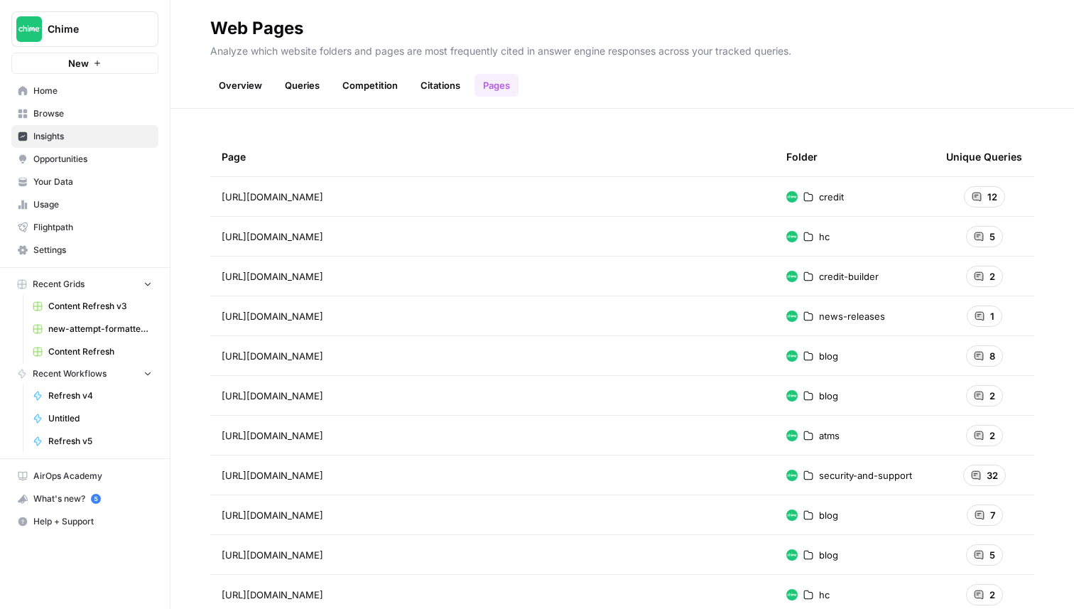
click at [323, 389] on span "https://www.chime.com/blog/what-is-a-payday-loan-and-how-does-it-work/" at bounding box center [273, 396] width 102 height 14
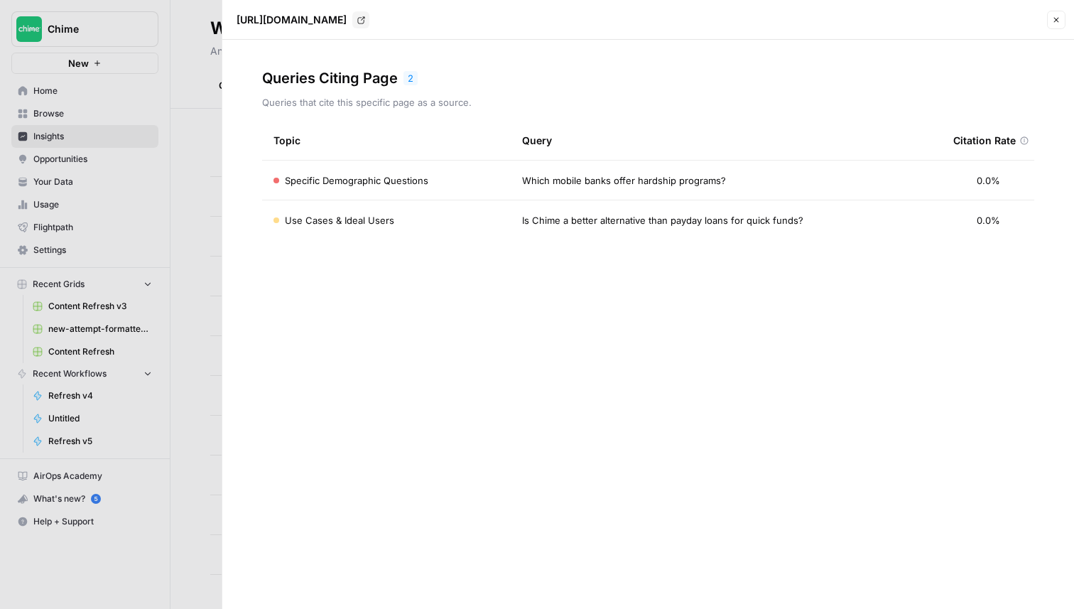
click at [386, 174] on span "Specific Demographic Questions" at bounding box center [357, 180] width 144 height 14
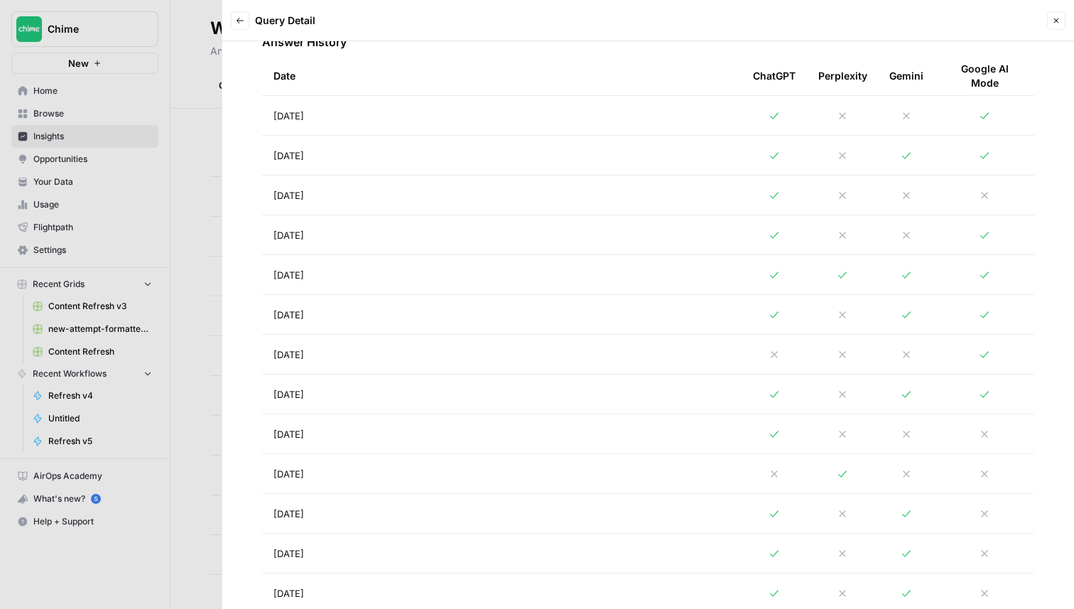
scroll to position [486, 0]
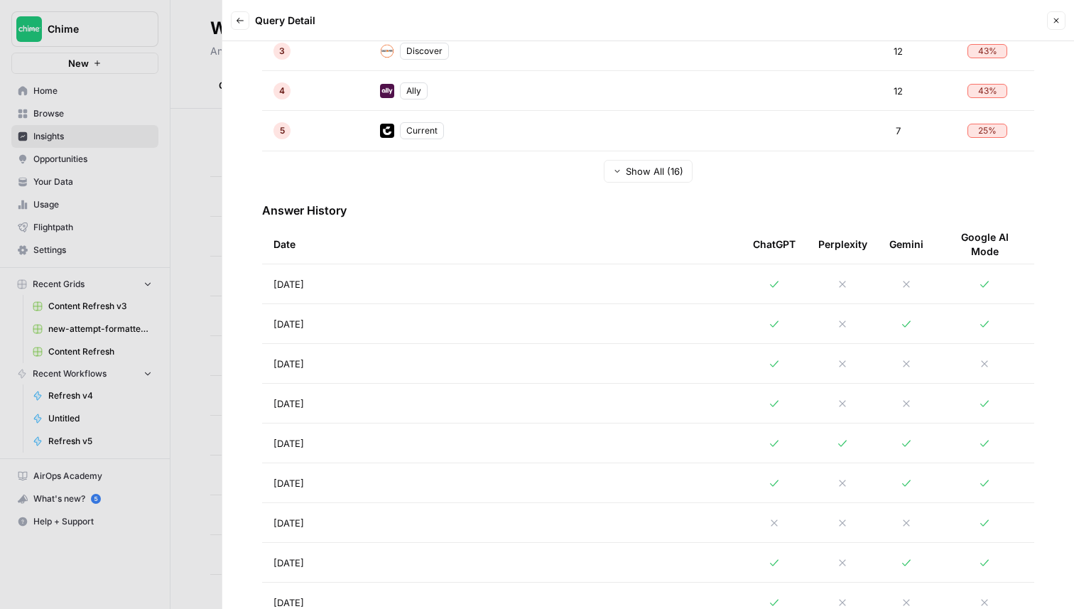
click at [391, 288] on td "Aug 21, 2025" at bounding box center [502, 283] width 480 height 39
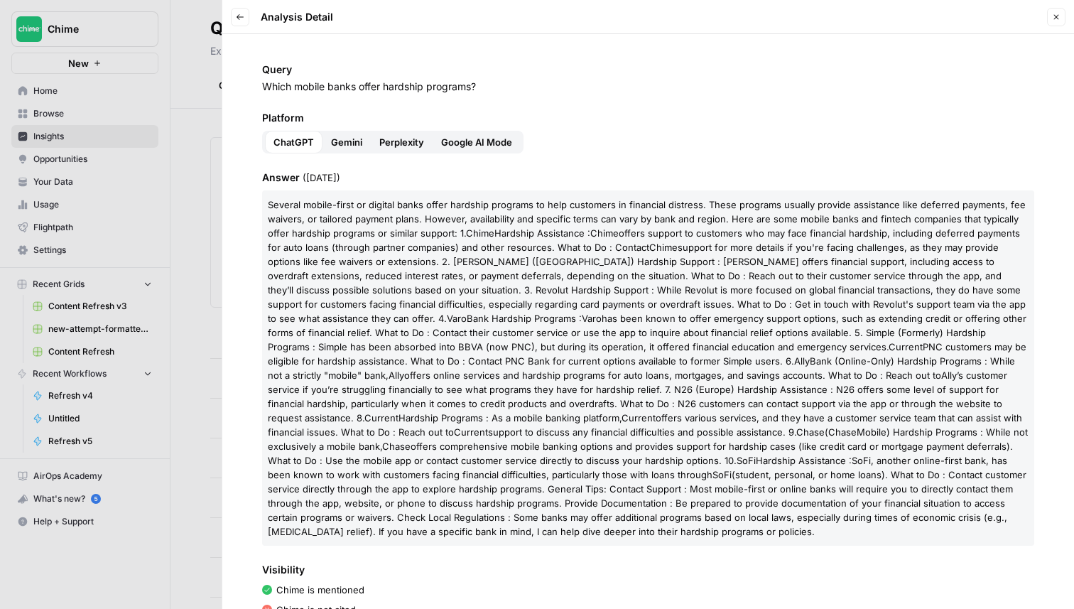
click at [1053, 18] on icon "button" at bounding box center [1056, 17] width 9 height 9
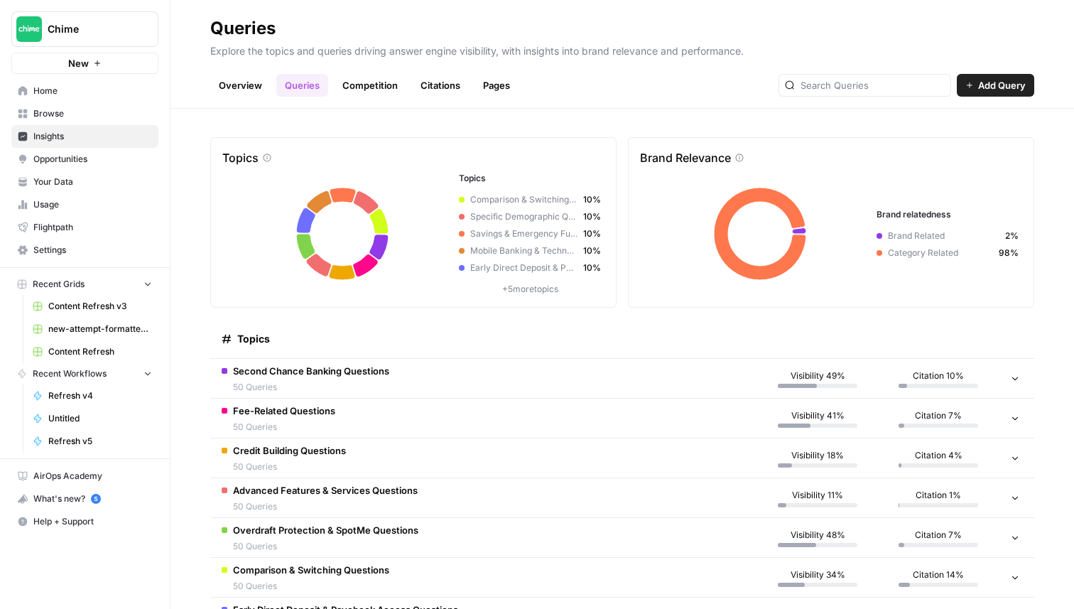
click at [513, 85] on link "Pages" at bounding box center [497, 85] width 44 height 23
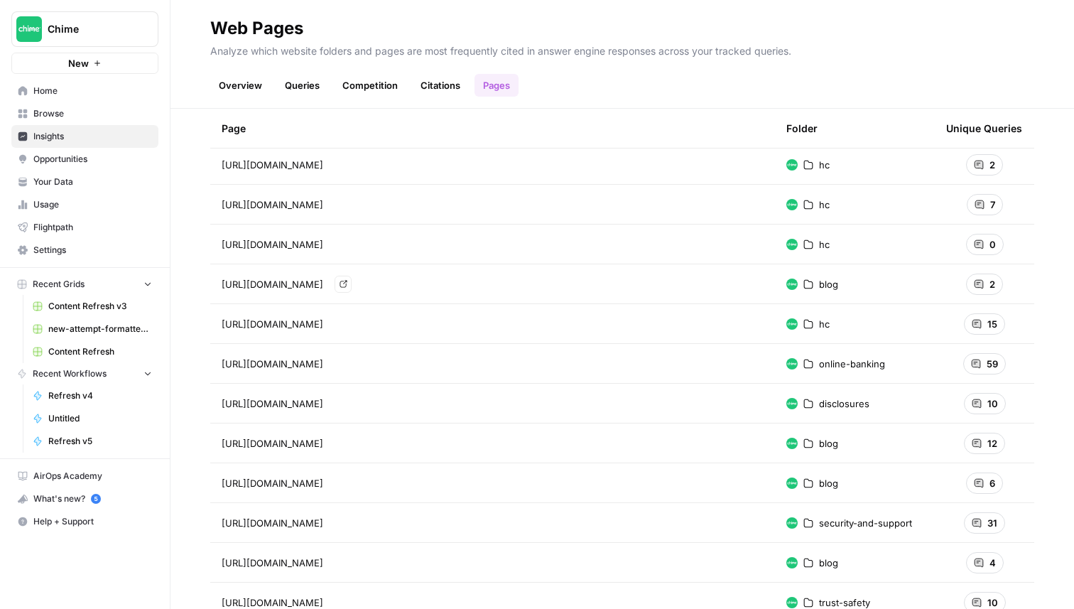
scroll to position [477, 0]
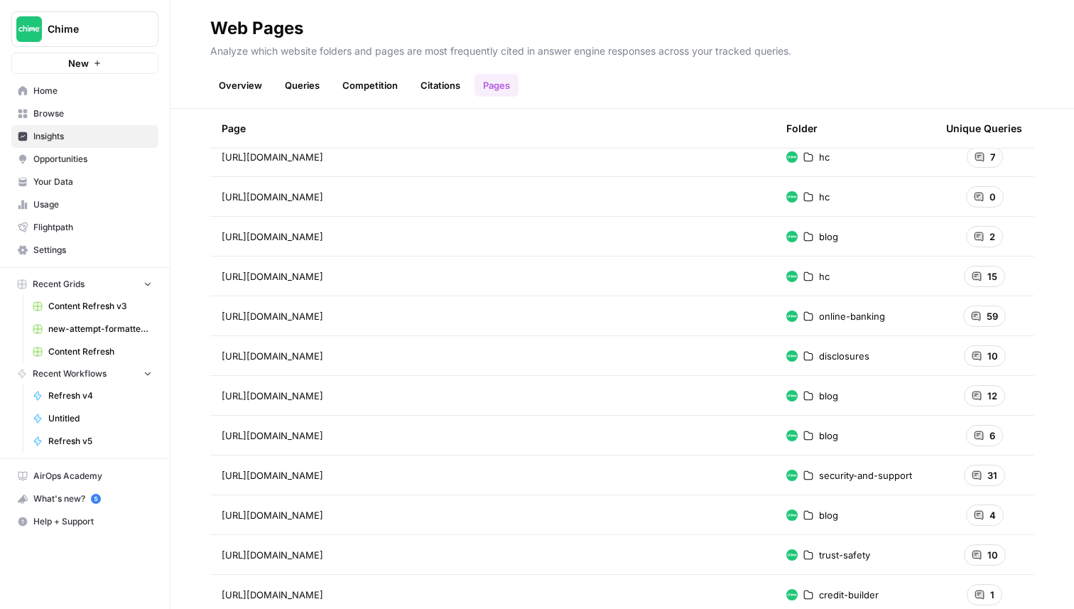
click at [323, 198] on span "https://help.chime.com/hc/en-us/articles/30805763628055-What-counts-as-Qualifyi…" at bounding box center [273, 197] width 102 height 14
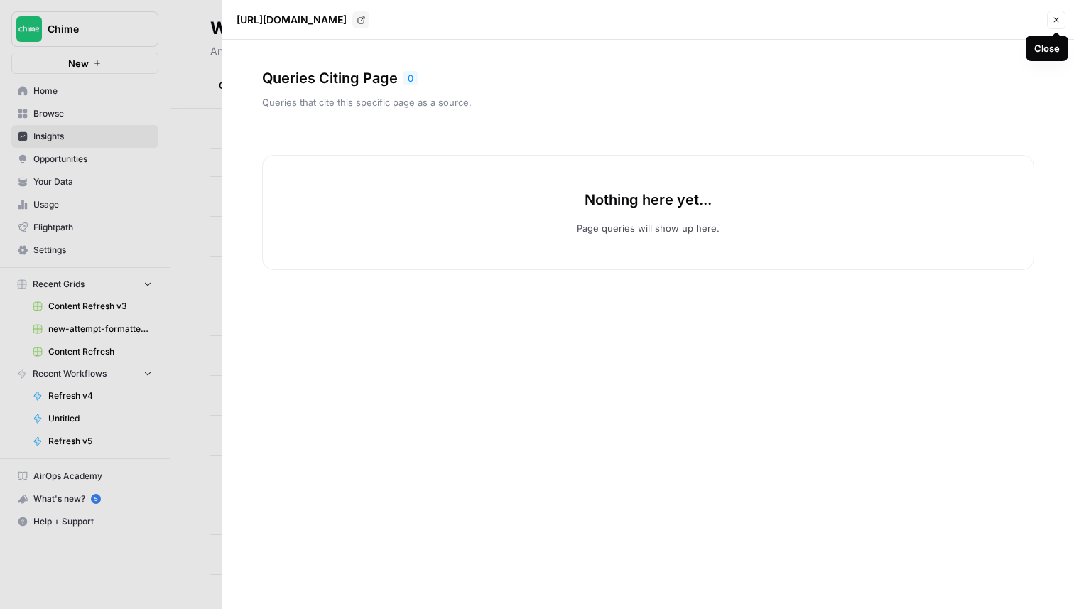
click at [1058, 20] on icon "button" at bounding box center [1056, 20] width 9 height 9
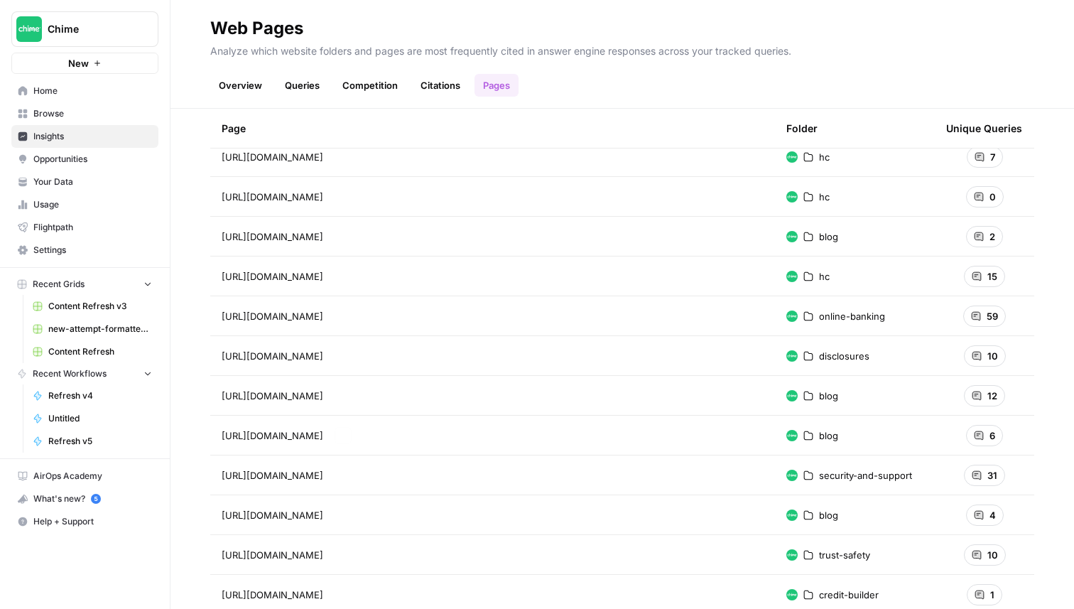
click at [323, 392] on span "https://www.chime.com/blog/chime-holiday-bank-schedule/" at bounding box center [273, 396] width 102 height 14
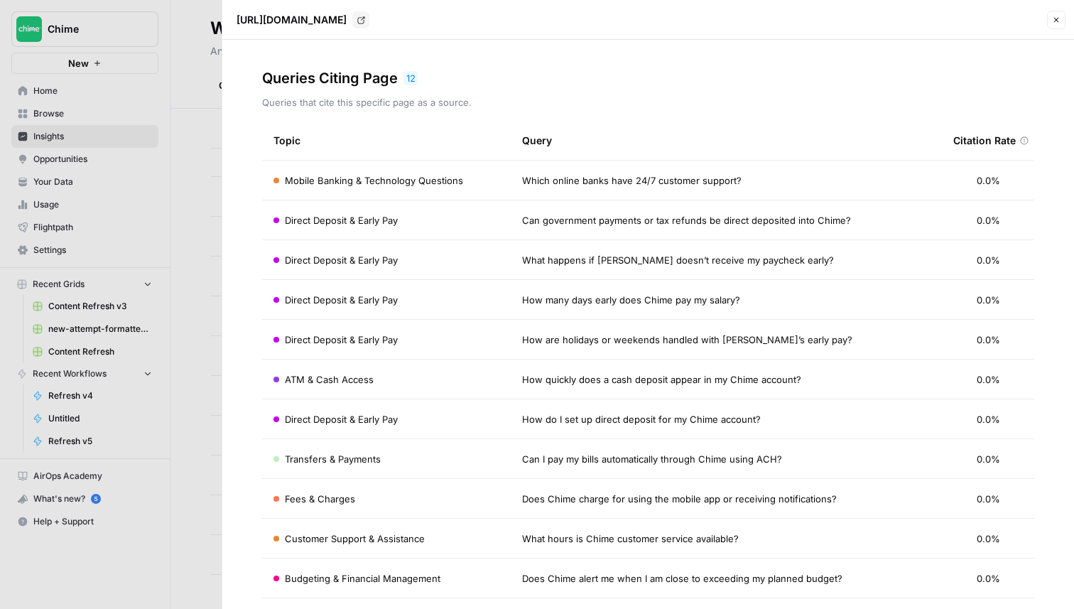
click at [448, 171] on td "Mobile Banking & Technology Questions" at bounding box center [386, 180] width 249 height 39
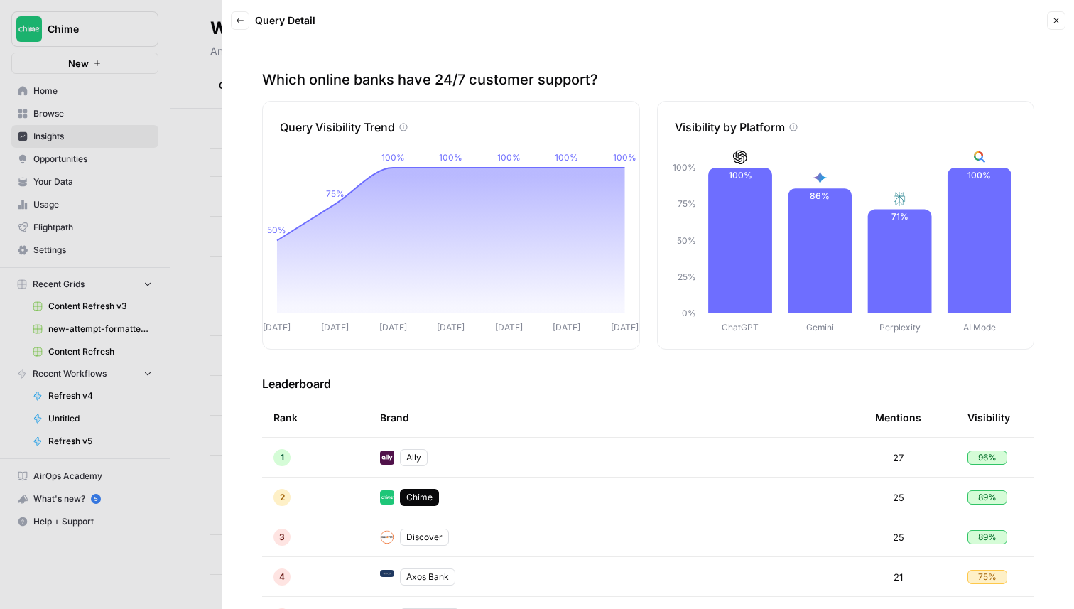
click at [1054, 19] on icon "button" at bounding box center [1056, 20] width 9 height 9
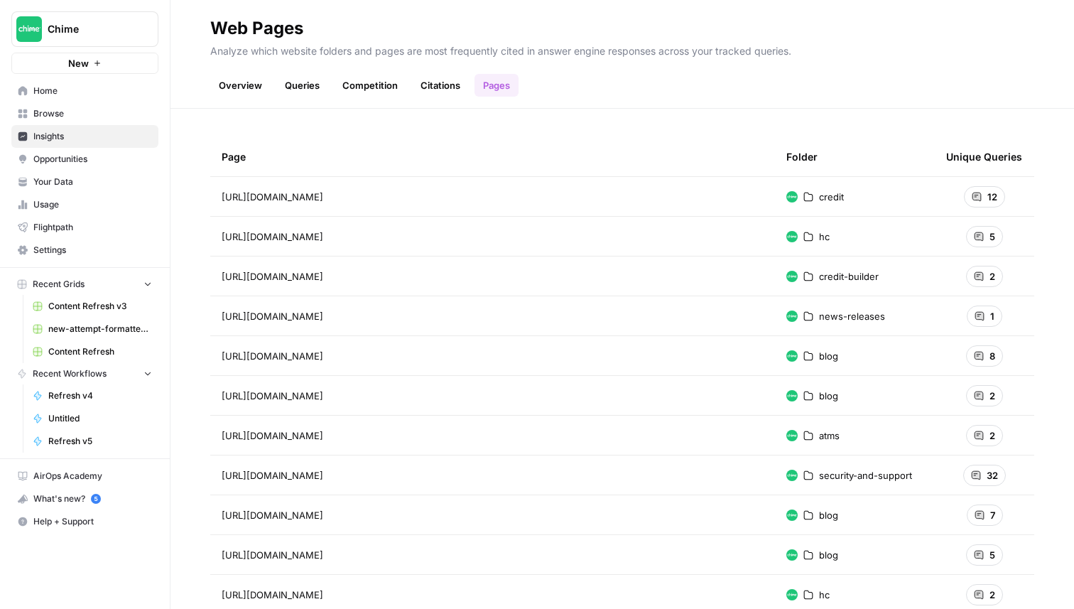
click at [826, 199] on span "credit" at bounding box center [831, 197] width 25 height 14
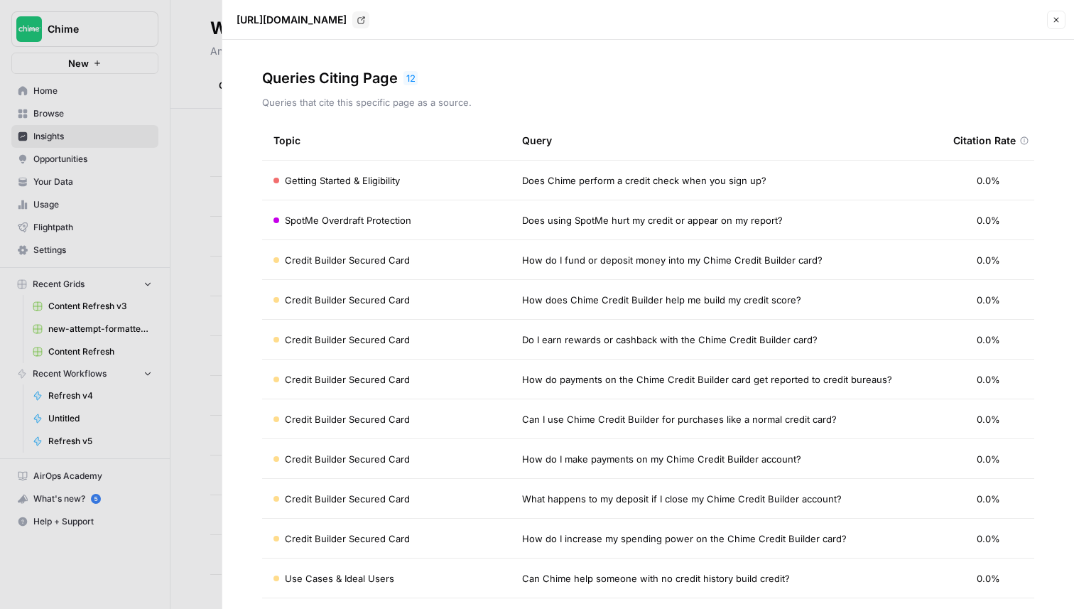
click at [1050, 21] on button "Close" at bounding box center [1056, 20] width 18 height 18
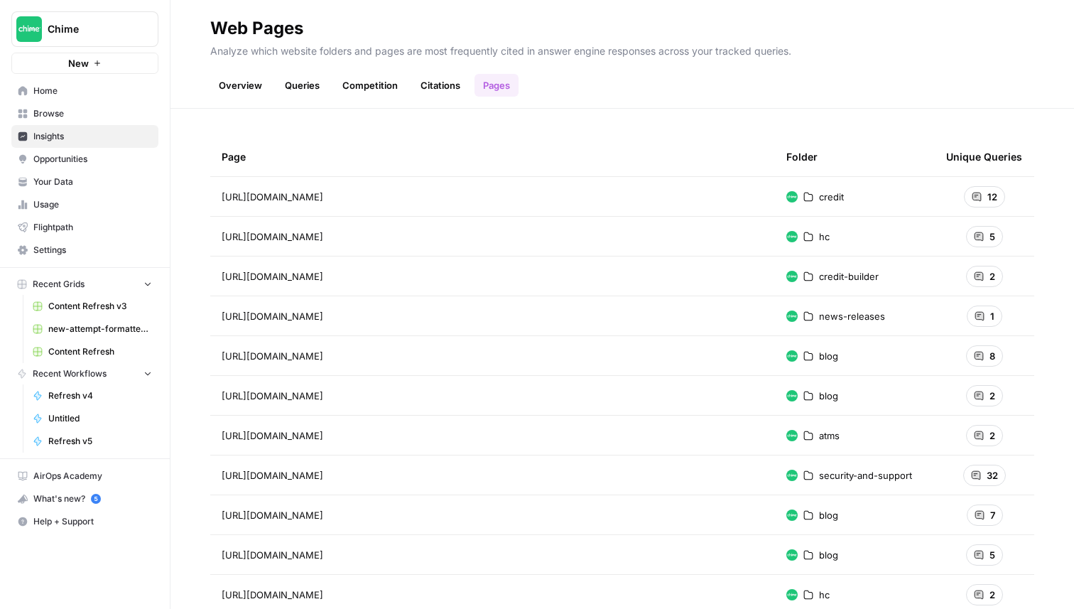
click at [441, 80] on link "Citations" at bounding box center [440, 85] width 57 height 23
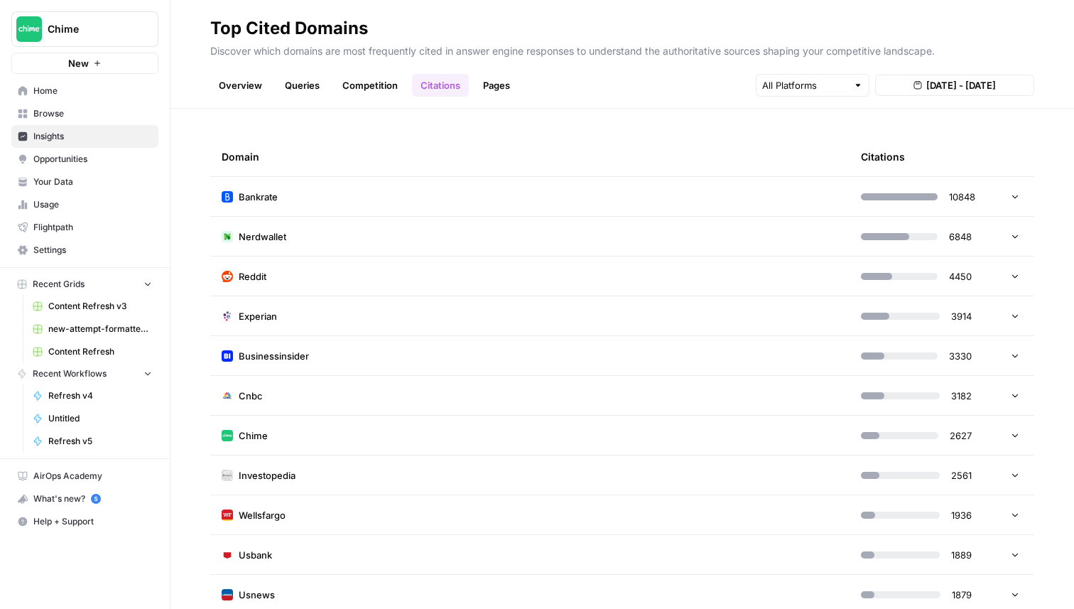
click at [378, 83] on link "Competition" at bounding box center [370, 85] width 72 height 23
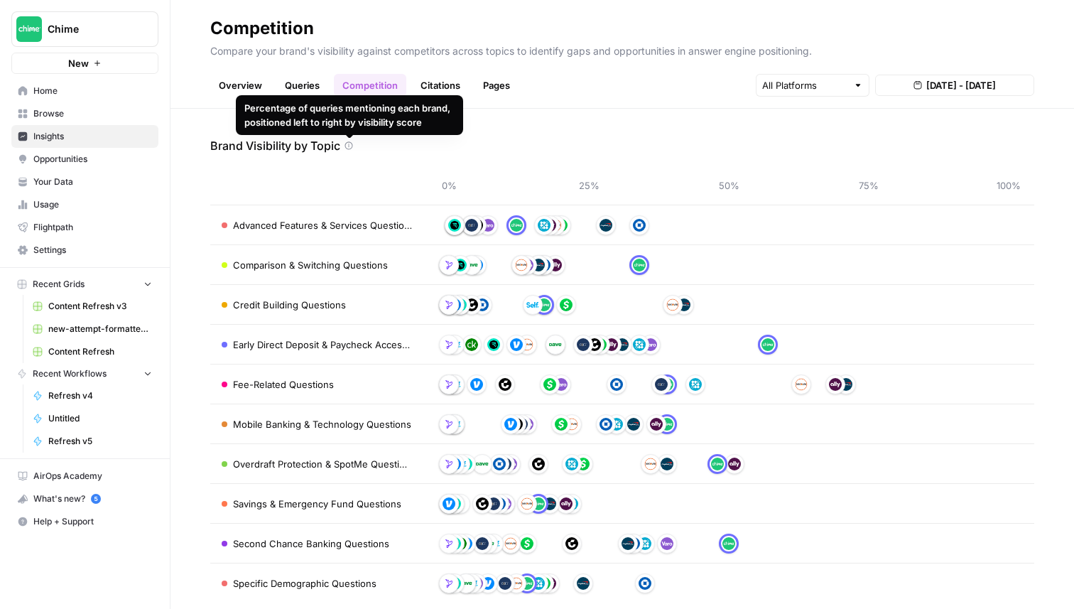
click at [250, 85] on link "Overview" at bounding box center [240, 85] width 60 height 23
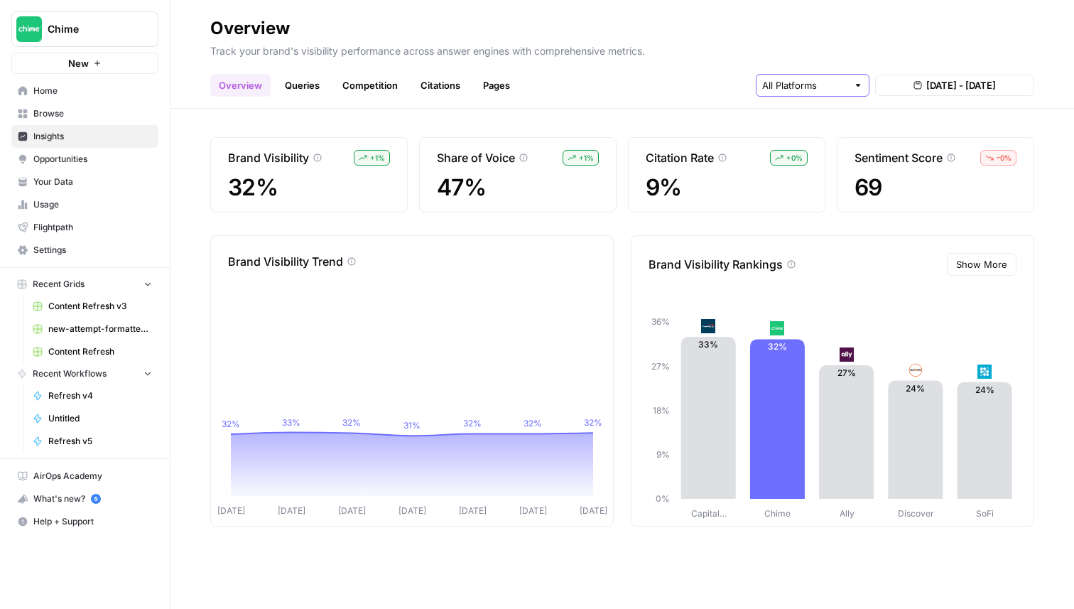
click at [799, 84] on input "text" at bounding box center [804, 85] width 85 height 14
click at [799, 139] on span "ChatGPT" at bounding box center [811, 138] width 55 height 14
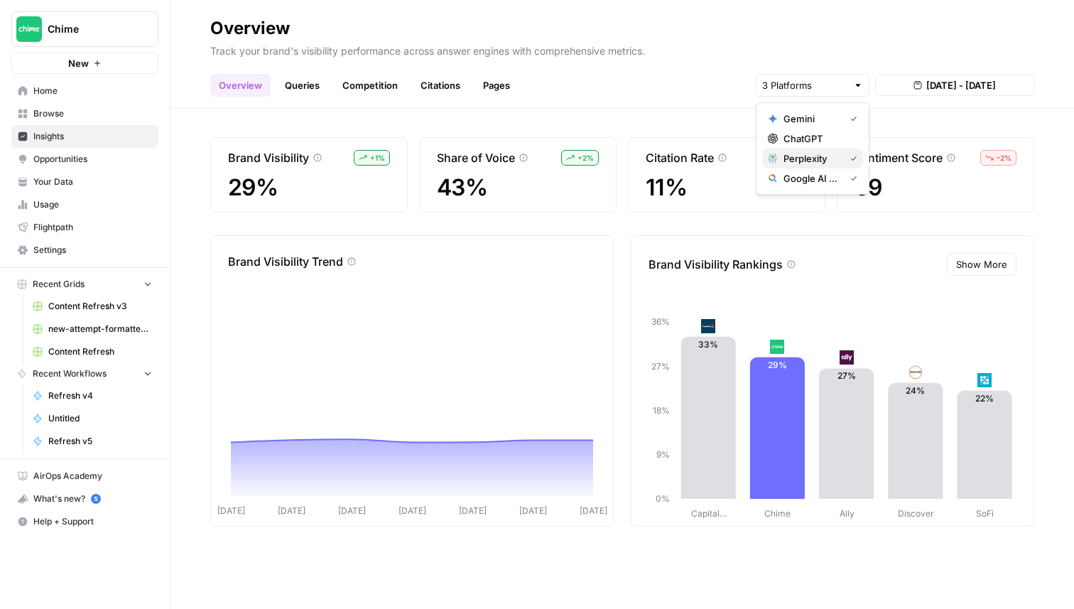
click at [815, 164] on span "Perplexity" at bounding box center [811, 158] width 55 height 14
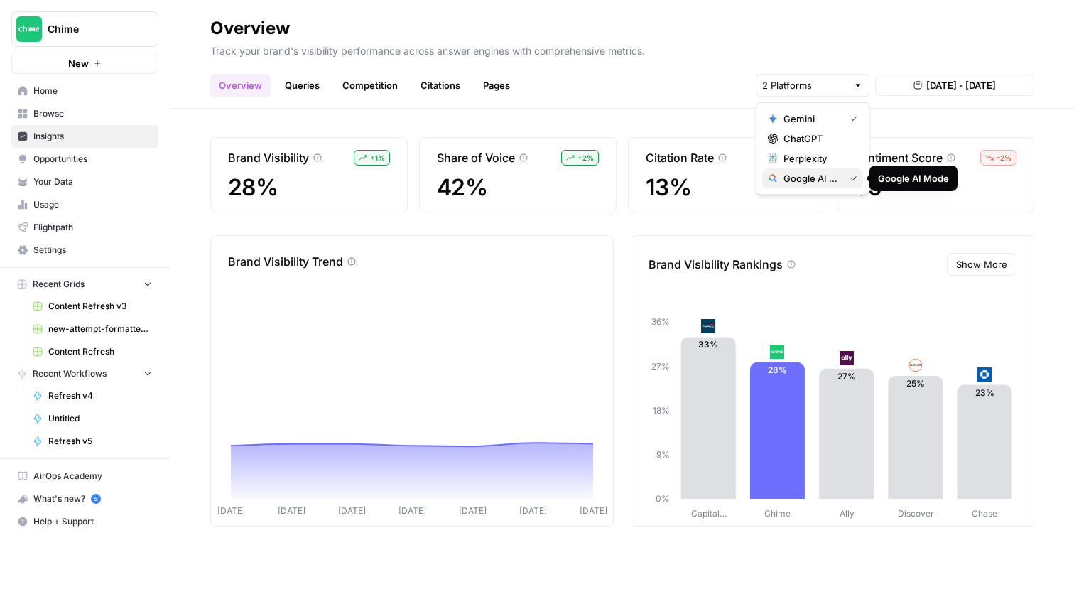
click at [805, 183] on span "Google AI Mode" at bounding box center [811, 178] width 55 height 14
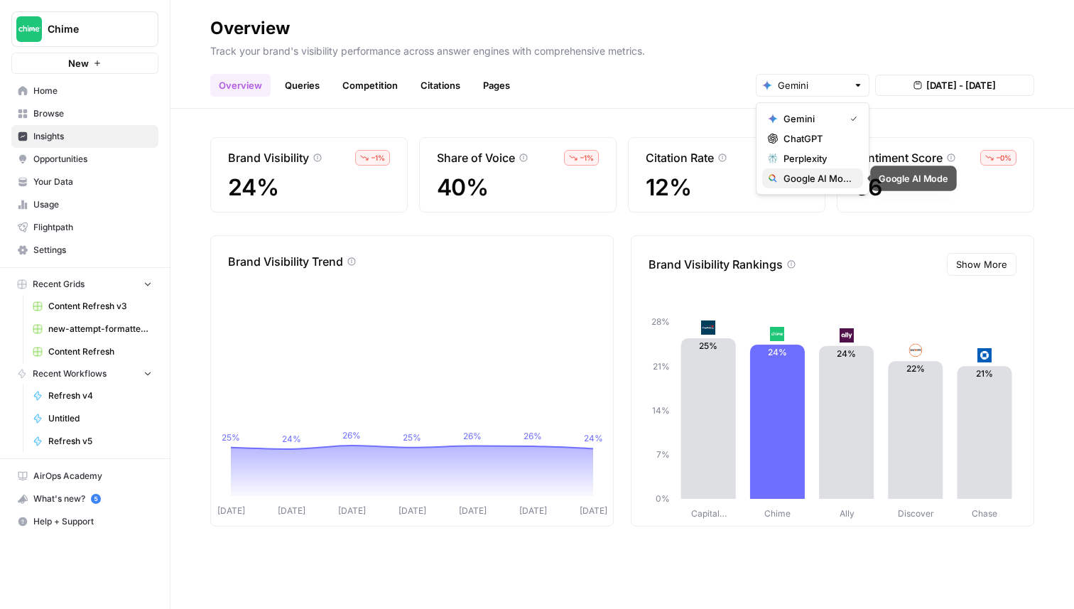
click at [822, 180] on span "Google AI Mode" at bounding box center [818, 178] width 68 height 14
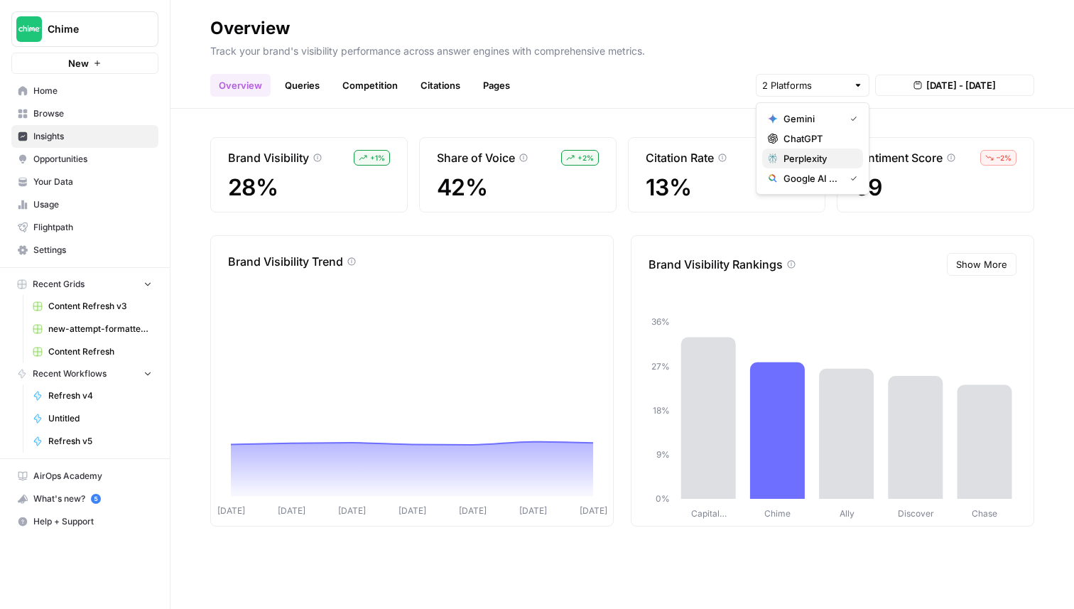
click at [816, 156] on span "Perplexity" at bounding box center [818, 158] width 68 height 14
click at [813, 160] on span "Perplexity" at bounding box center [811, 158] width 55 height 14
click at [813, 122] on span "Gemini" at bounding box center [811, 119] width 55 height 14
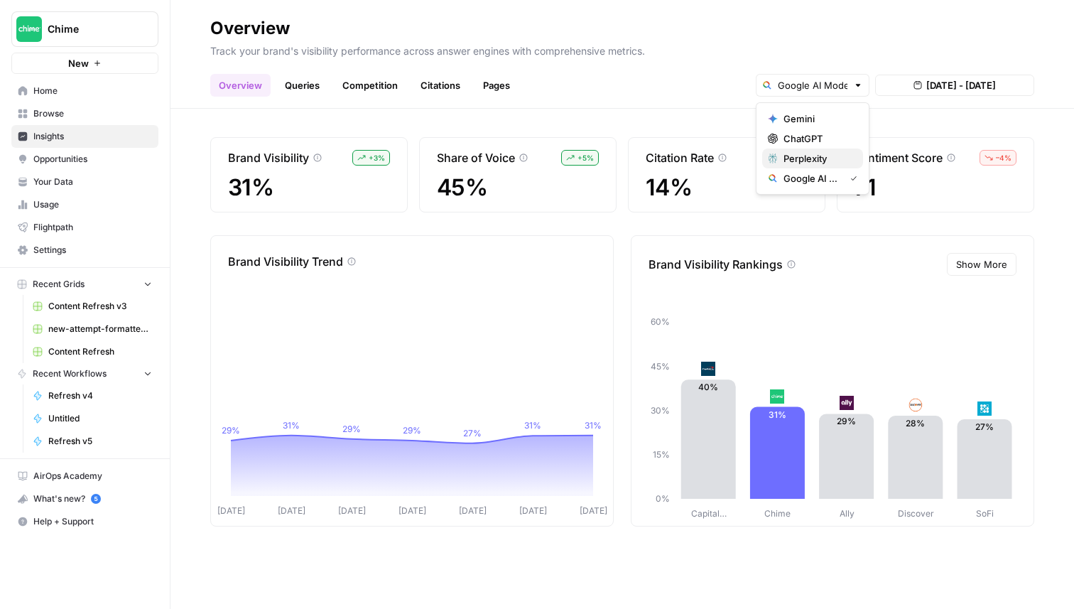
click at [812, 156] on span "Perplexity" at bounding box center [818, 158] width 68 height 14
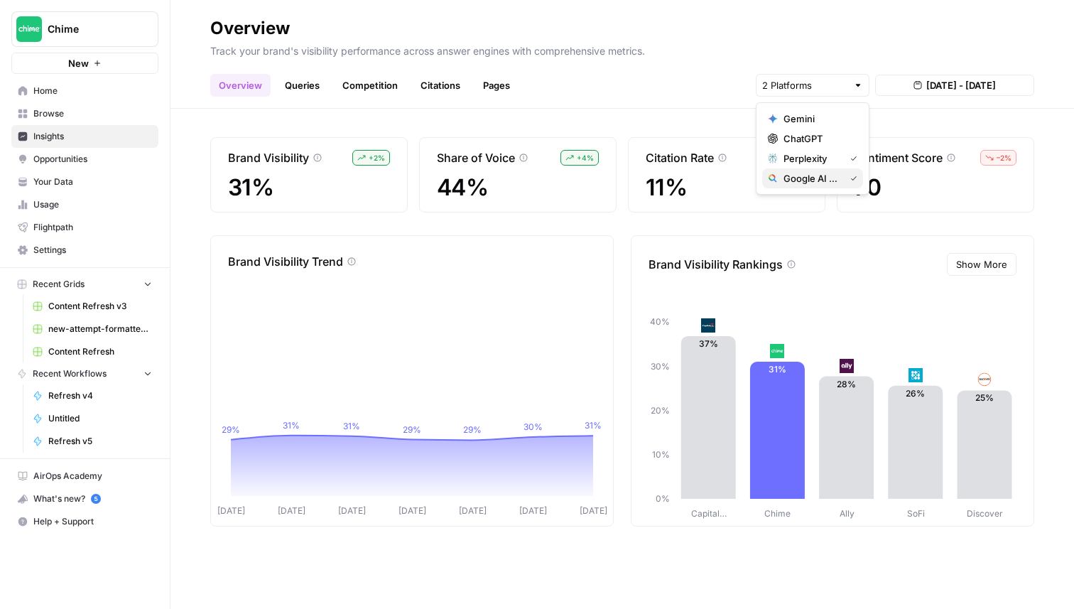
click at [838, 178] on span "Google AI Mode" at bounding box center [811, 178] width 55 height 14
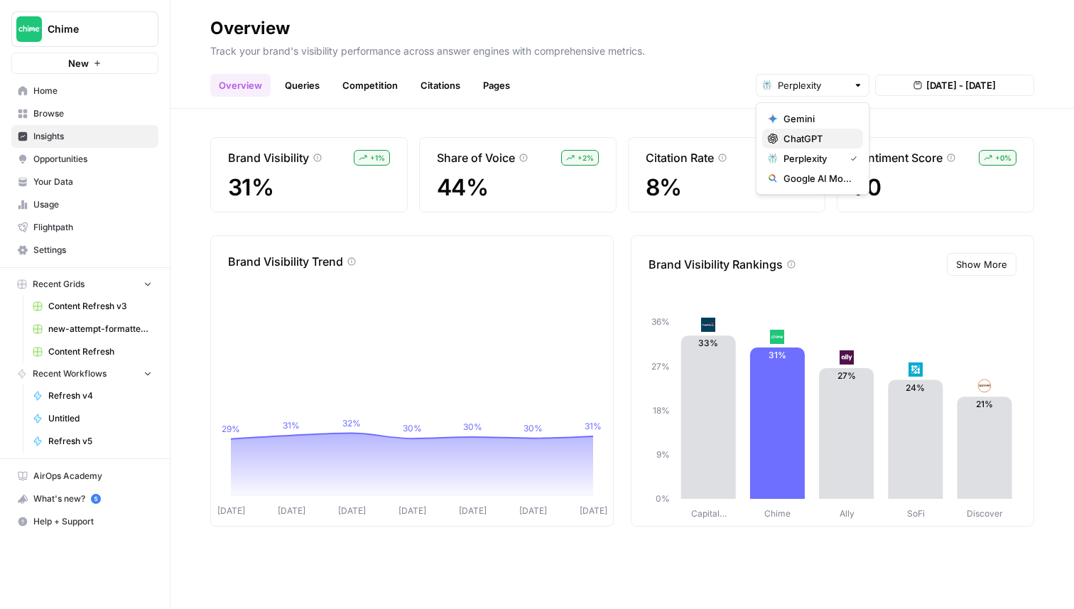
click at [810, 133] on span "ChatGPT" at bounding box center [818, 138] width 68 height 14
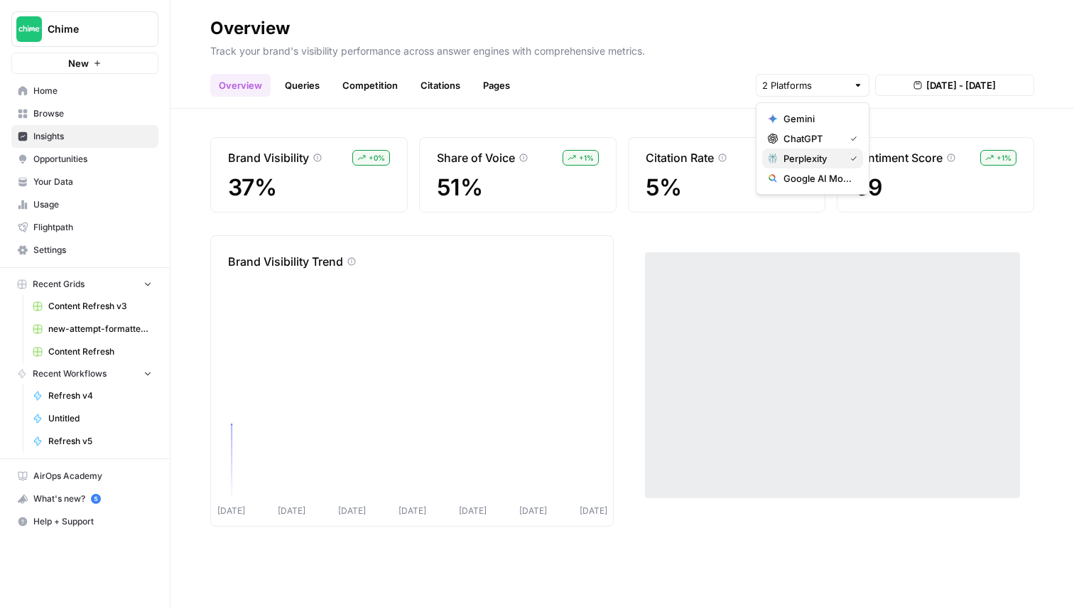
click at [809, 155] on span "Perplexity" at bounding box center [811, 158] width 55 height 14
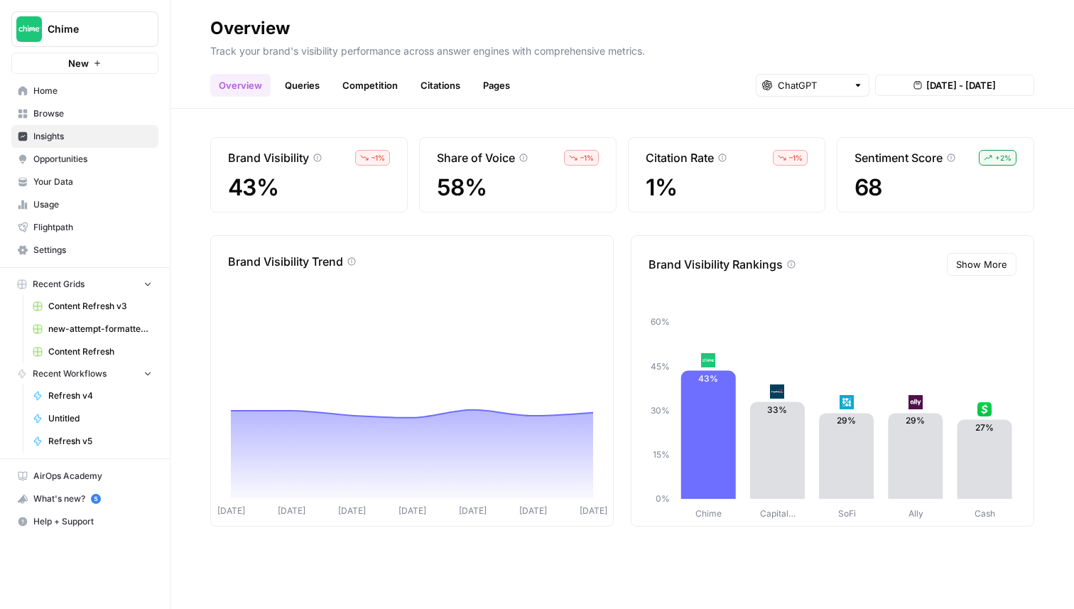
click at [682, 109] on div "Brand Visibility – 1 % 43% Share of Voice – 1 % 58% Citation Rate – 1 % 1% Sent…" at bounding box center [623, 359] width 904 height 500
